Goal: Task Accomplishment & Management: Use online tool/utility

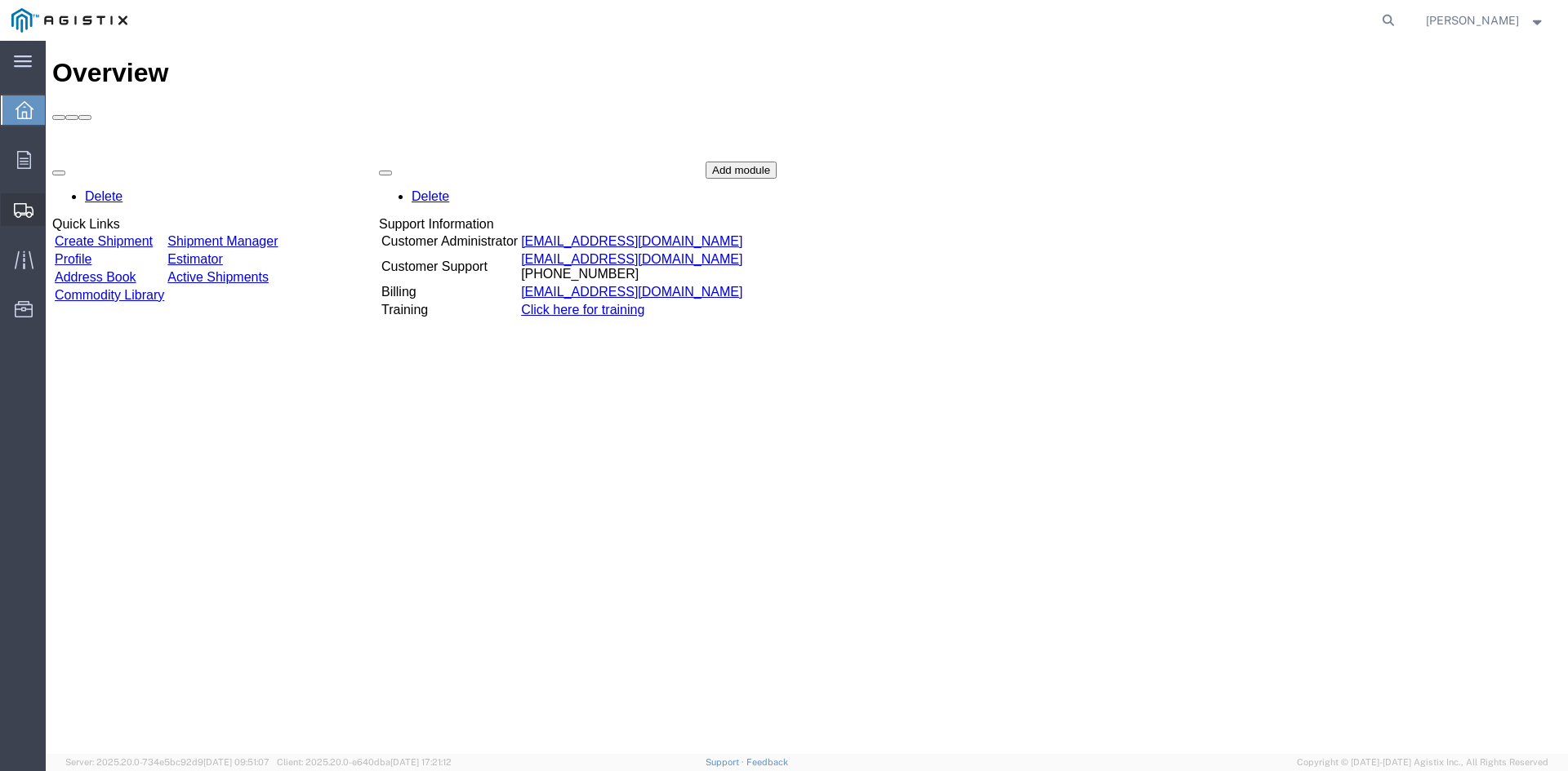
click at [0, 0] on span "Create from Template" at bounding box center [0, 0] width 0 height 0
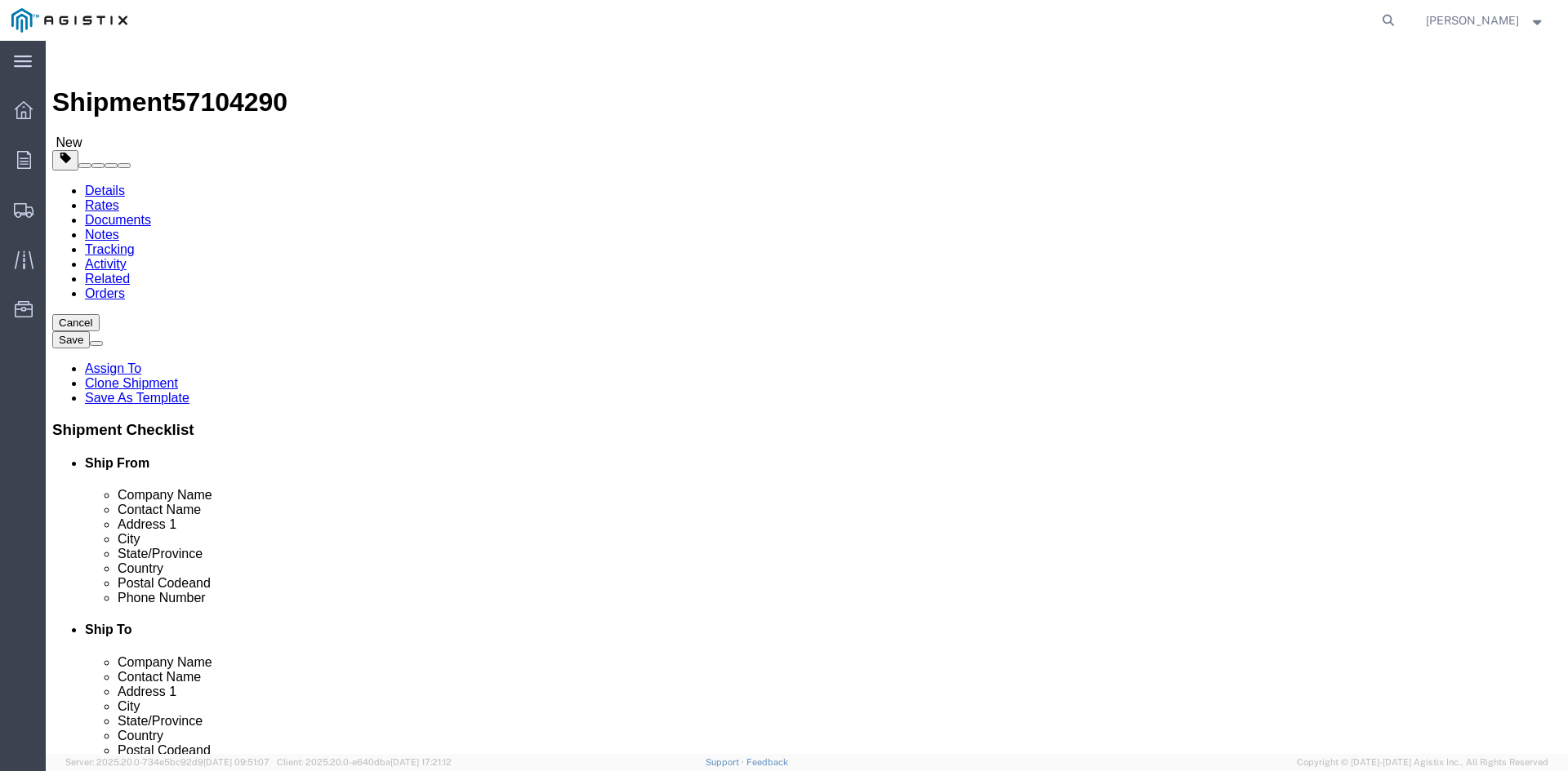
select select
click button "Cancel"
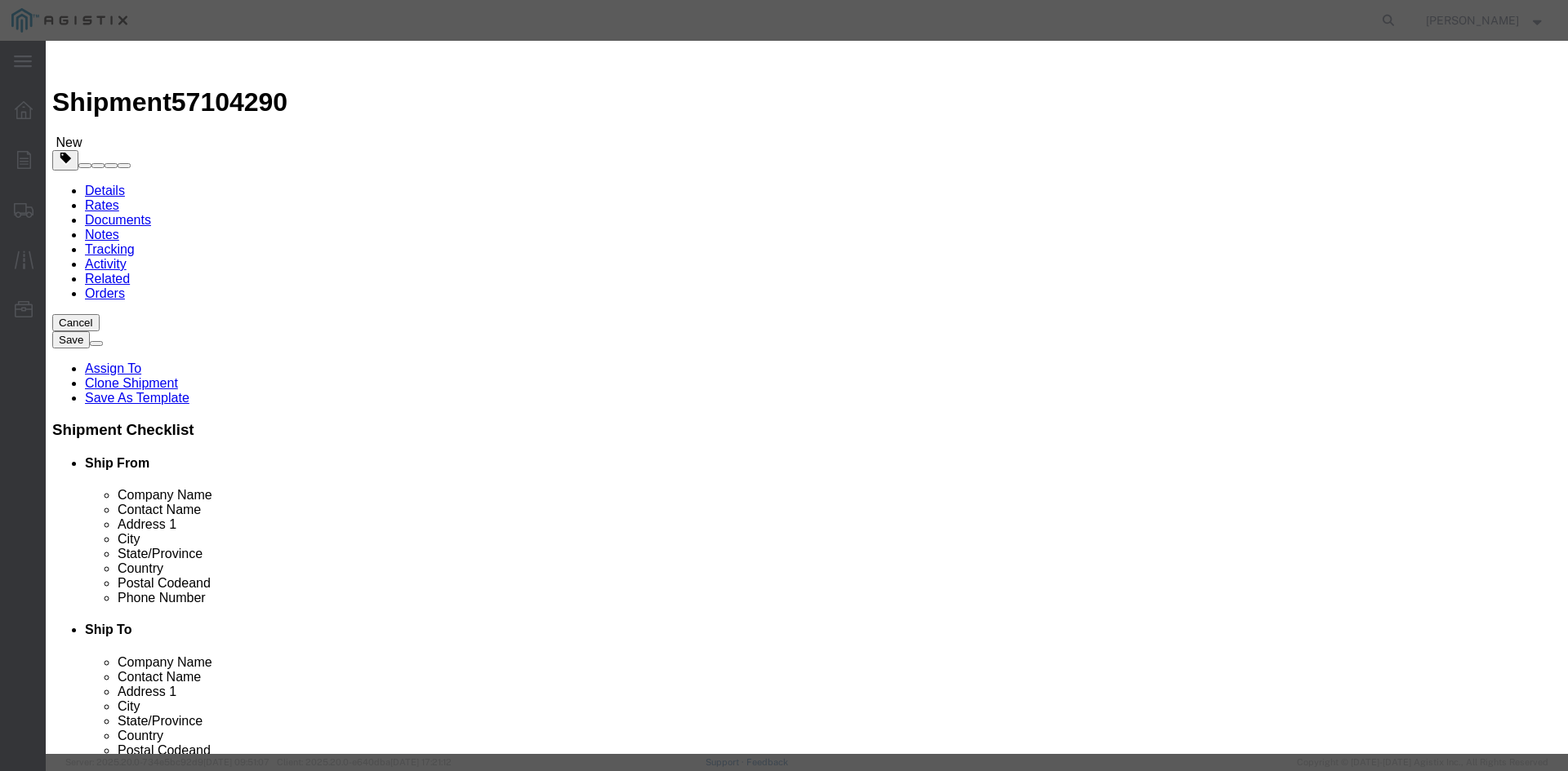
click button "Yes"
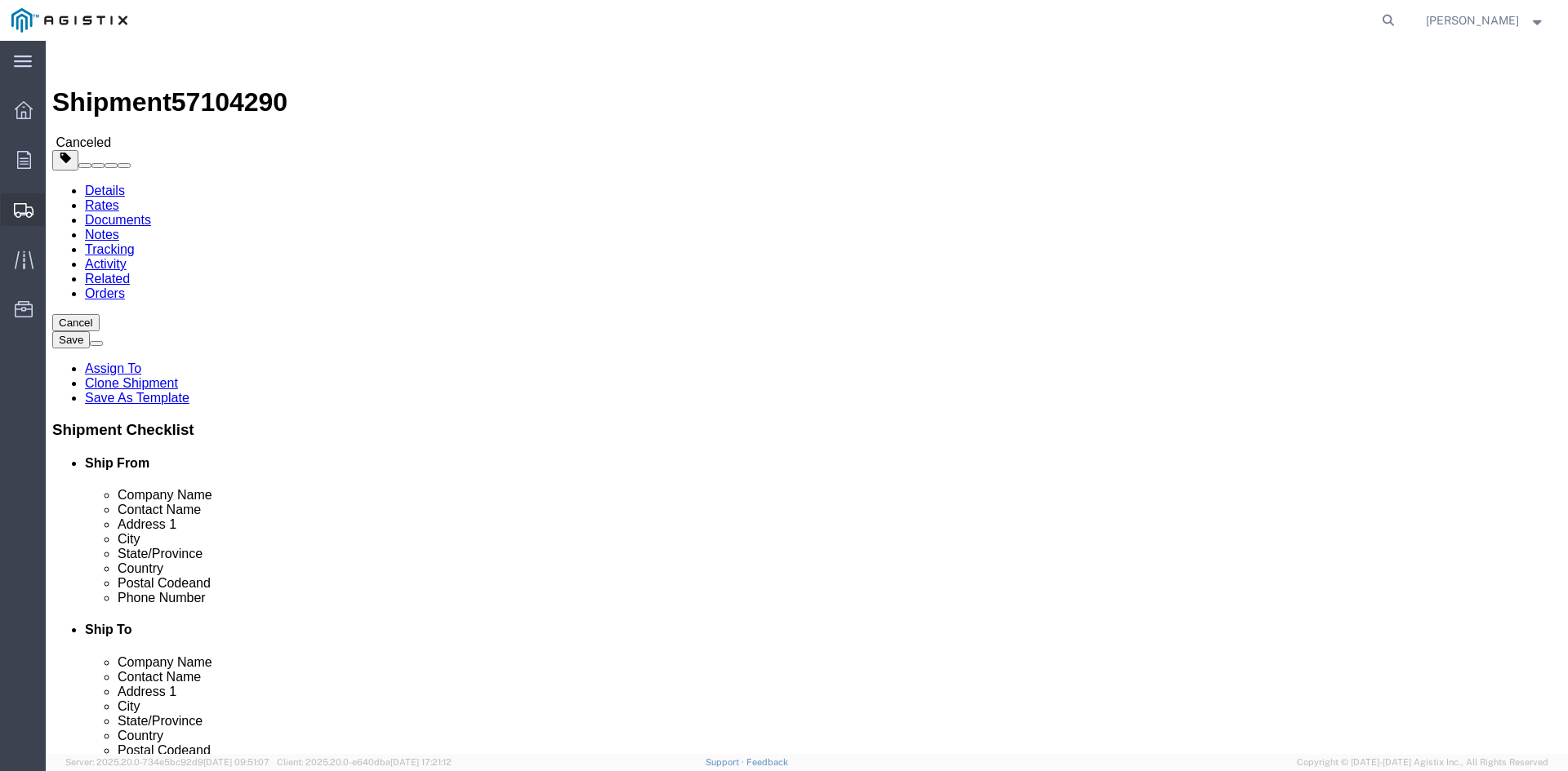
click at [0, 0] on span "Shipment Manager" at bounding box center [0, 0] width 0 height 0
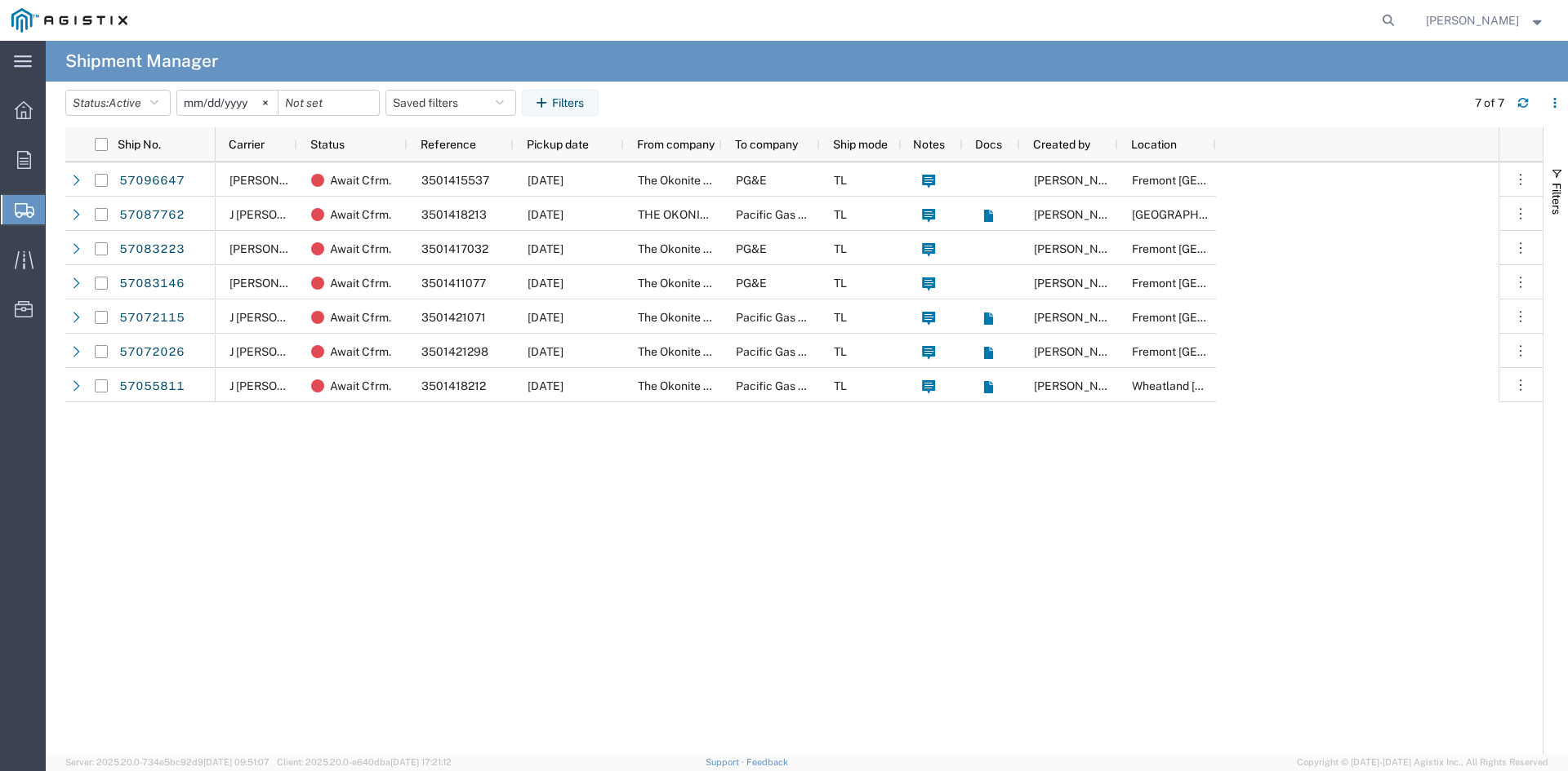
click at [0, 0] on span "Create from Template" at bounding box center [0, 0] width 0 height 0
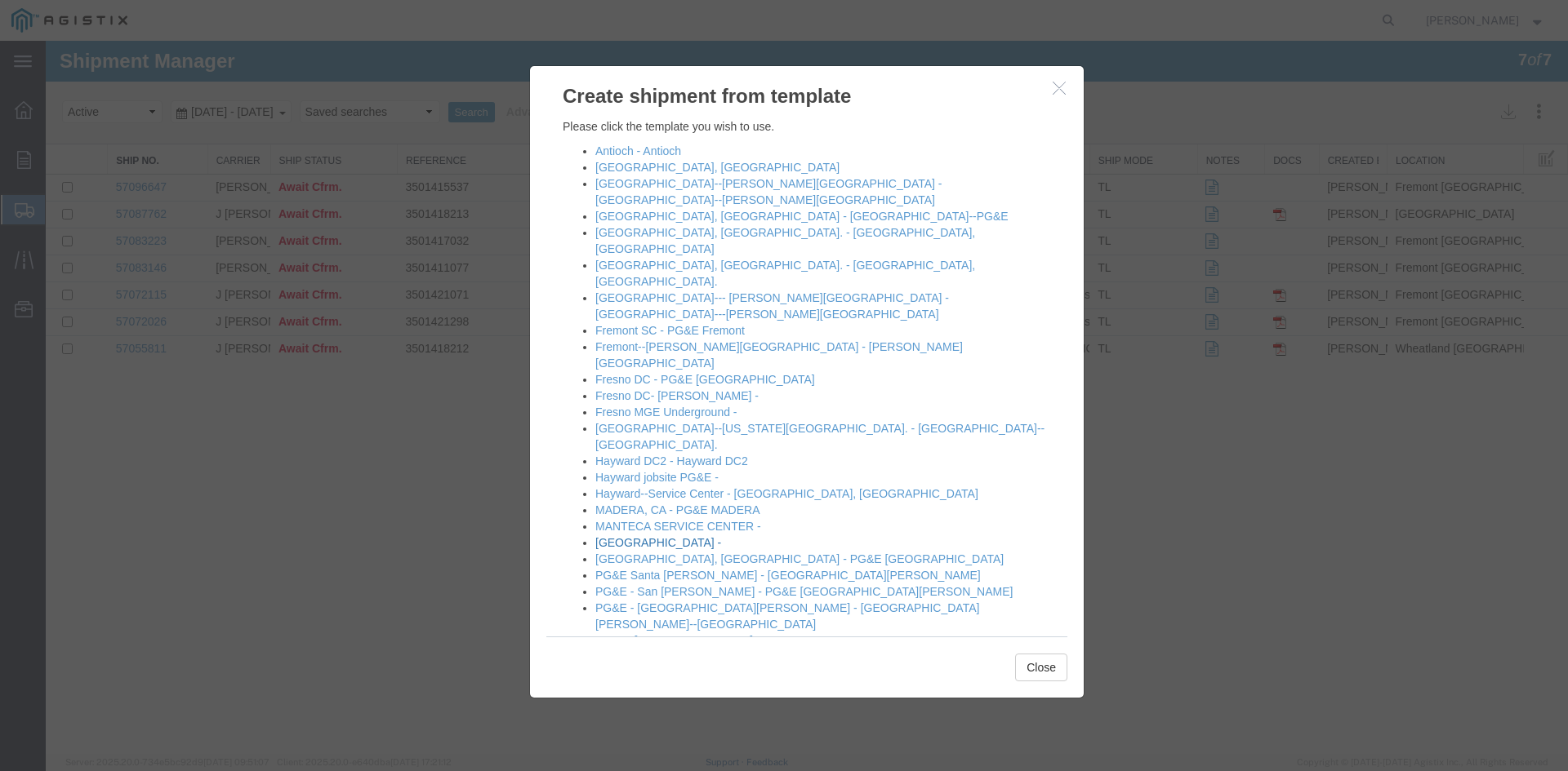
click at [635, 536] on link "[GEOGRAPHIC_DATA] -" at bounding box center [658, 543] width 126 height 13
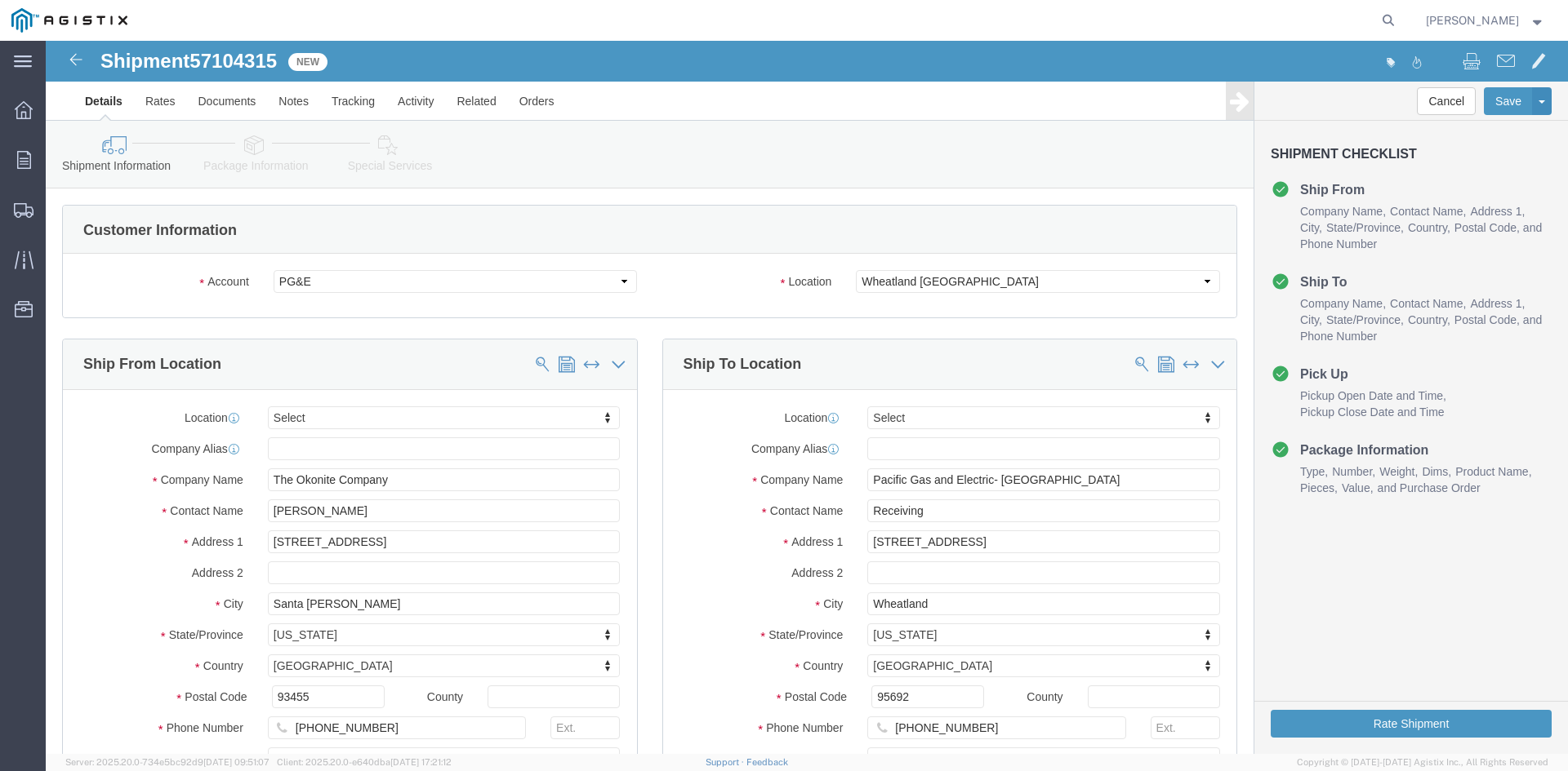
select select
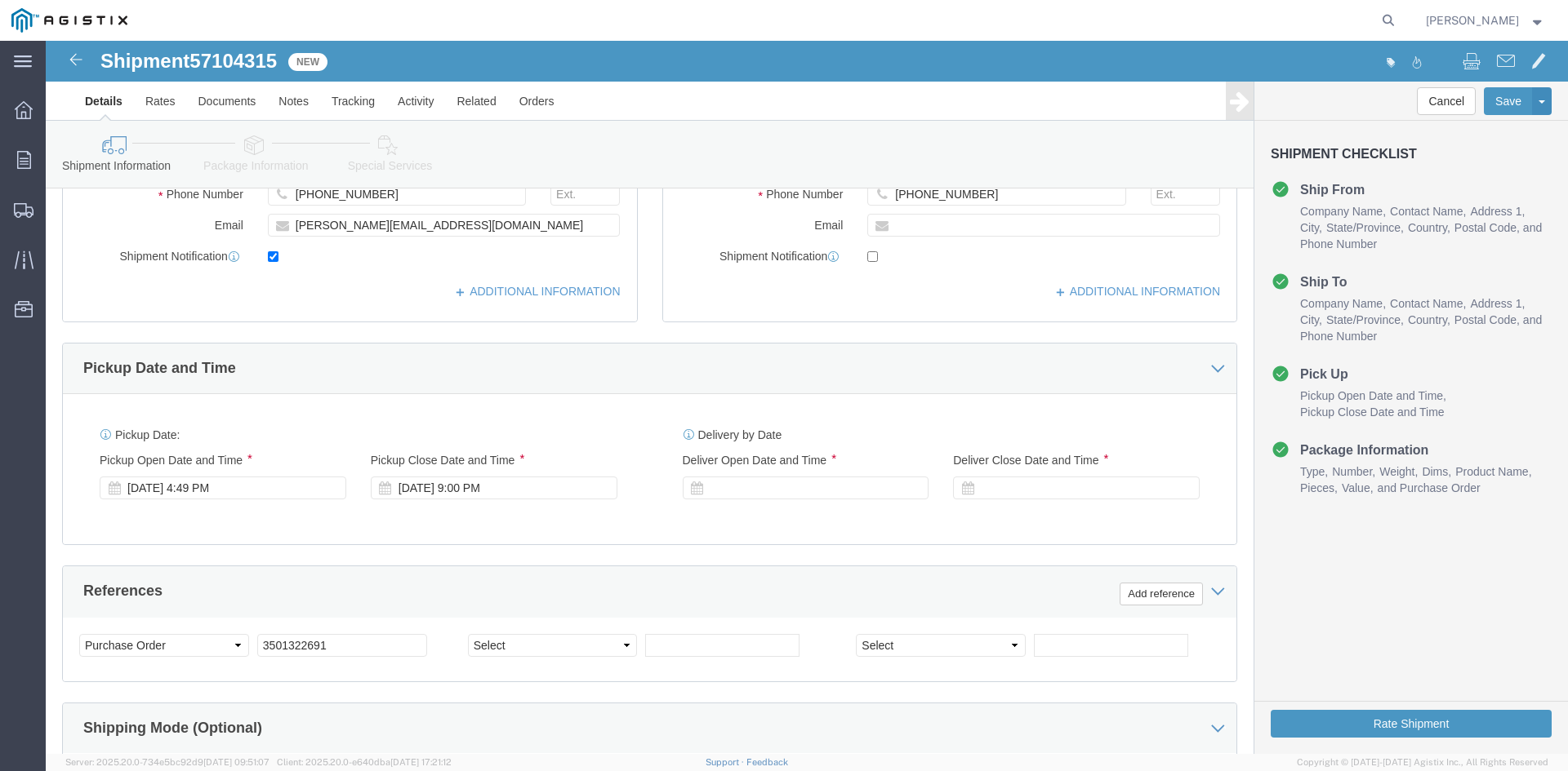
scroll to position [571, 0]
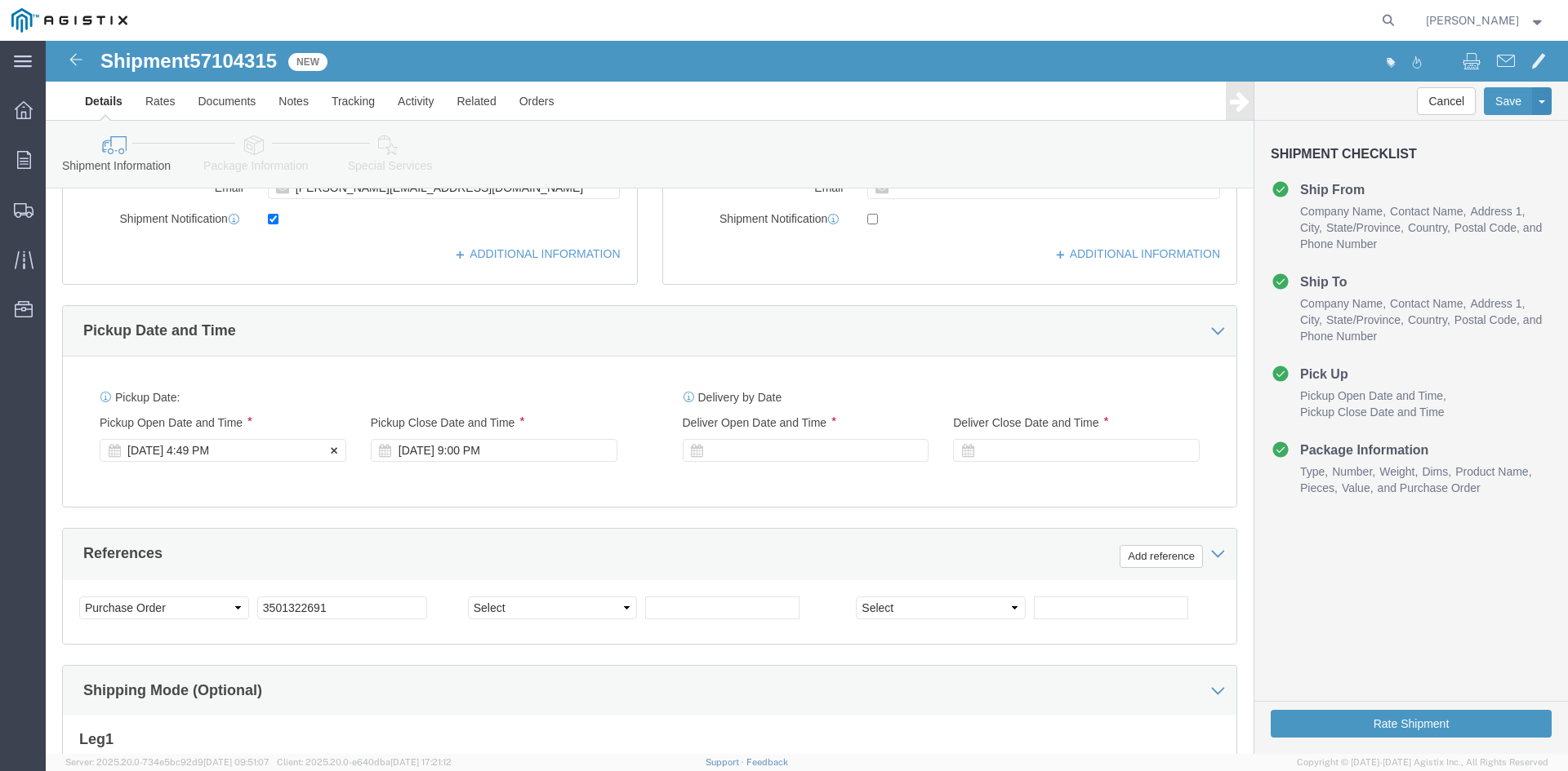
click div "[DATE] 4:49 PM"
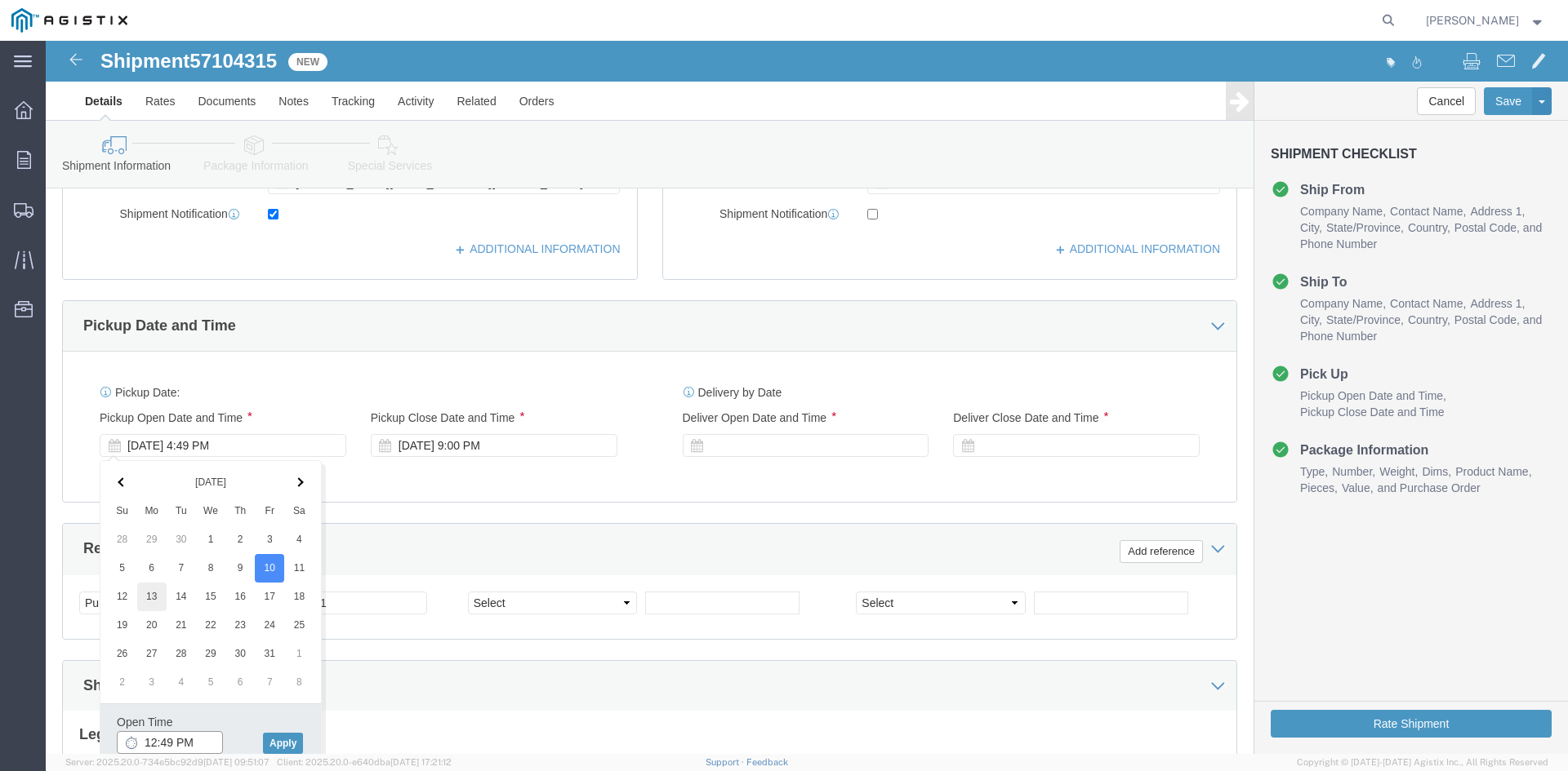
type input "12:49 PM"
click button "Apply"
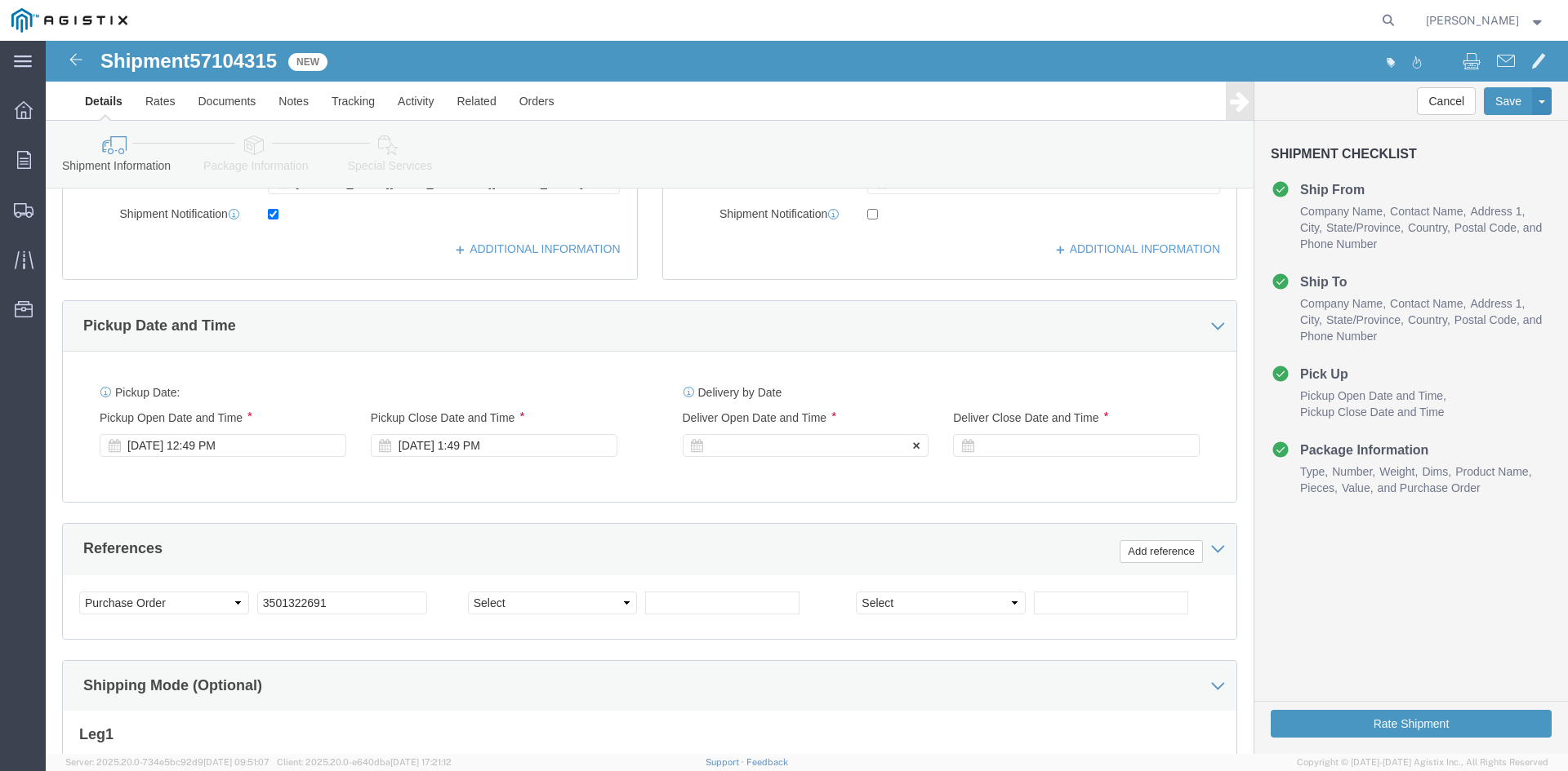
click div
click button "Apply"
click div
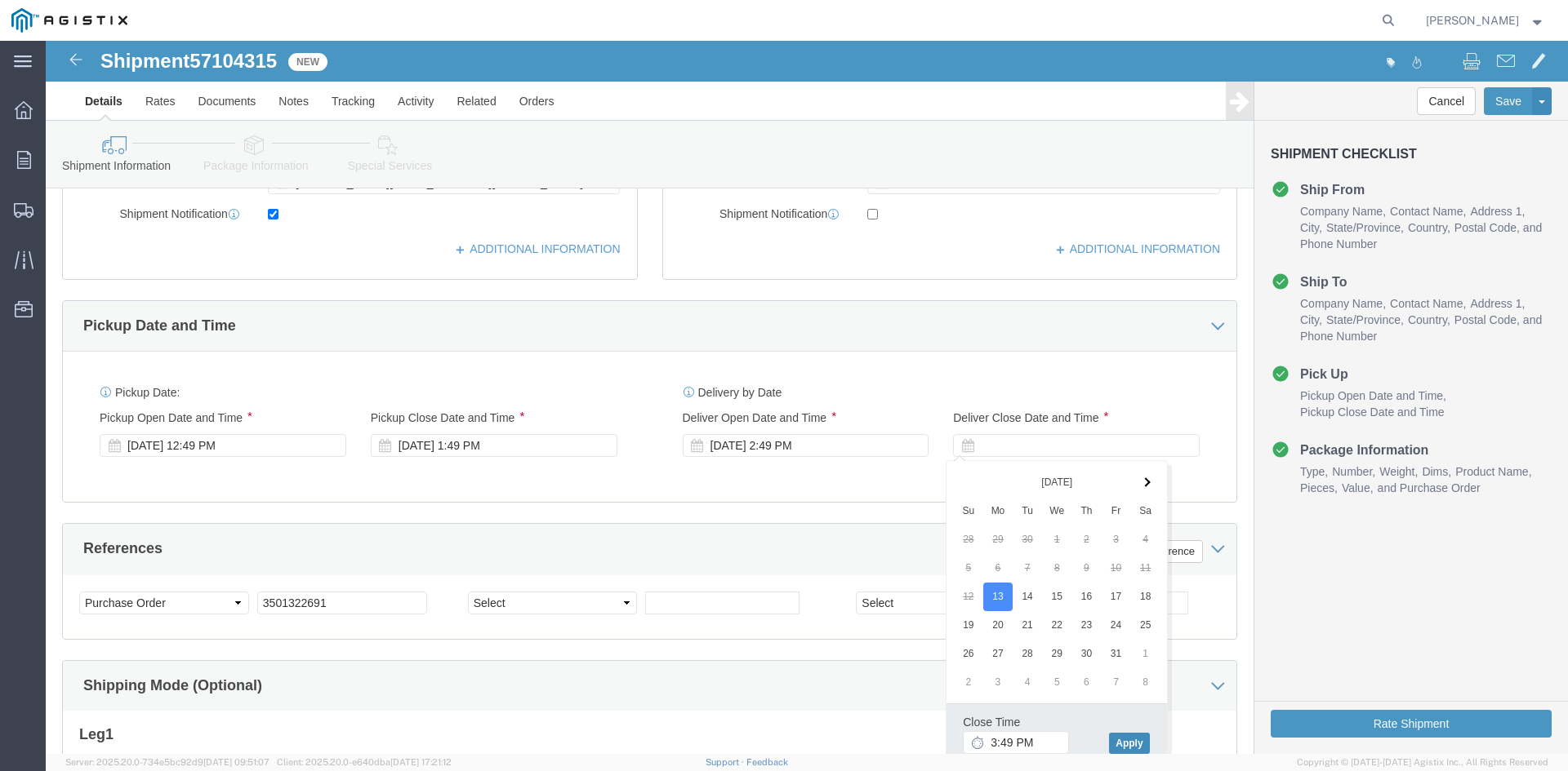
click button "Apply"
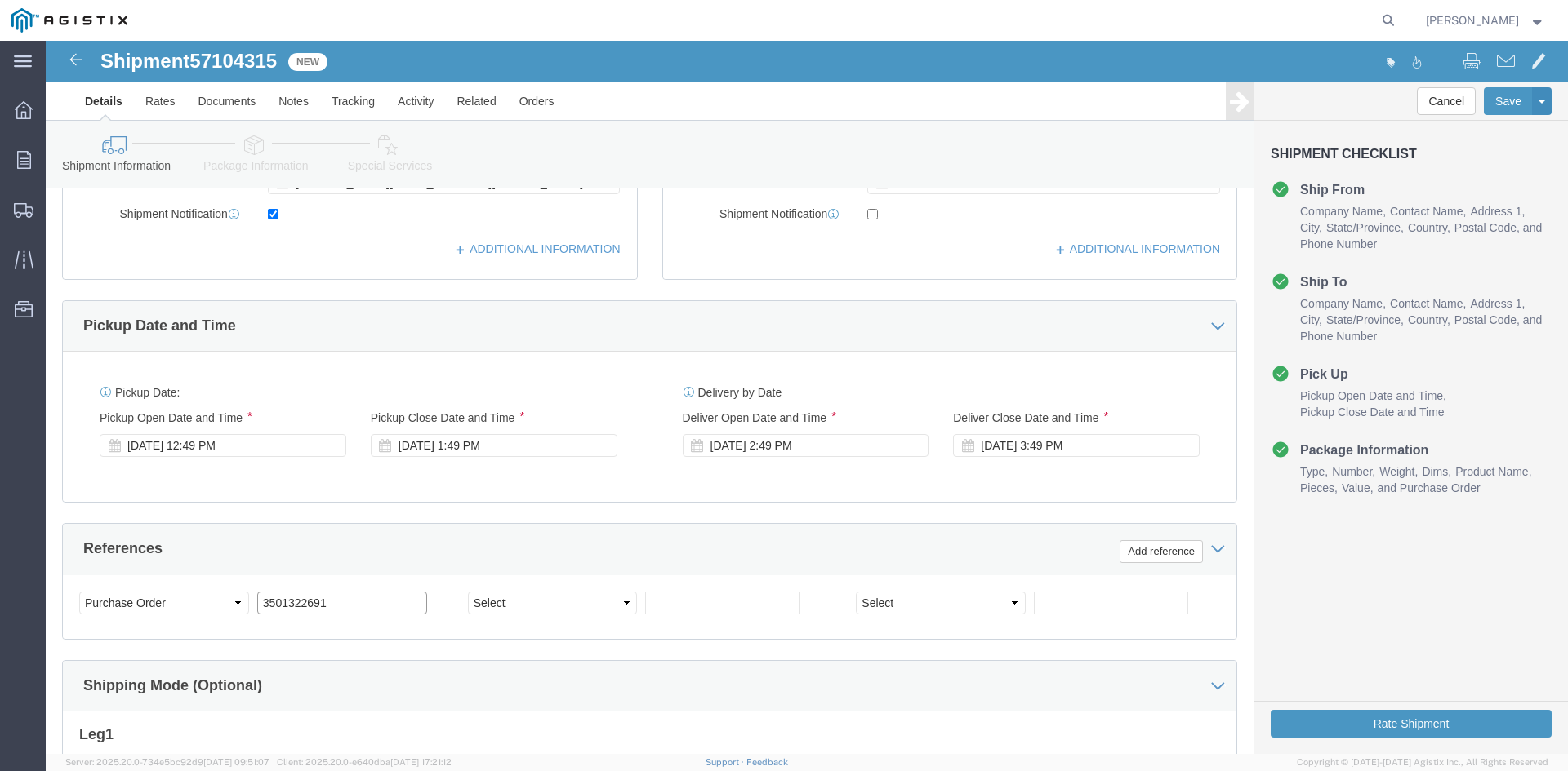
click input "3501322691"
click div "[DATE] 1:49 PM"
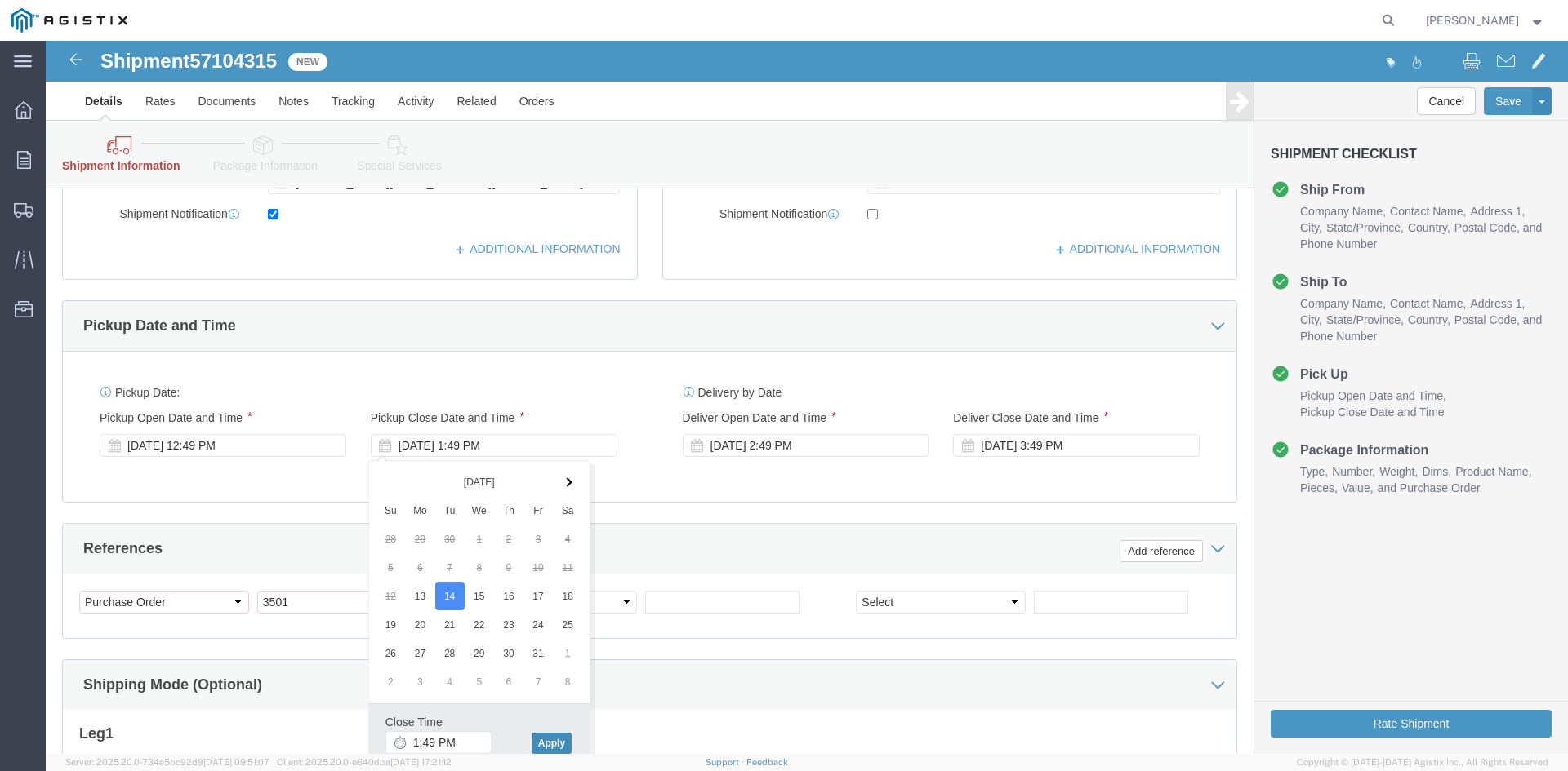
click button "Apply"
click input "3501"
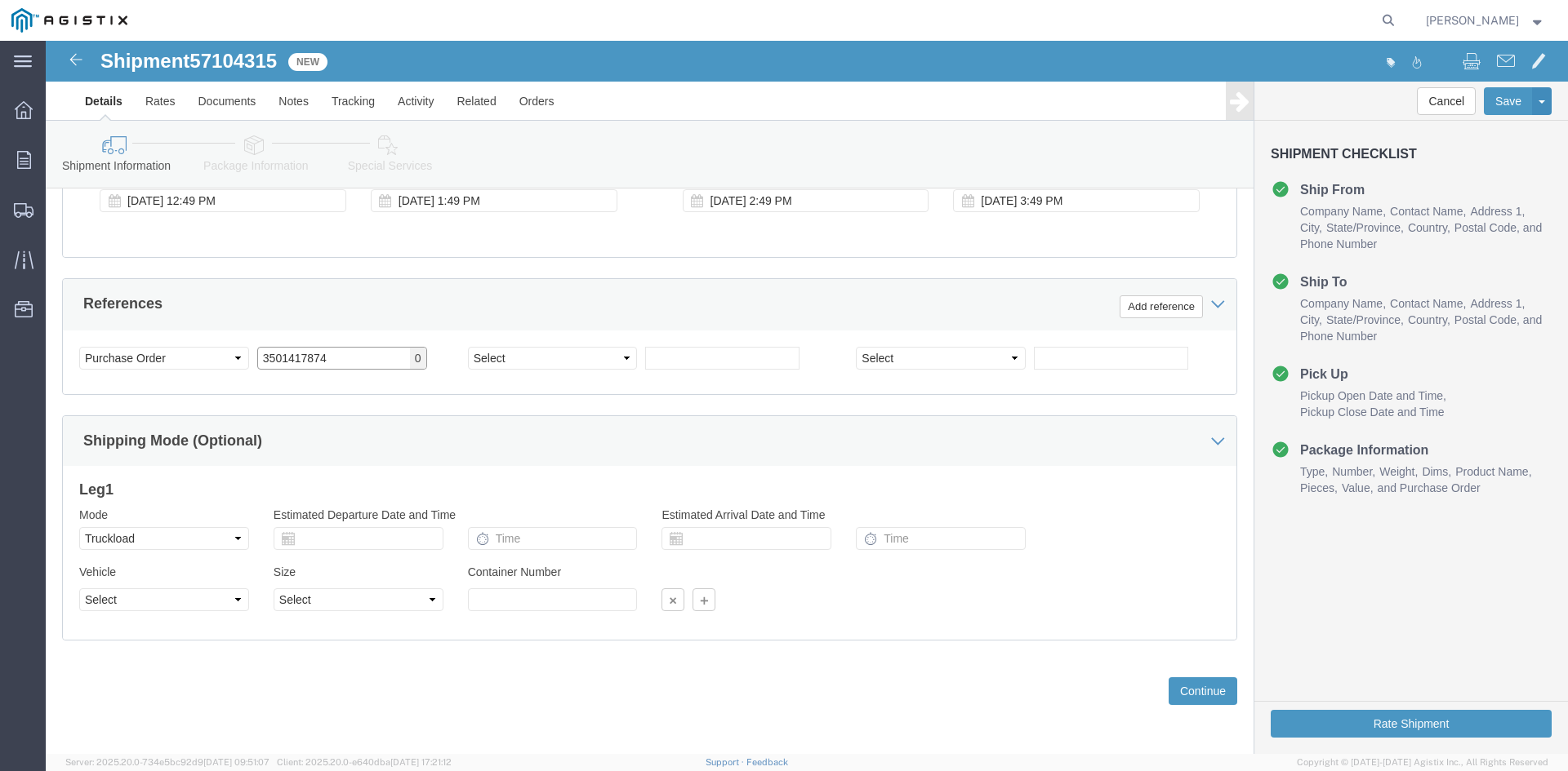
scroll to position [822, 0]
type input "3501417874"
click button "Continue"
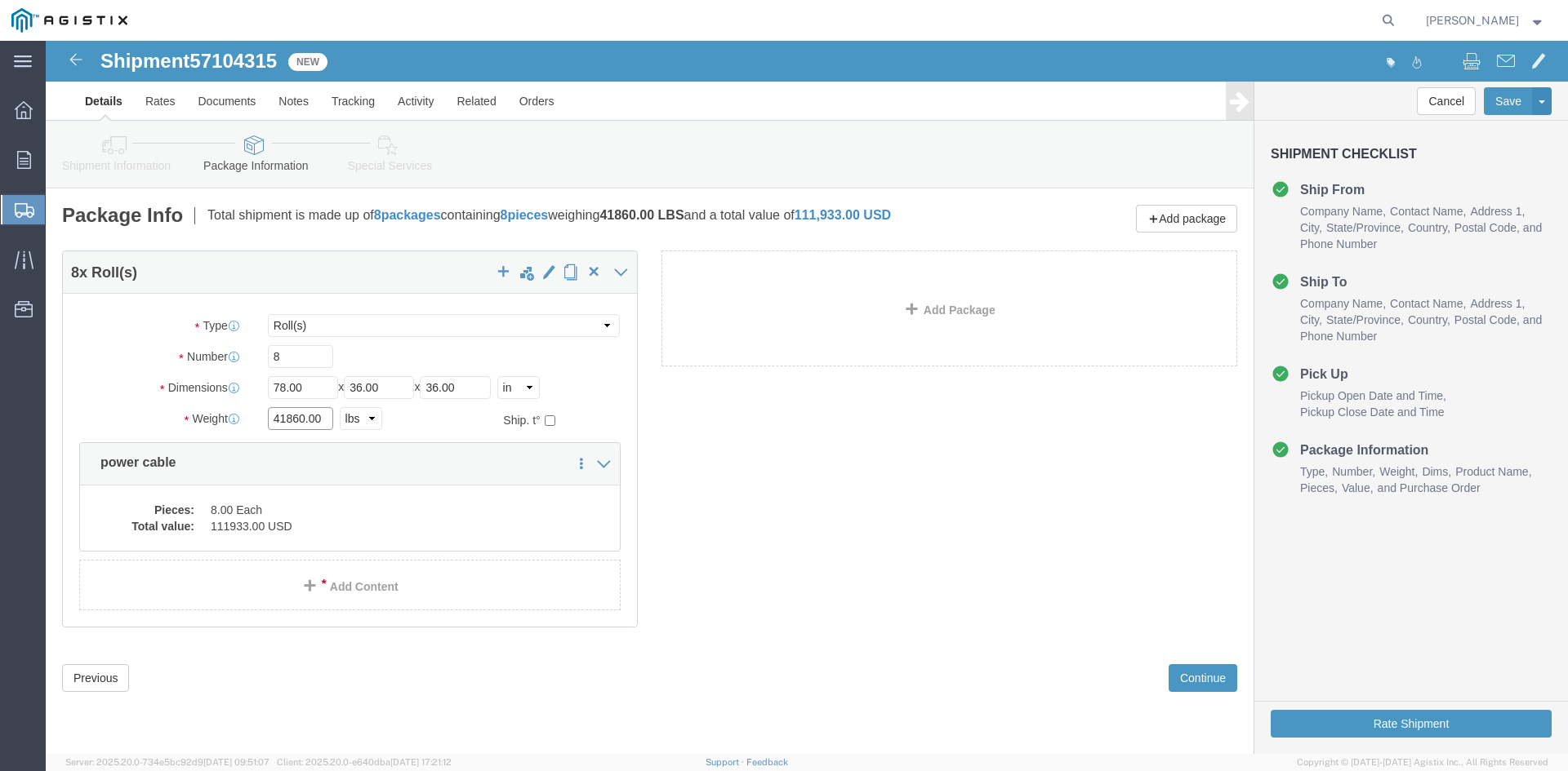
click input "41860.00"
type input "41580"
click div "8 x Roll(s) Package Type Select Bulk Bundle(s) Cardboard Box(es) Carton(s) Crat…"
click dd "8.00 Each"
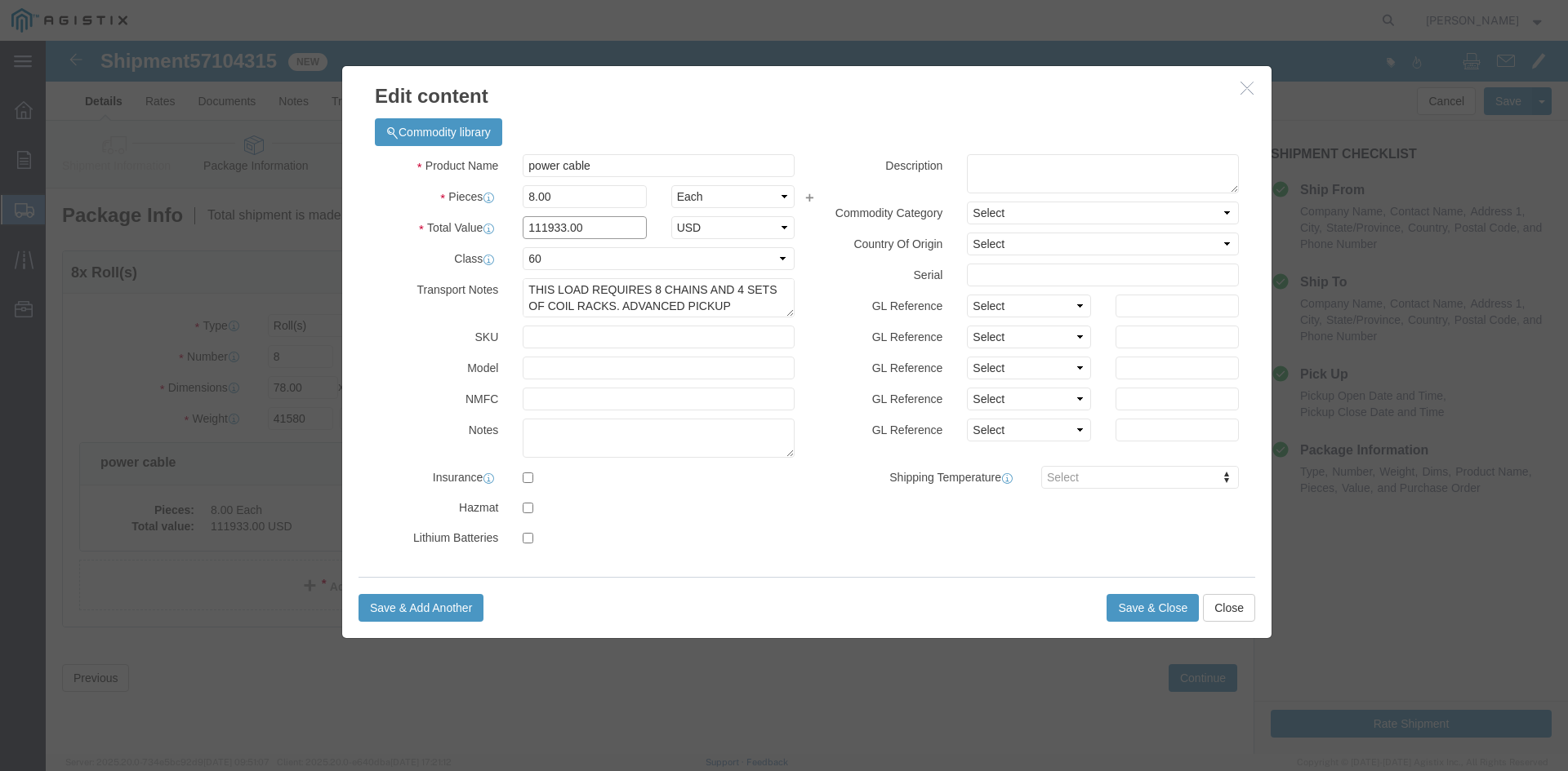
click input "111933.00"
type input "1"
type input "126559"
drag, startPoint x: 485, startPoint y: 246, endPoint x: 692, endPoint y: 270, distance: 208.4
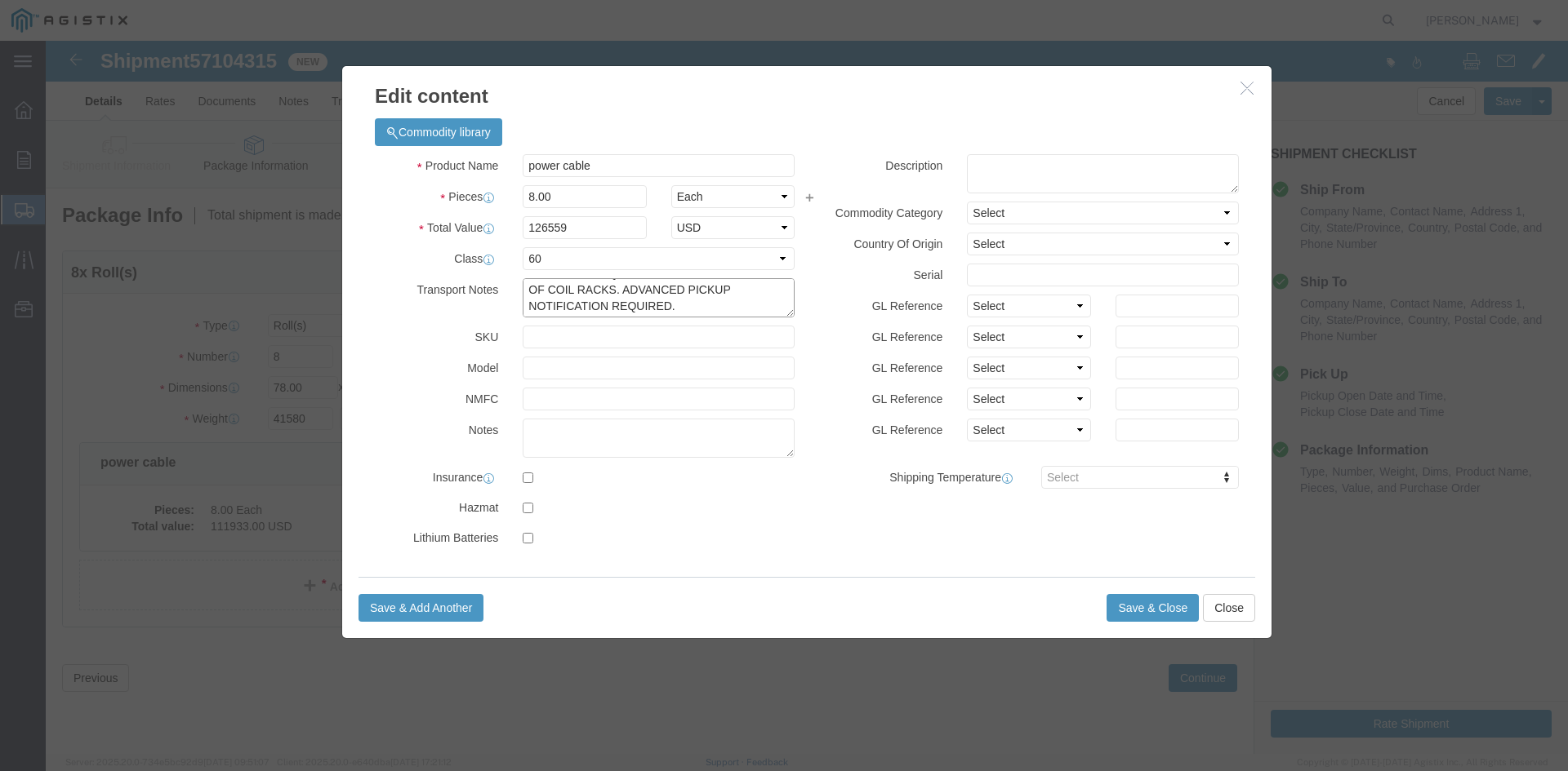
click textarea "THIS LOAD REQUIRES 8 CHAINS AND 4 SETS OF COIL RACKS. ADVANCED PICKUP NOTIFICAT…"
click textarea
paste textarea "THIS LOAD REQUIRES 8 CHAINS AND 4 SETS OF COIL RACKS. ADVANCED PICKUP NOTIFICAT…"
type textarea "THIS LOAD REQUIRES 8 CHAINS AND 4 SETS OF COIL RACKS. ADVANCED PICKUP NOTIFICAT…"
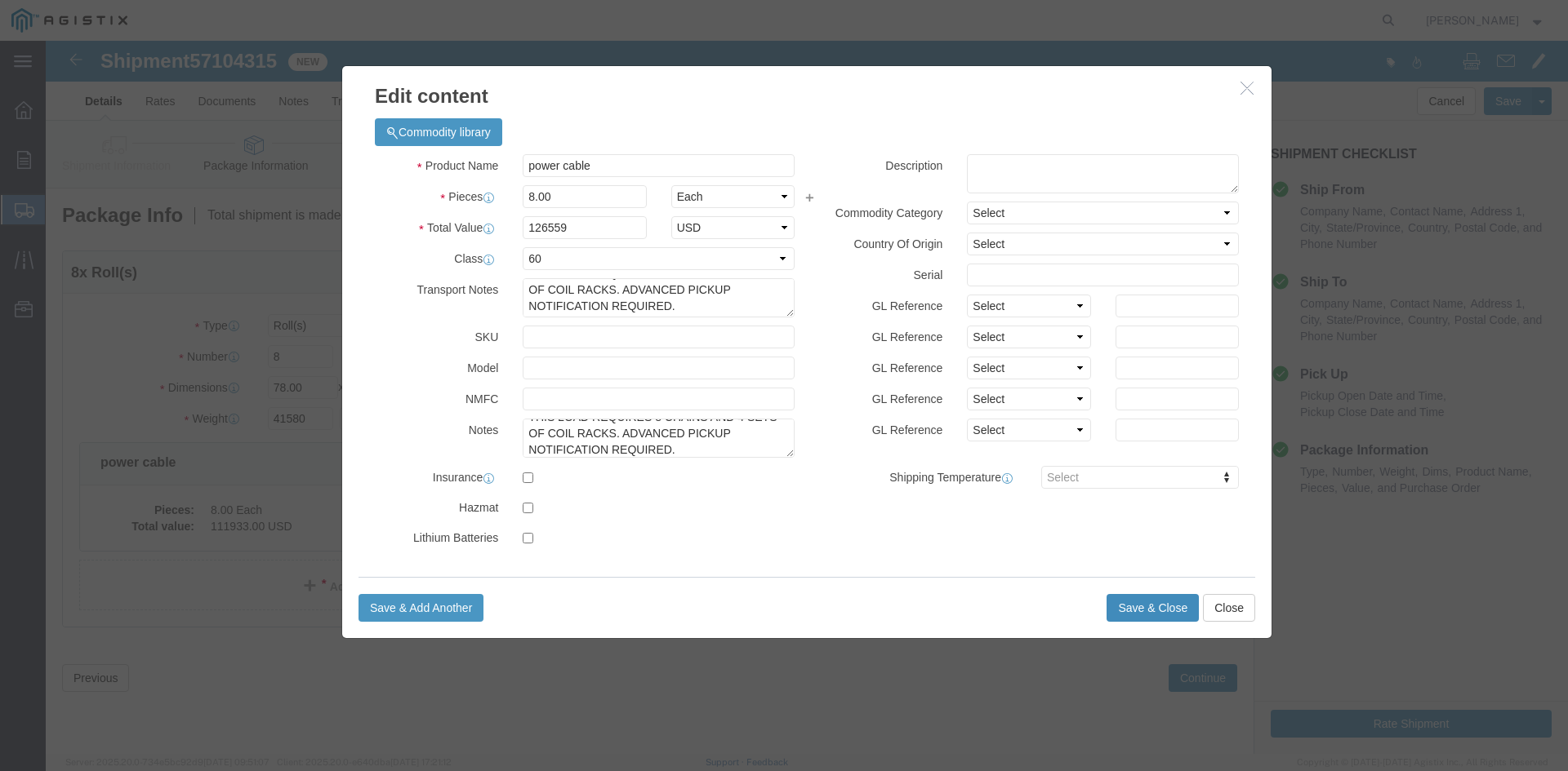
click button "Save & Close"
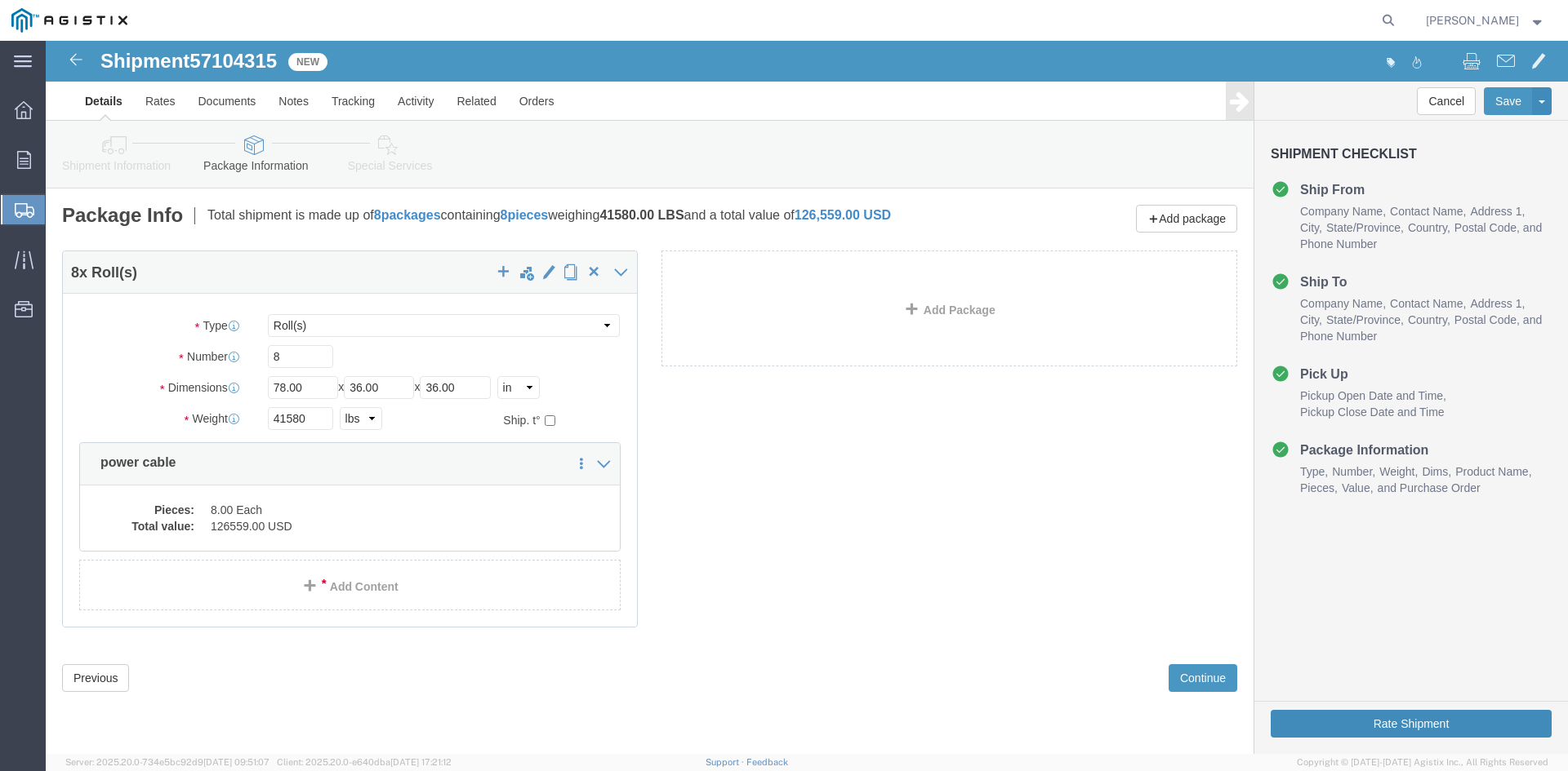
click button "Rate Shipment"
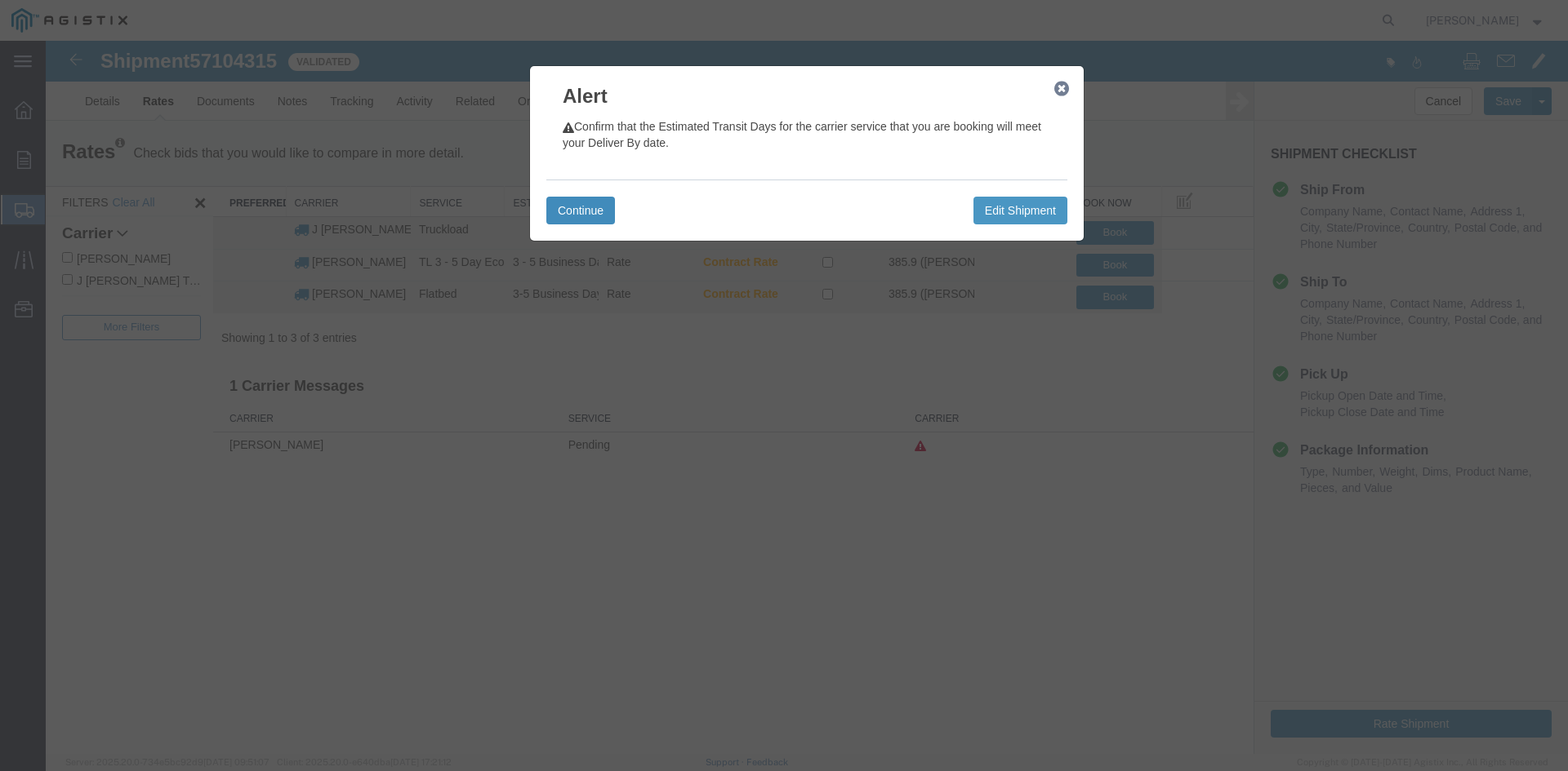
click at [580, 207] on button "Continue" at bounding box center [580, 211] width 68 height 28
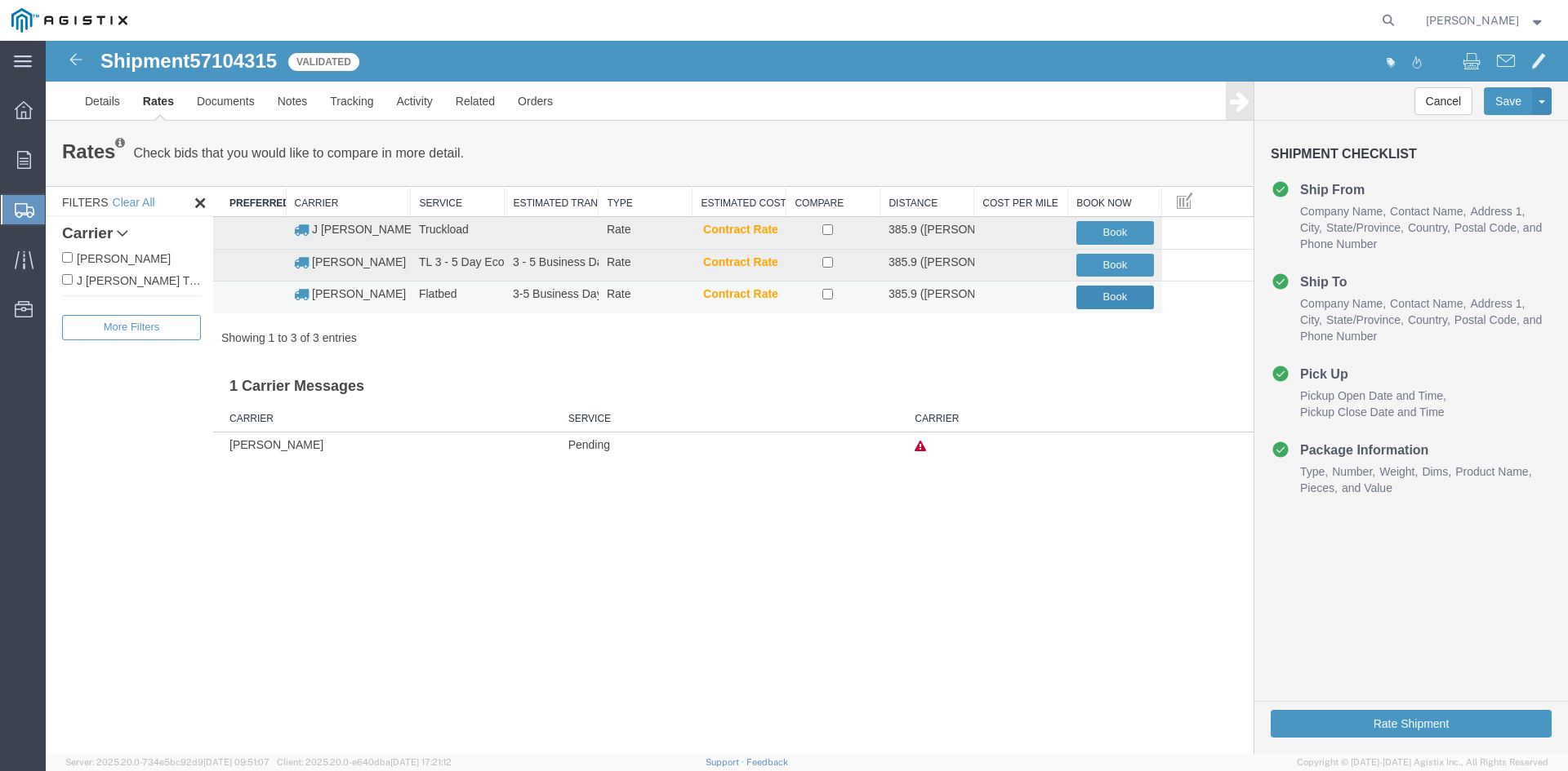
click at [1107, 299] on button "Book" at bounding box center [1115, 297] width 78 height 24
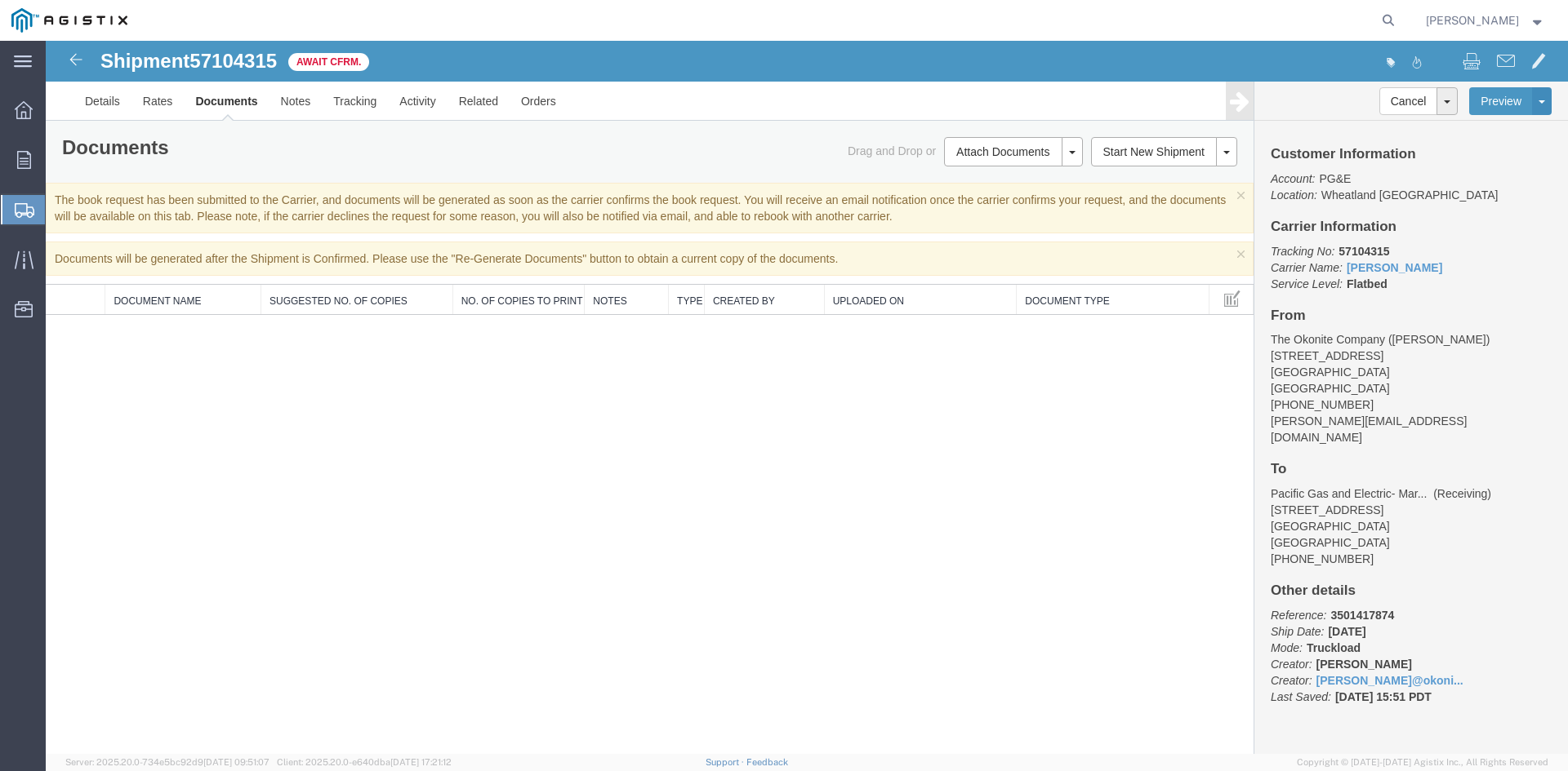
click at [0, 0] on span "Create from Template" at bounding box center [0, 0] width 0 height 0
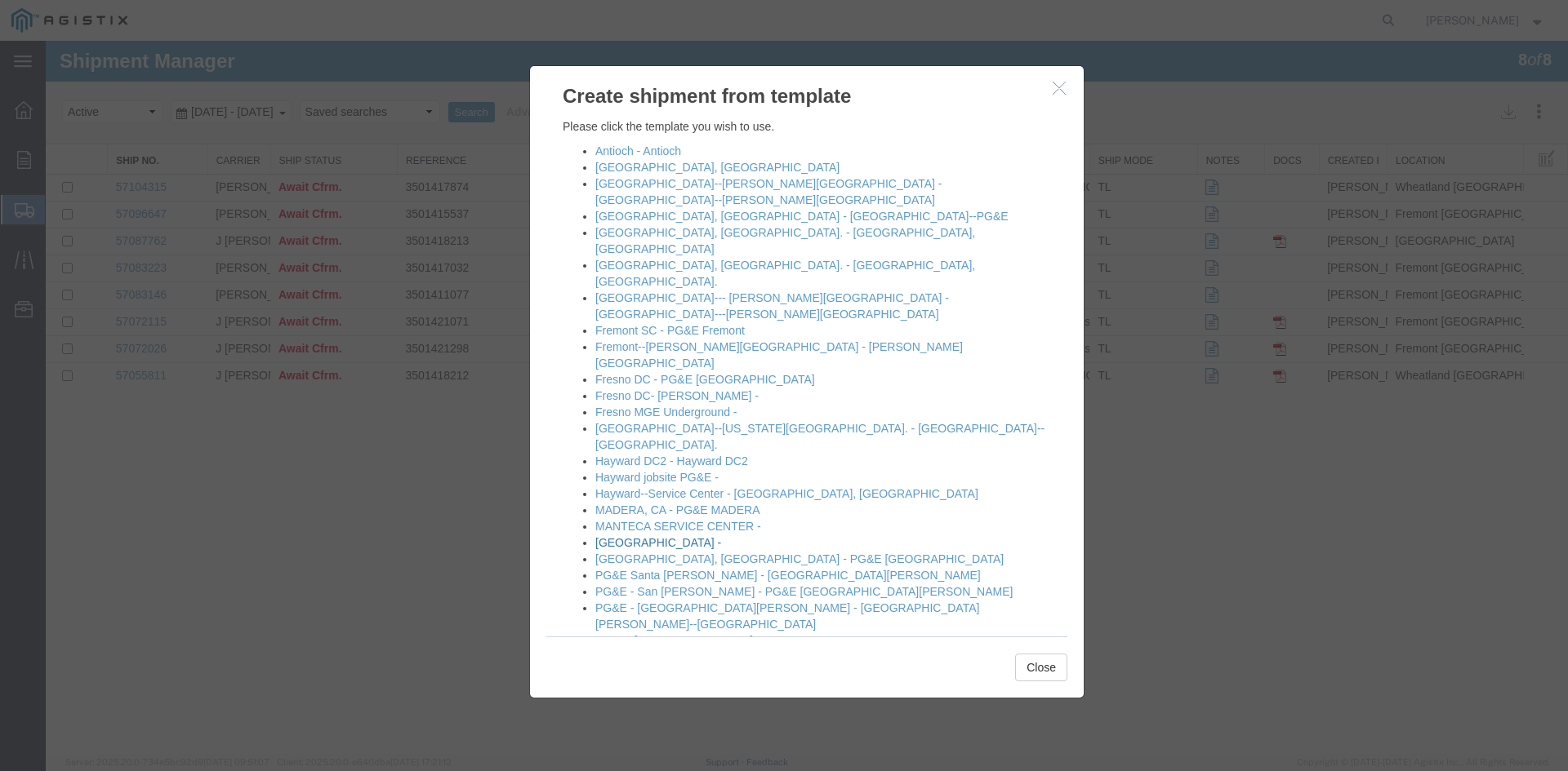
click at [614, 536] on link "[GEOGRAPHIC_DATA] -" at bounding box center [658, 543] width 126 height 13
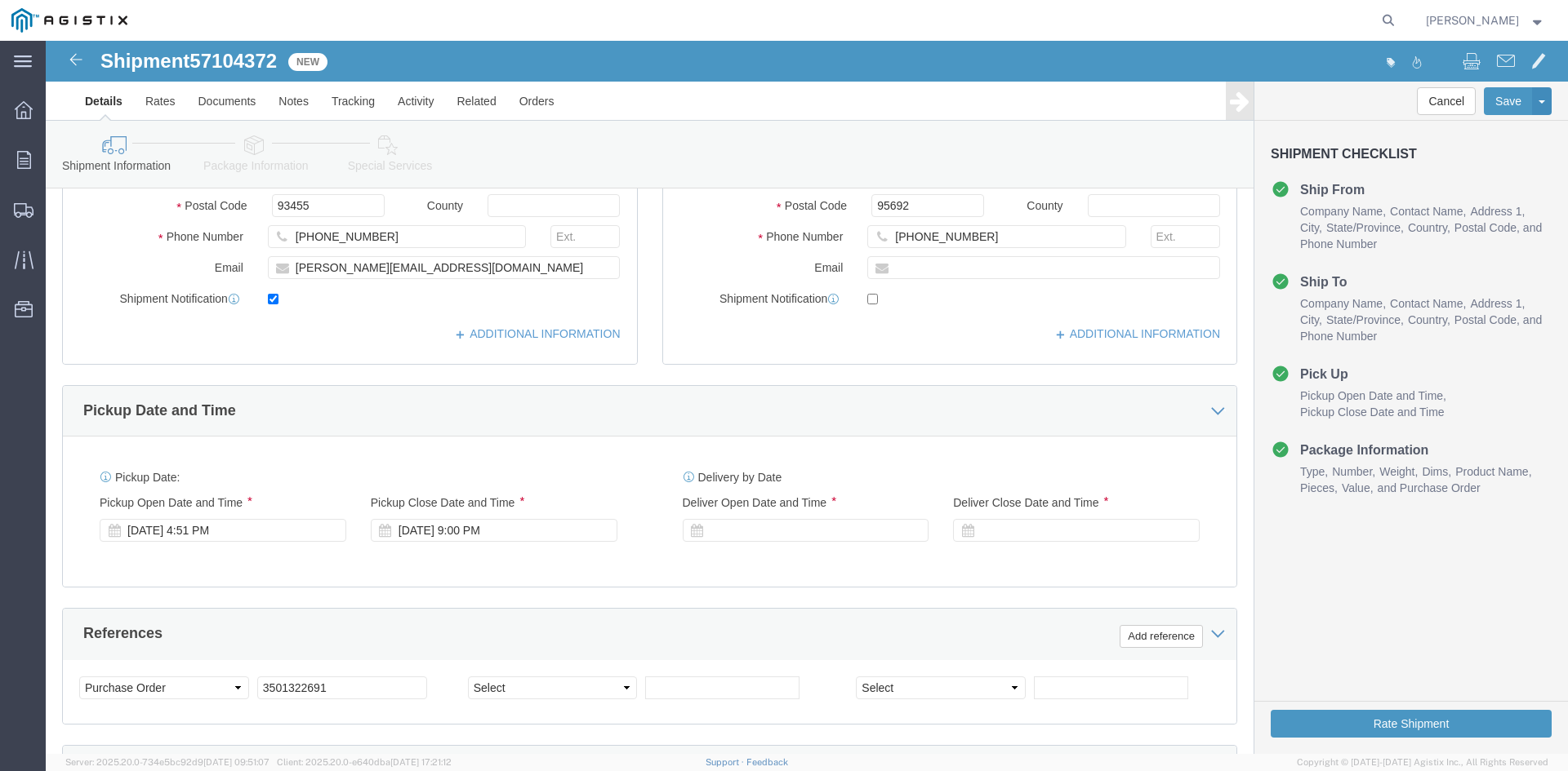
scroll to position [571, 0]
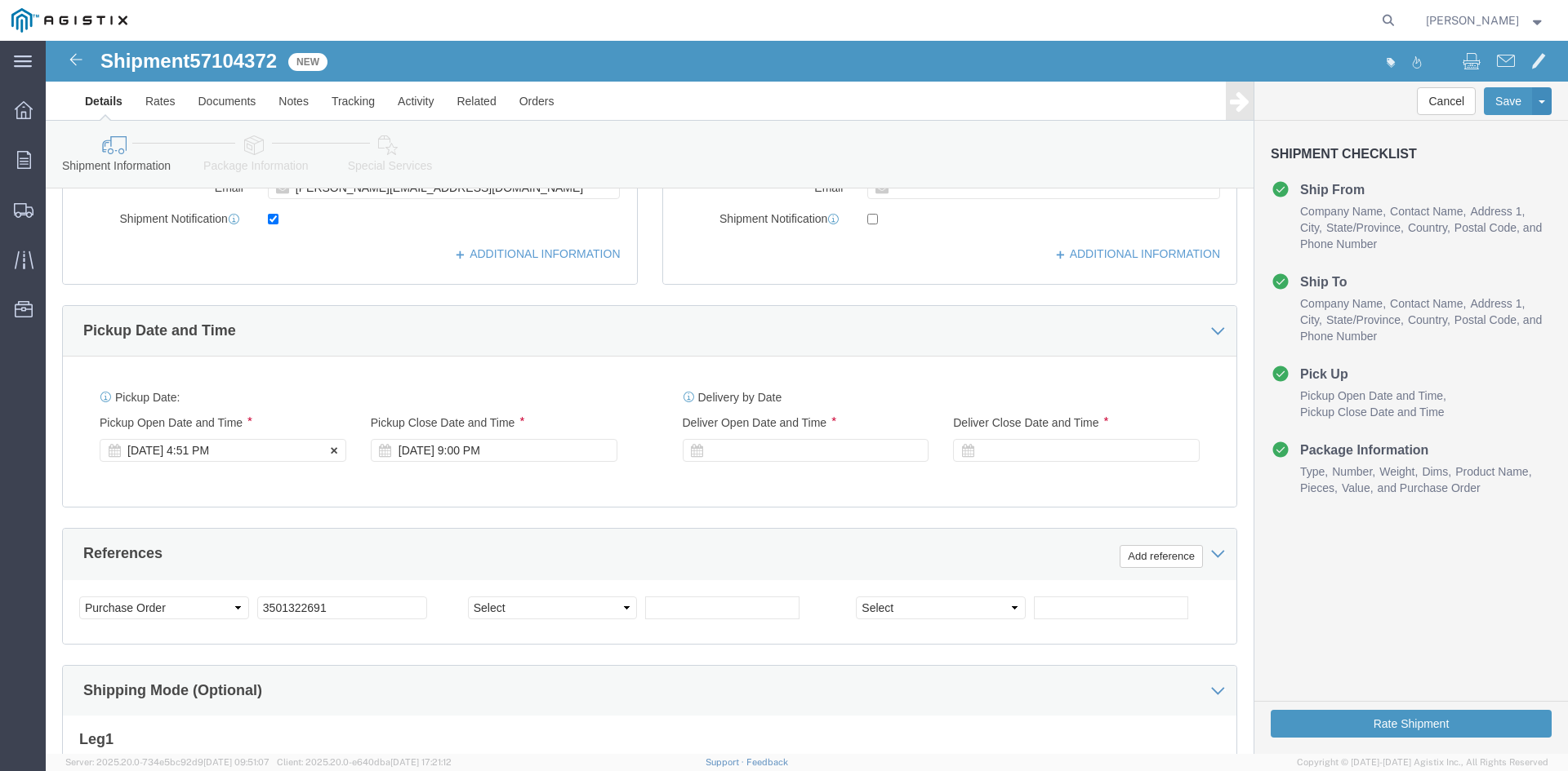
click div "[DATE] 4:51 PM"
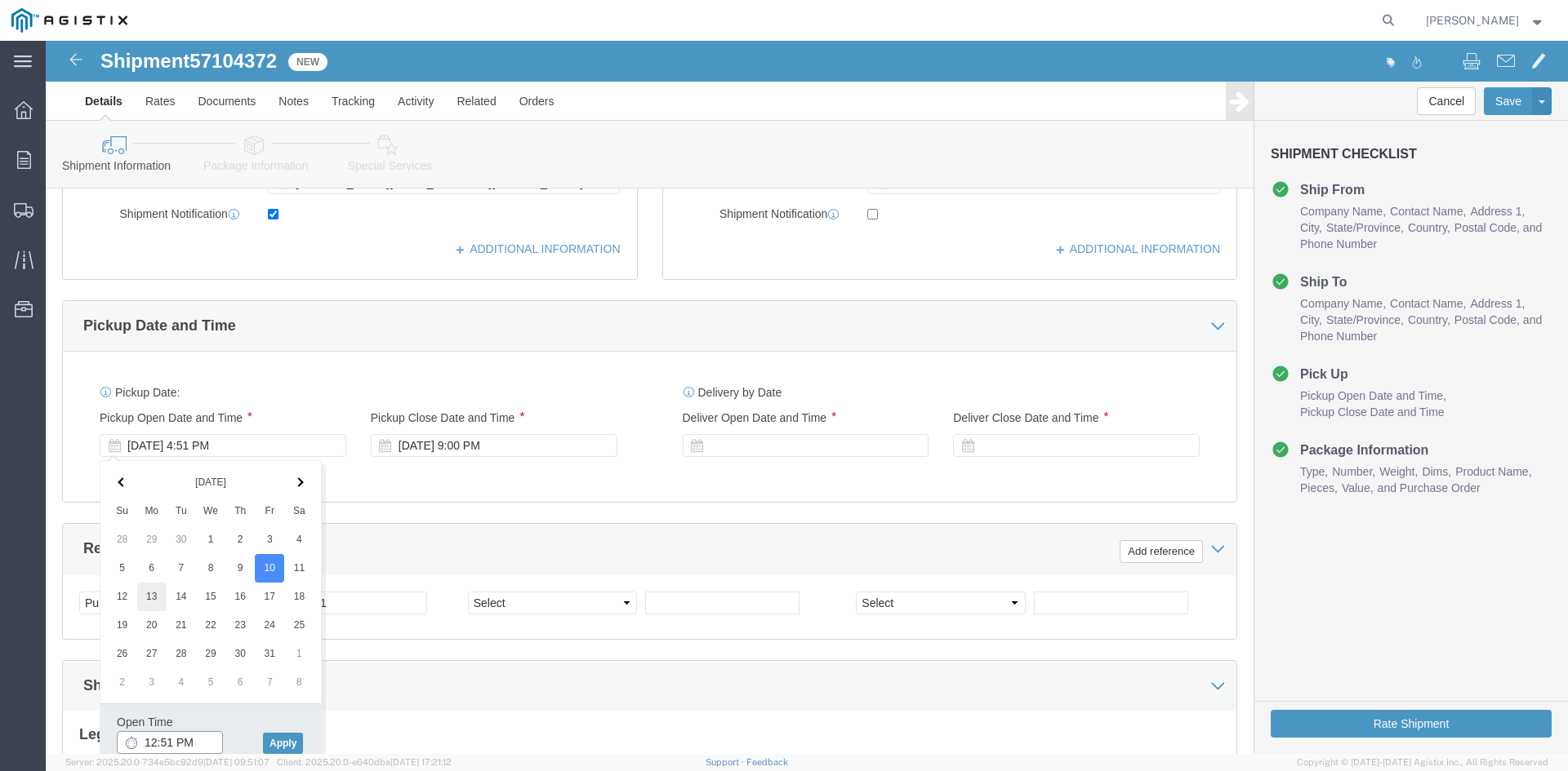
type input "12:51 PM"
click button "Apply"
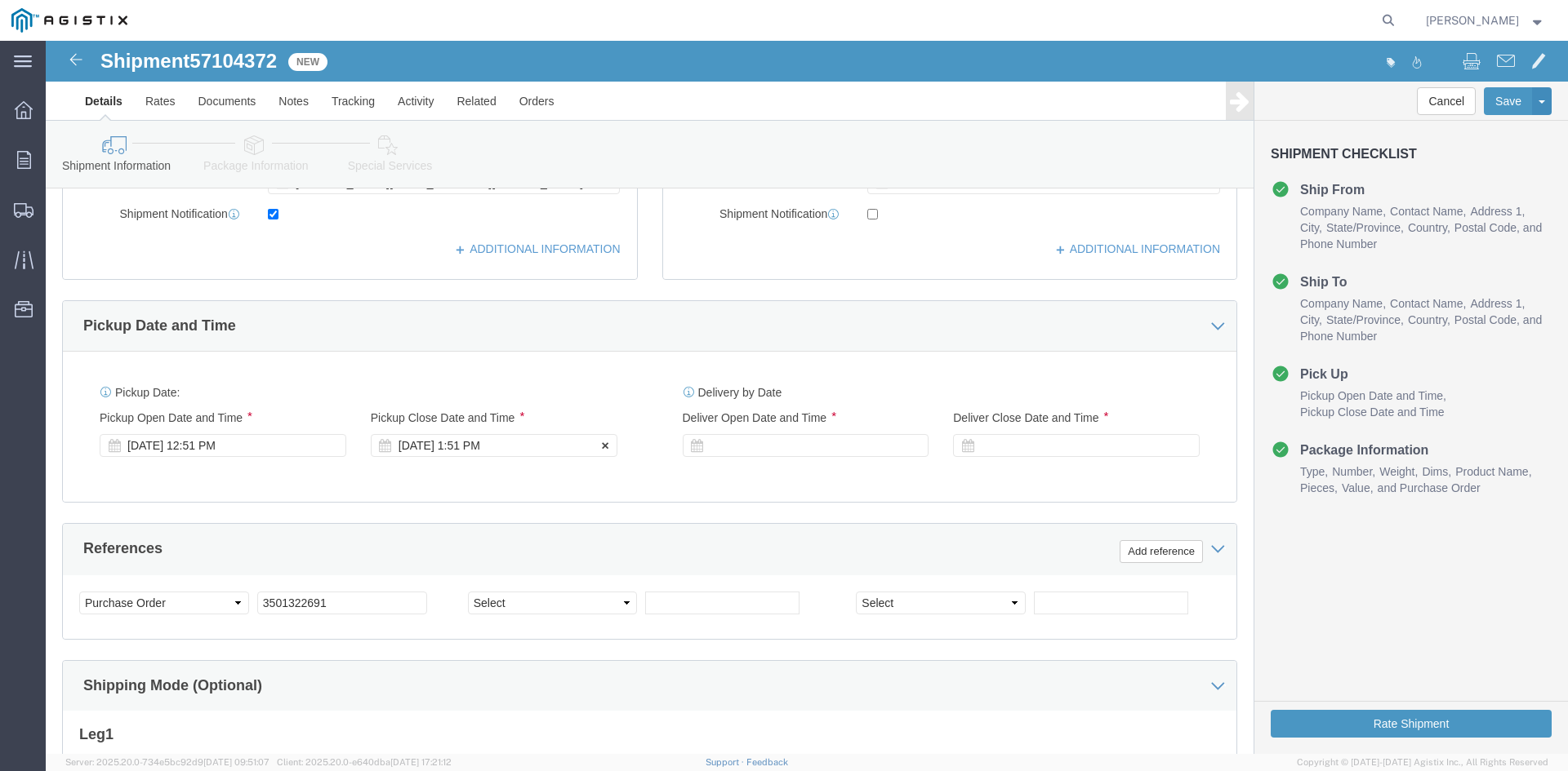
click div "[DATE] 1:51 PM"
click button "Apply"
click div
click button "Apply"
click div
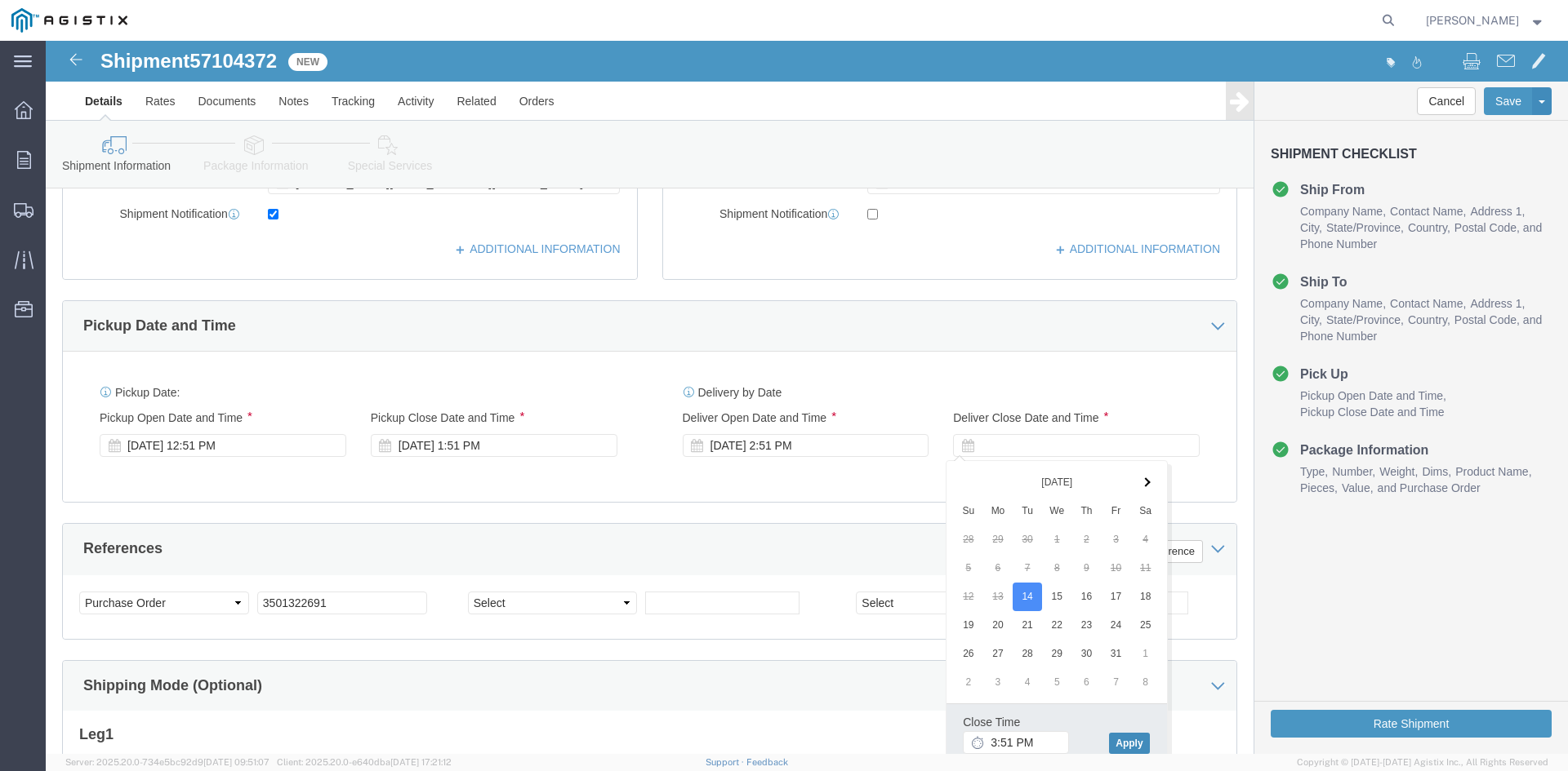
click button "Apply"
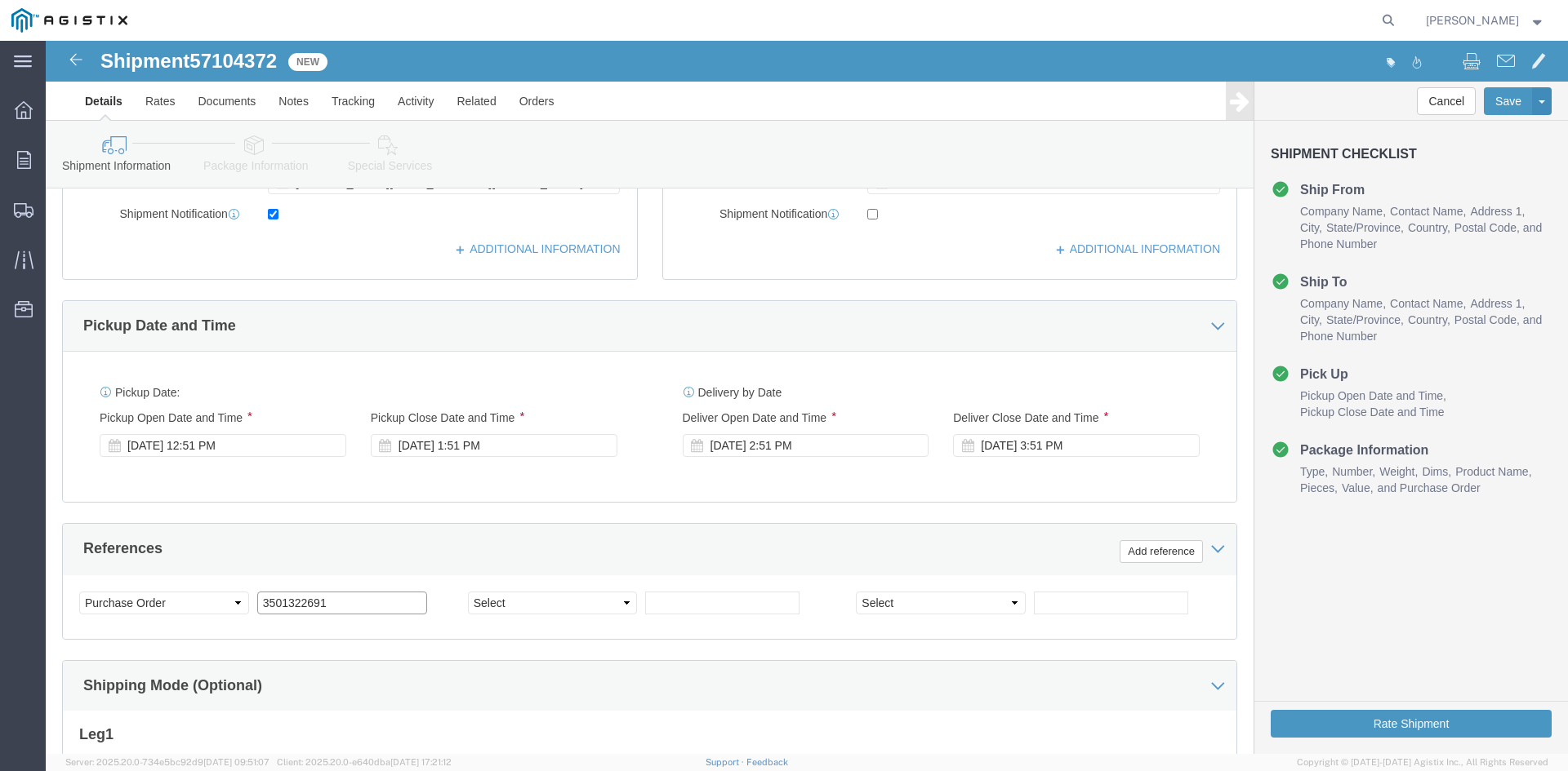
click input "3501322691"
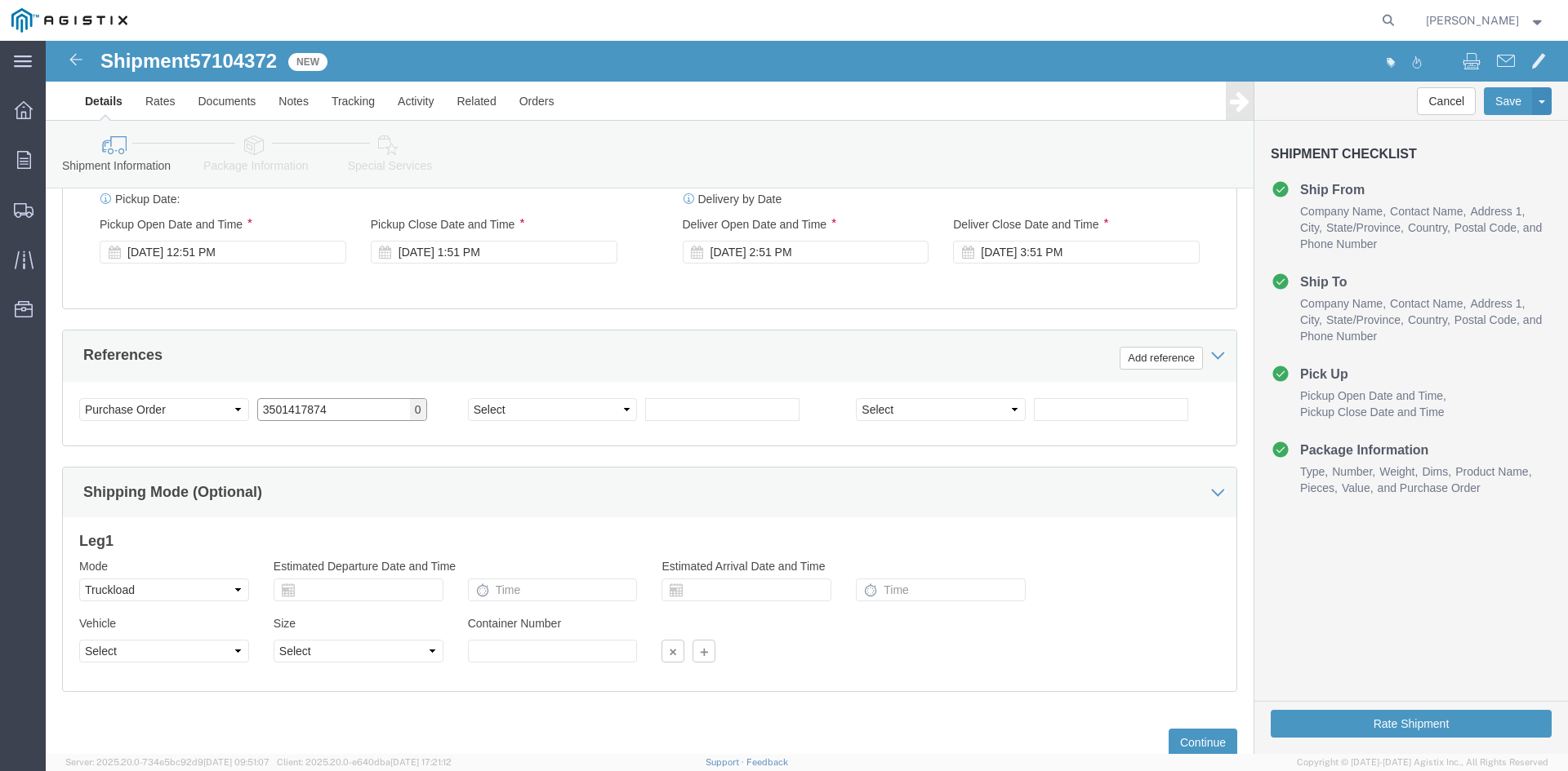
scroll to position [822, 0]
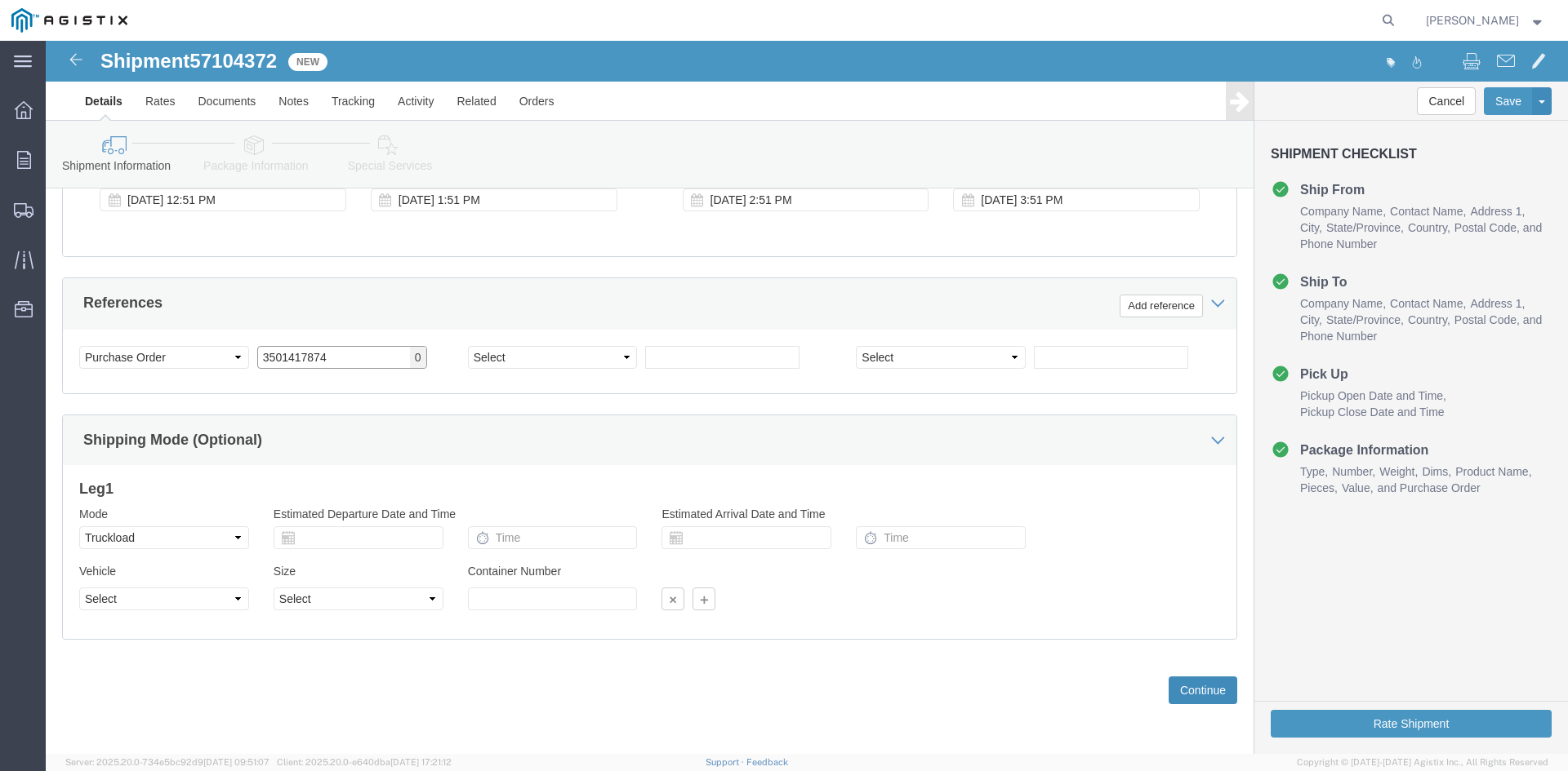
type input "3501417874"
click button "Continue"
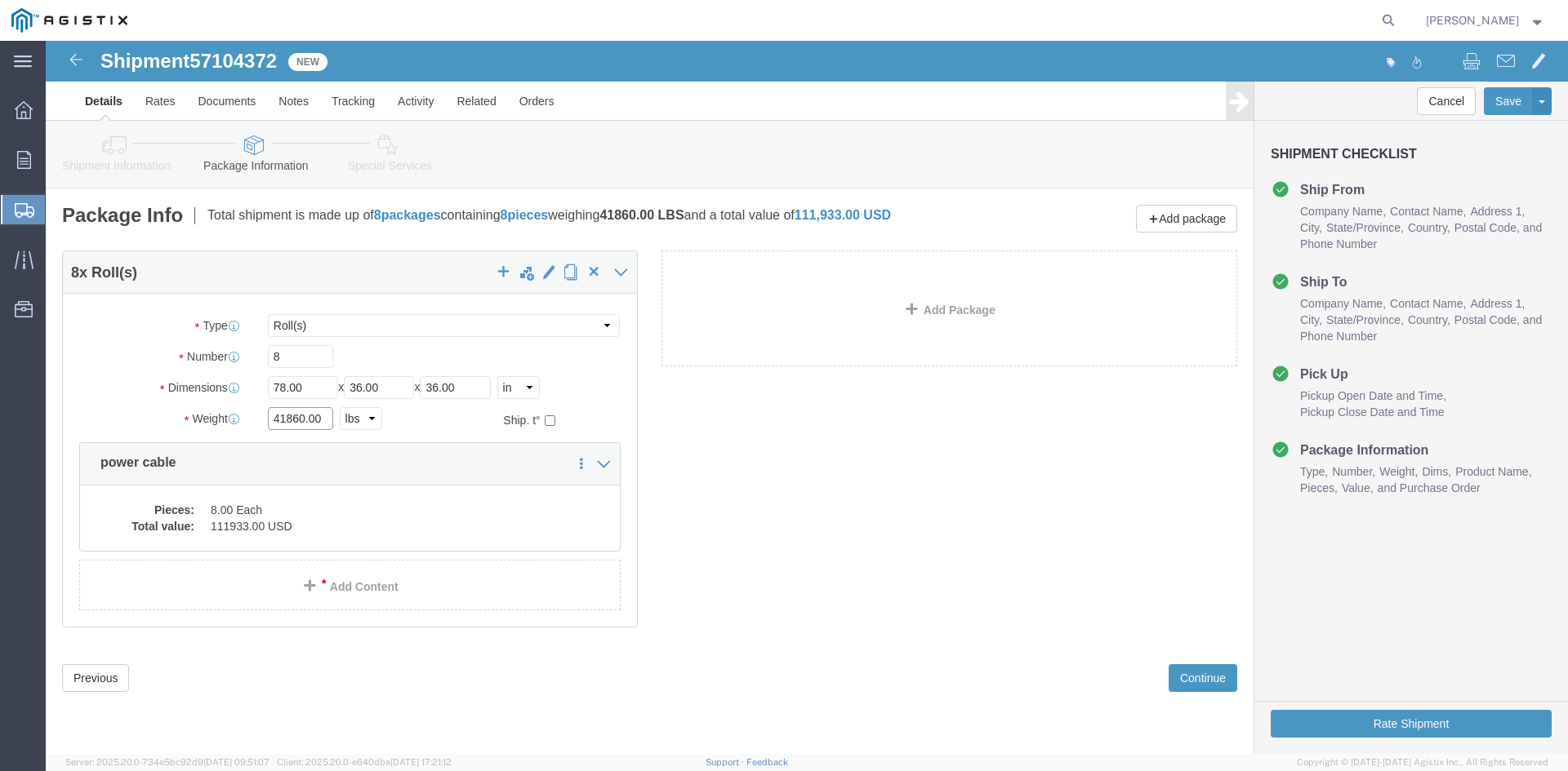
click input "41860.00"
type input "41840"
click dd "8.00 Each"
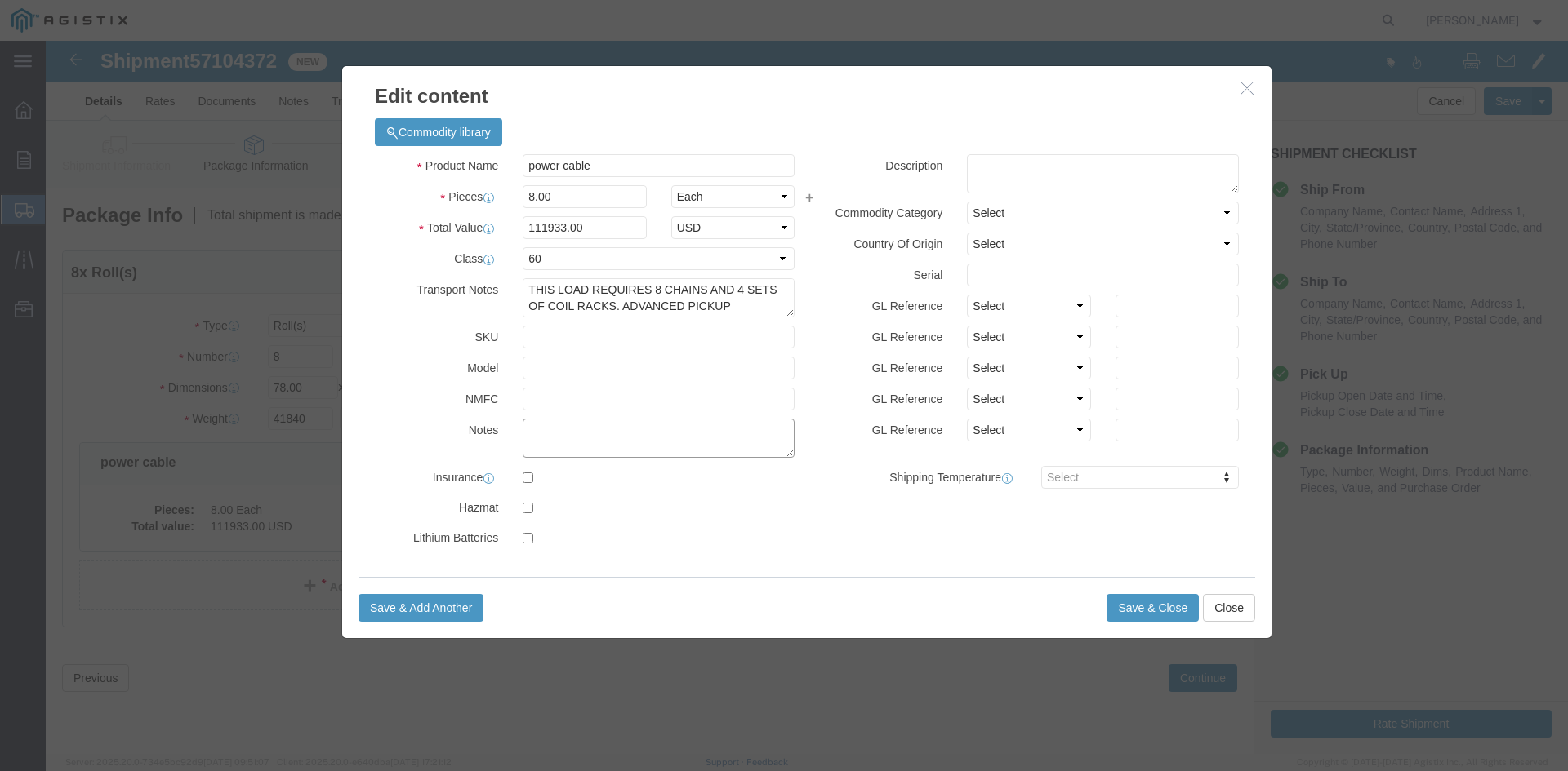
paste textarea "THIS LOAD REQUIRES 8 CHAINS AND 4 SETS OF COIL RACKS. ADVANCED PICKUP NOTIFICAT…"
type textarea "THIS LOAD REQUIRES 8 CHAINS AND 4 SETS OF COIL RACKS. ADVANCED PICKUP NOTIFICAT…"
click input "111933.00"
type input "1"
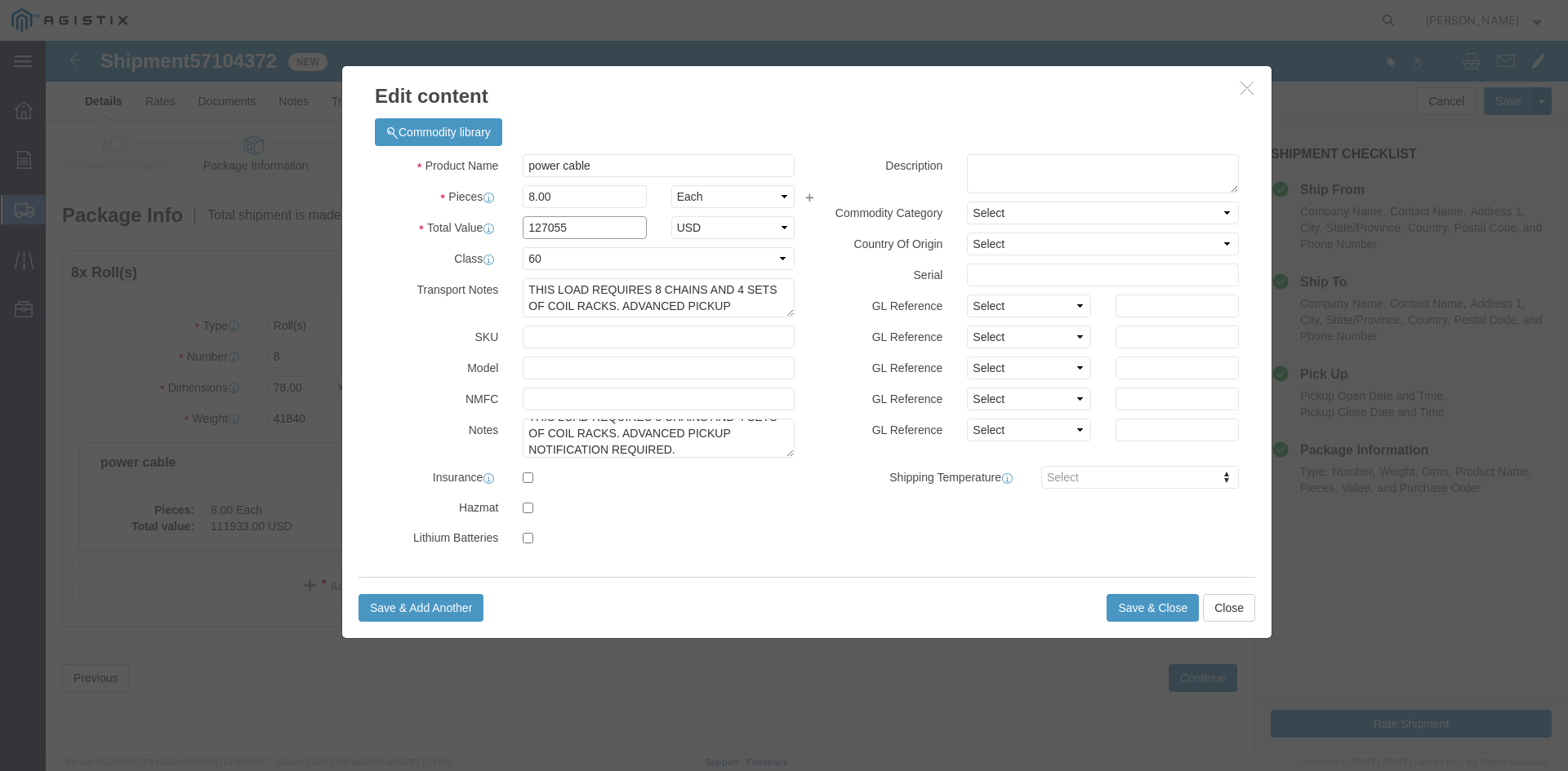
type input "127055"
click input "text"
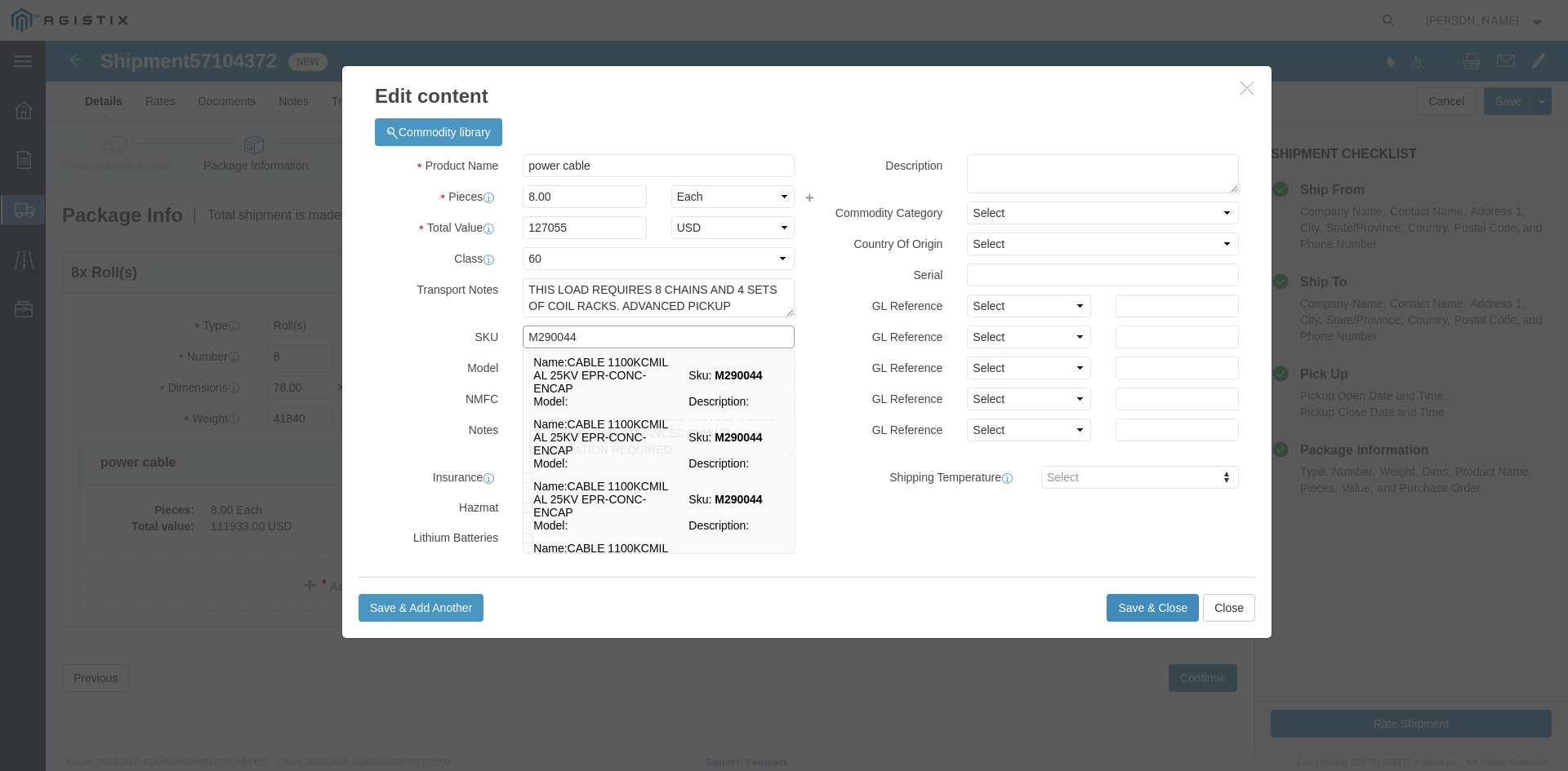
type input "M290044"
click button "Save & Close"
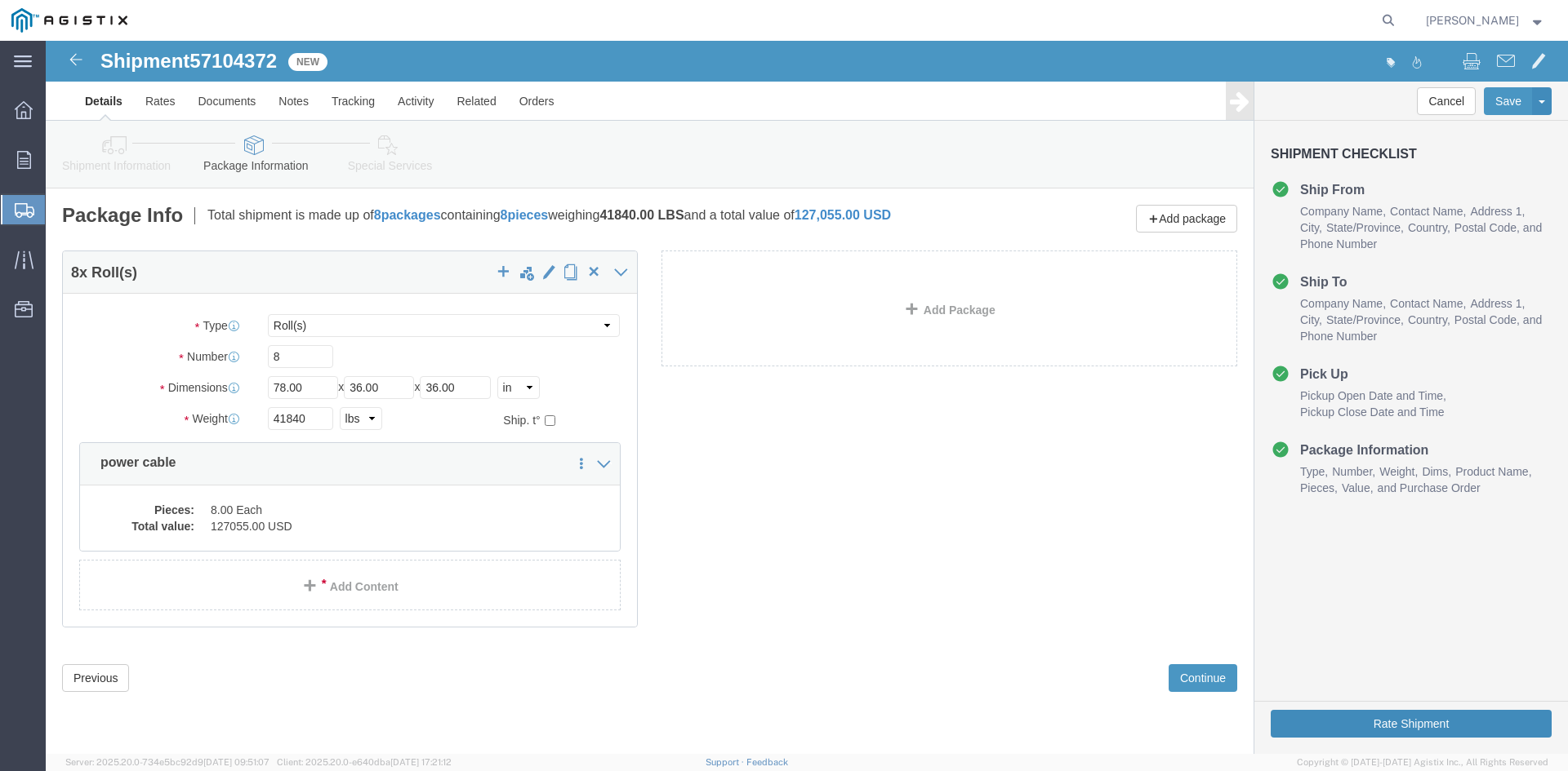
click button "Rate Shipment"
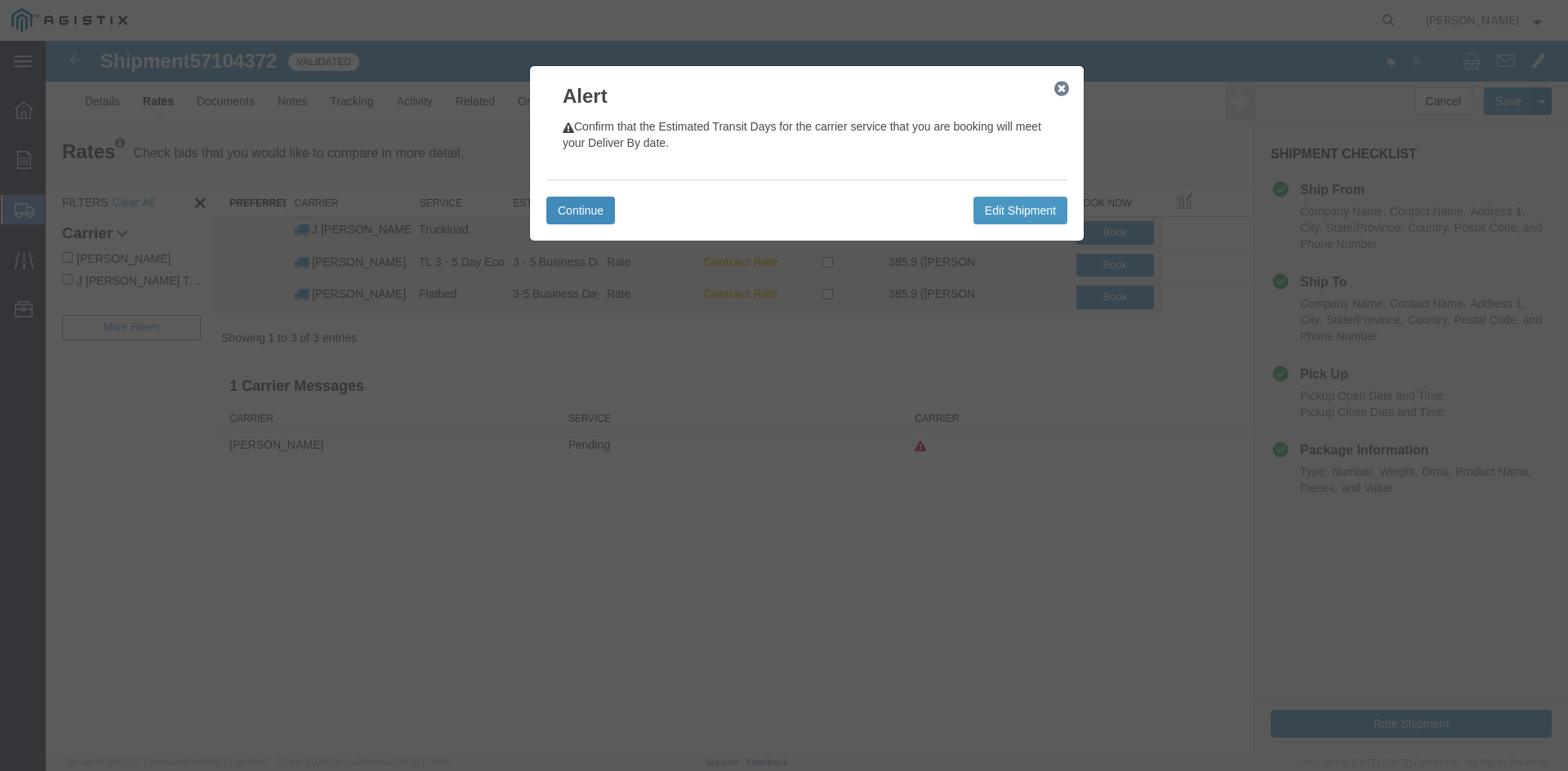
click at [576, 218] on button "Continue" at bounding box center [580, 211] width 68 height 28
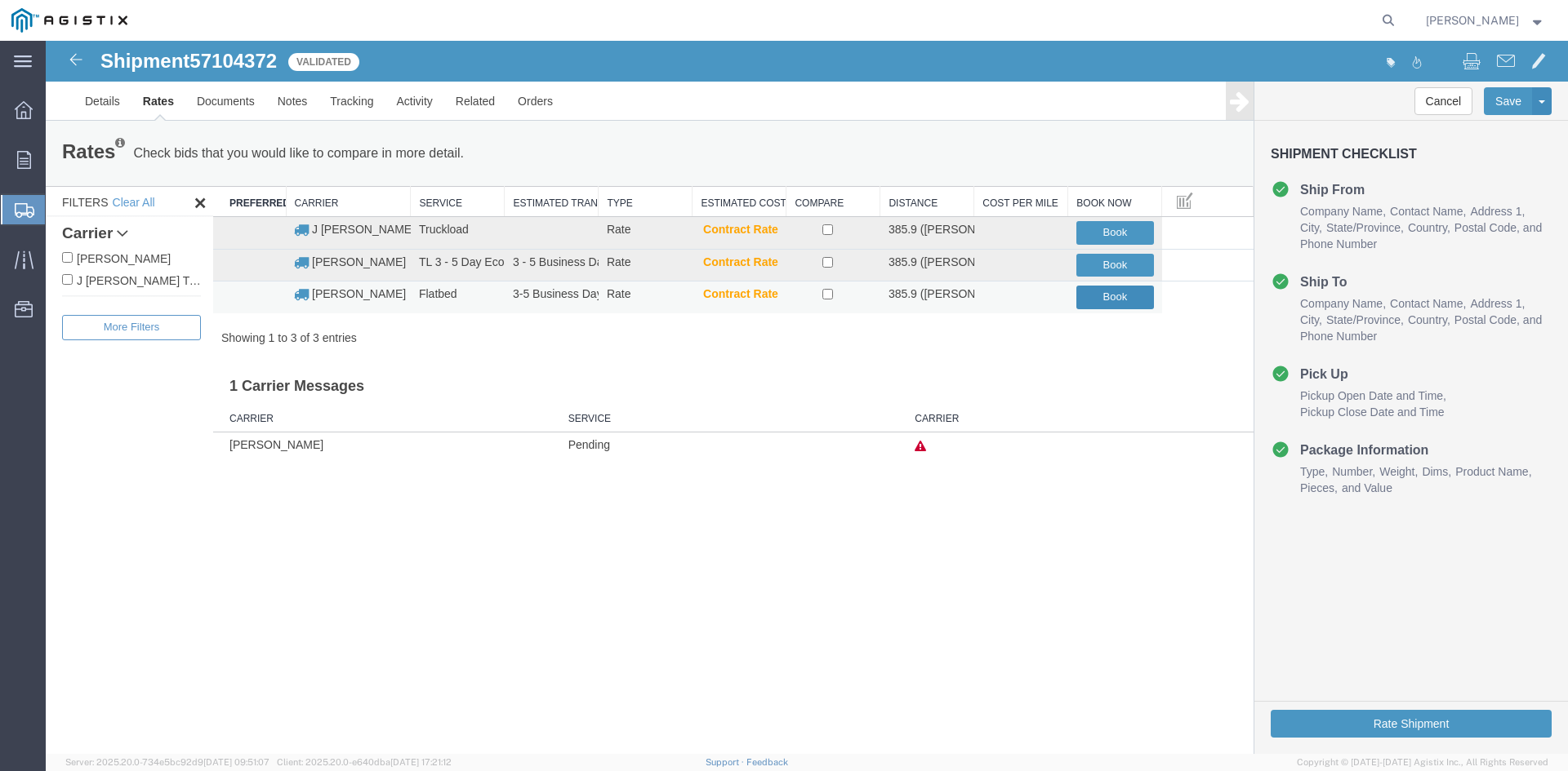
click at [1108, 299] on button "Book" at bounding box center [1115, 297] width 78 height 24
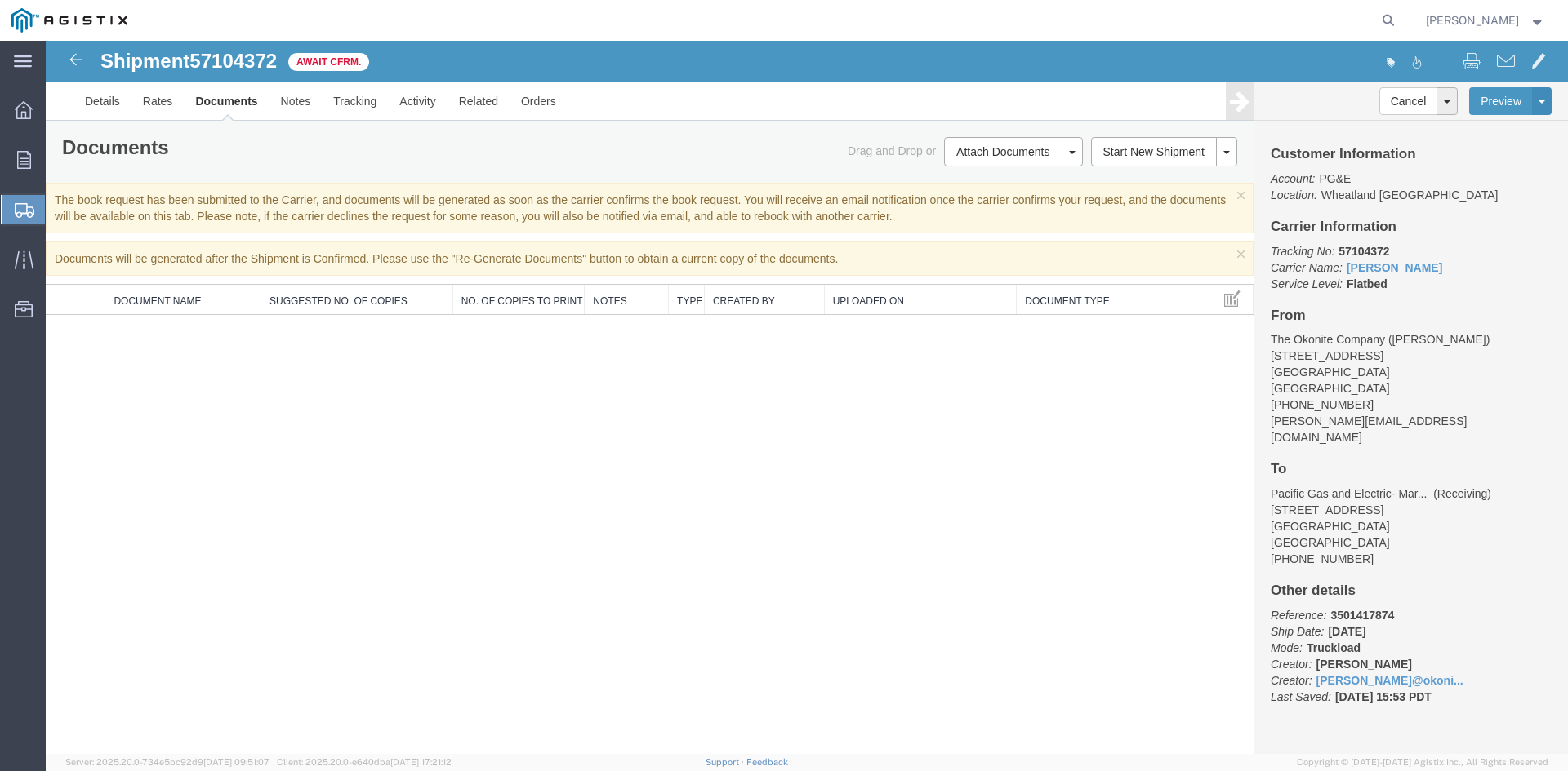
click at [0, 0] on span "Create from Template" at bounding box center [0, 0] width 0 height 0
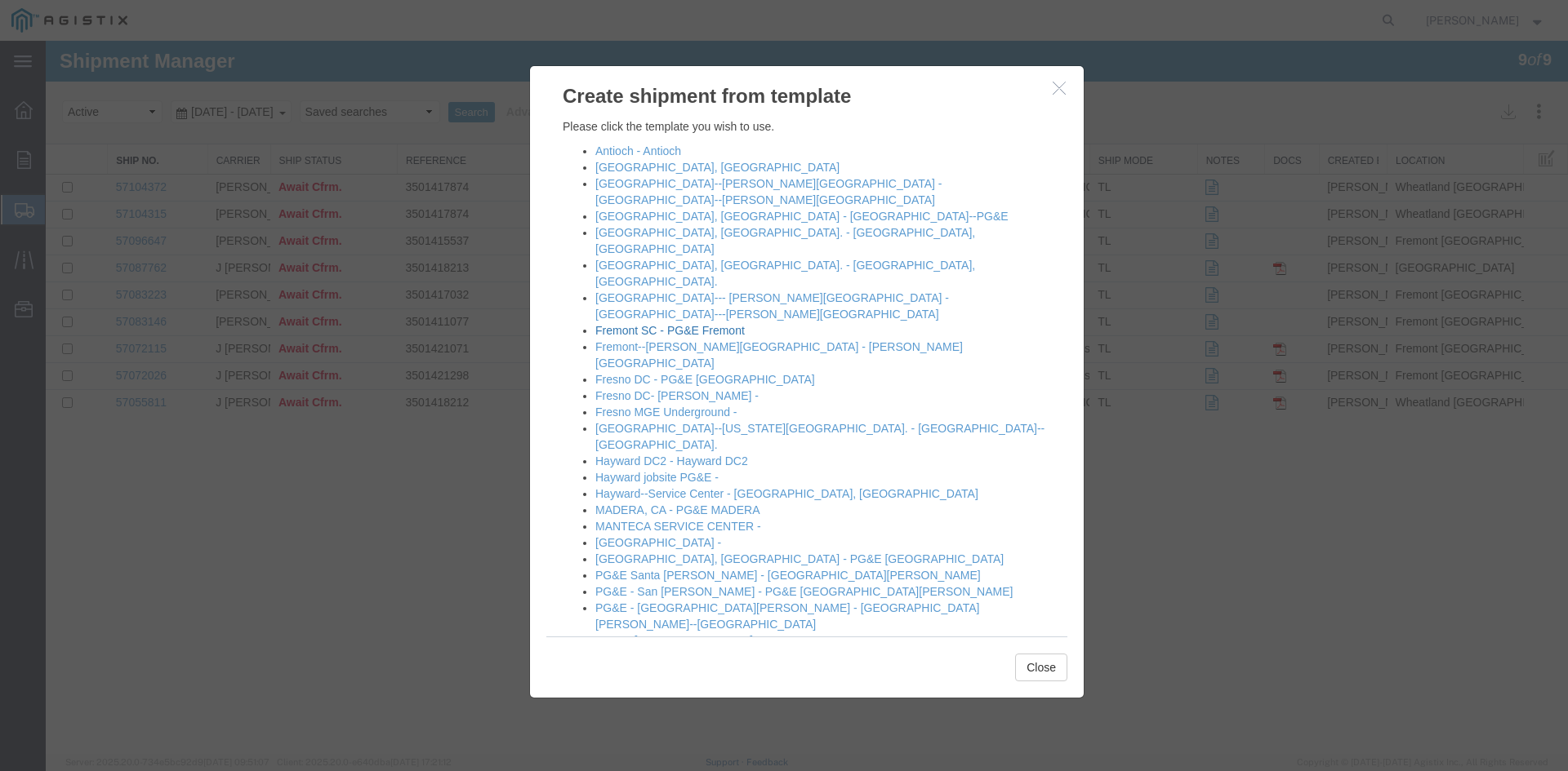
click at [617, 324] on link "Fremont SC - PG&E Fremont" at bounding box center [670, 331] width 149 height 13
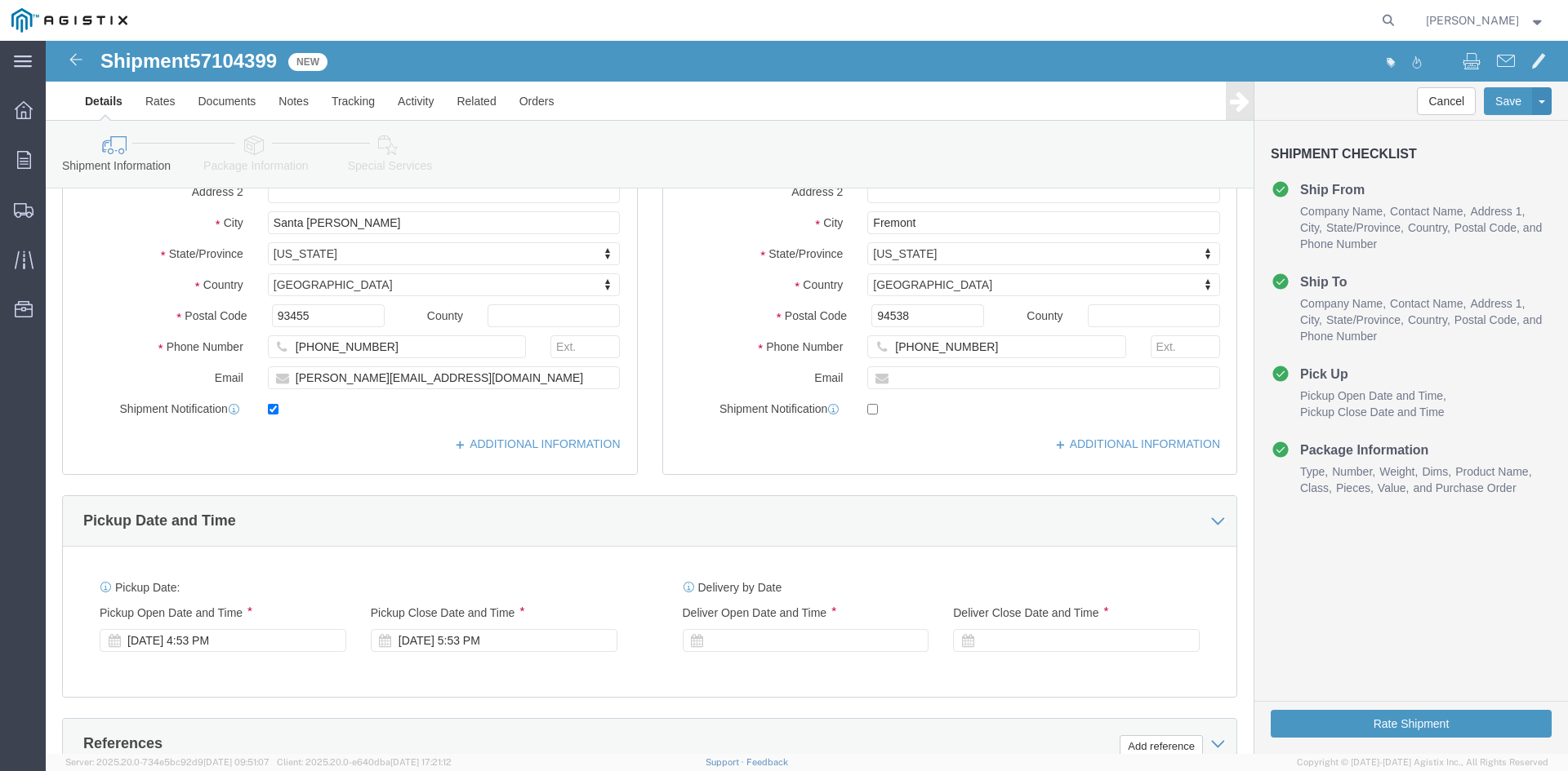
scroll to position [408, 0]
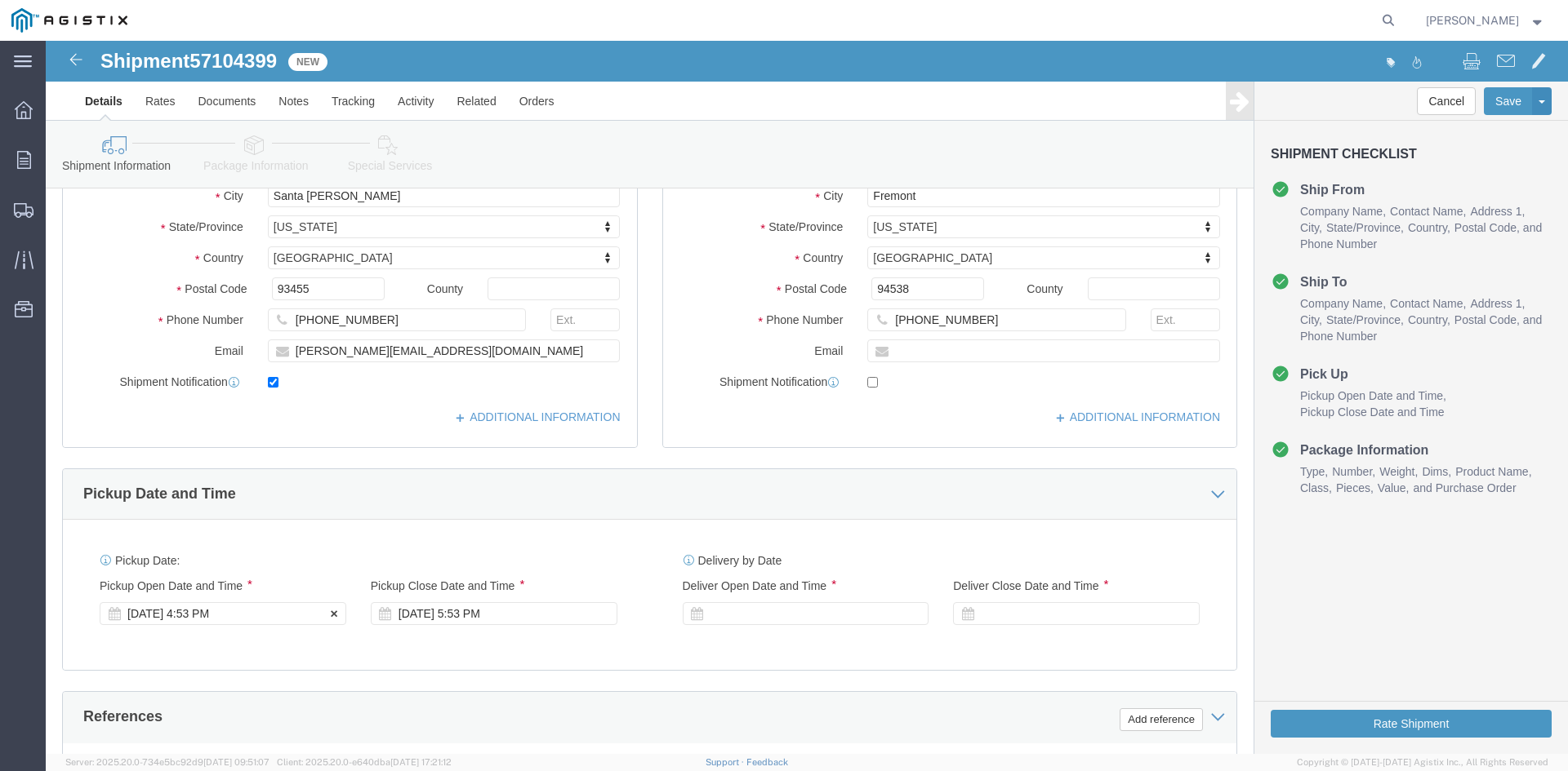
click div "[DATE] 4:53 PM"
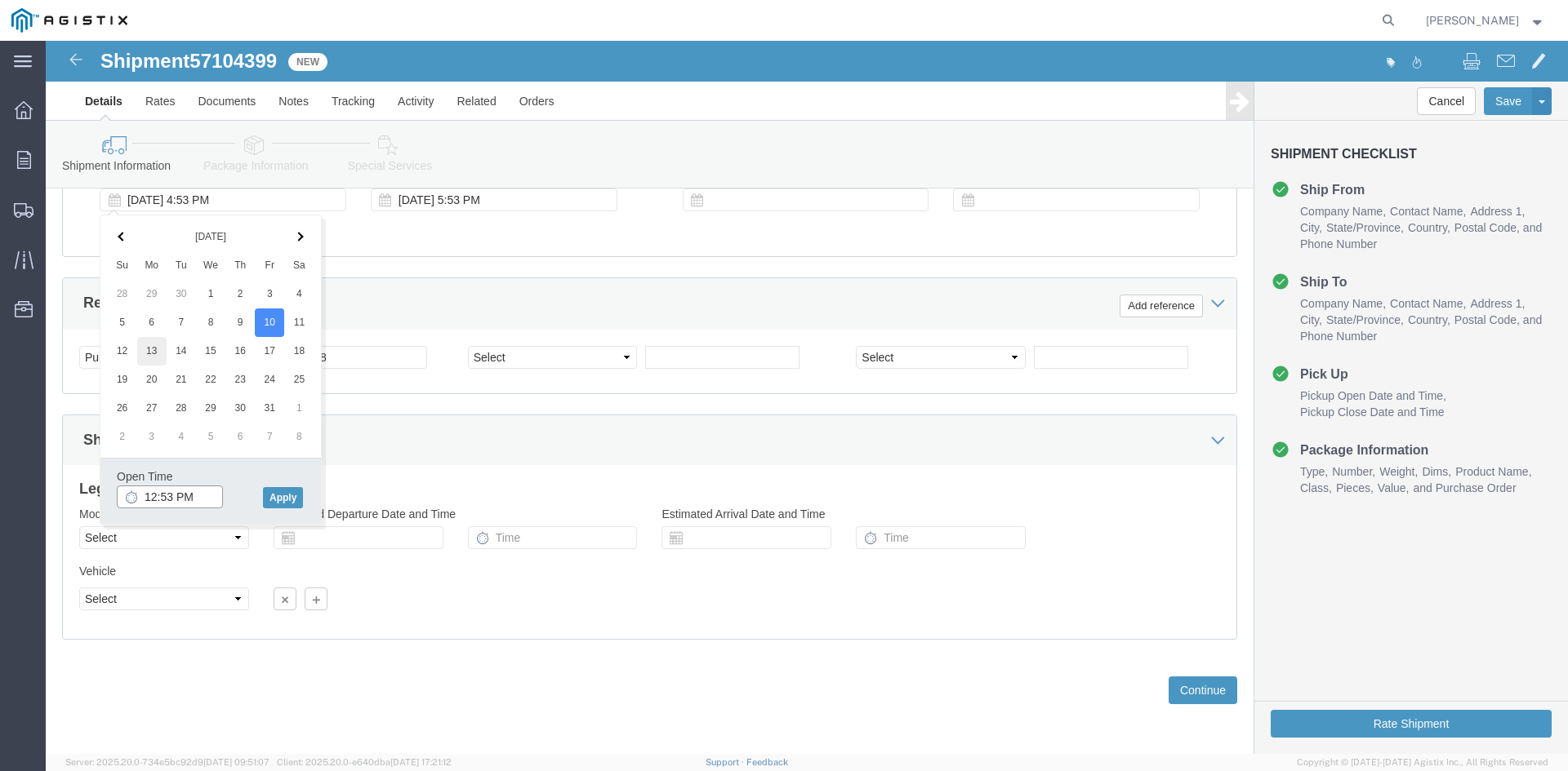
type input "12:53 PM"
click button "Apply"
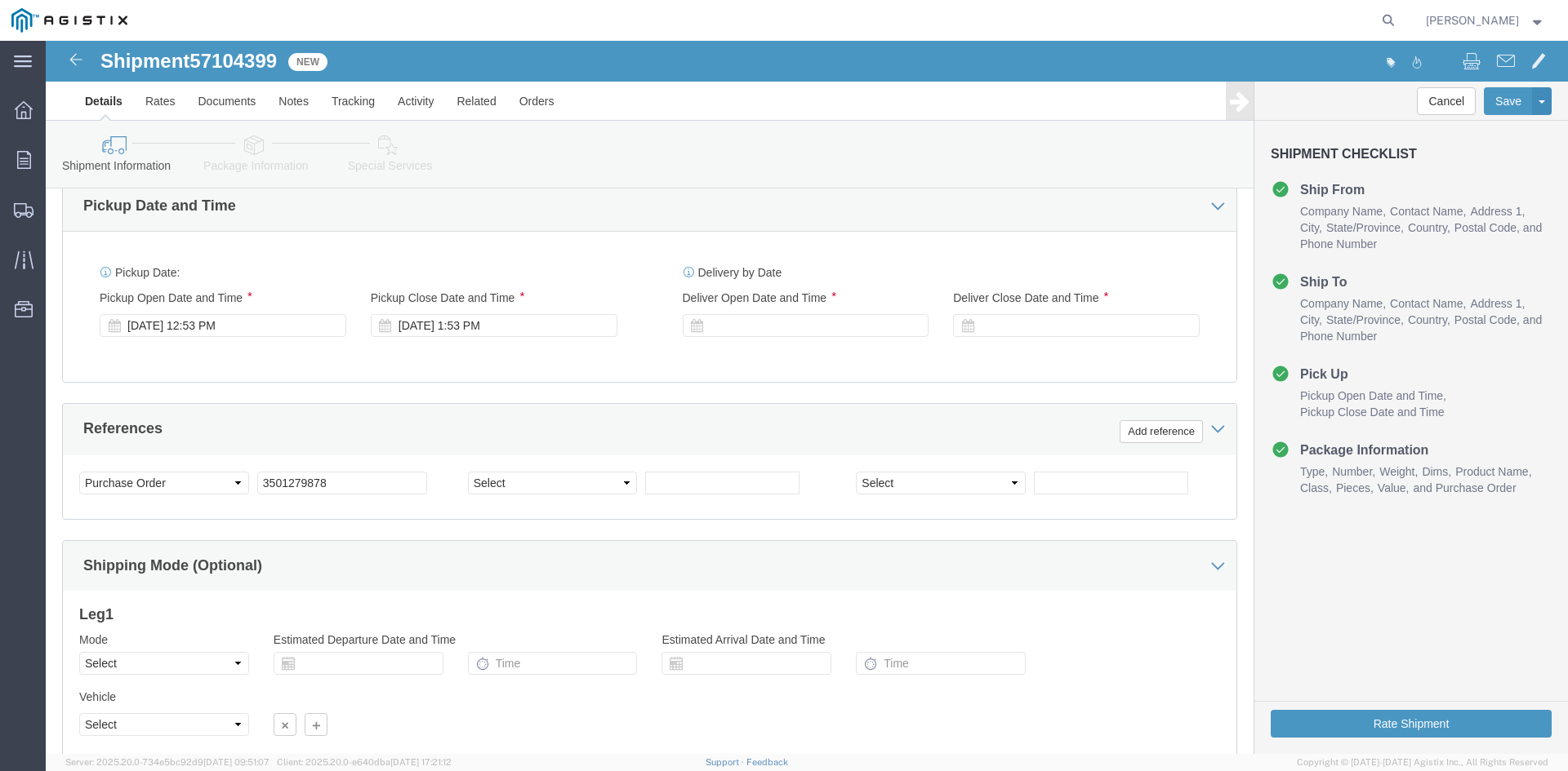
scroll to position [659, 0]
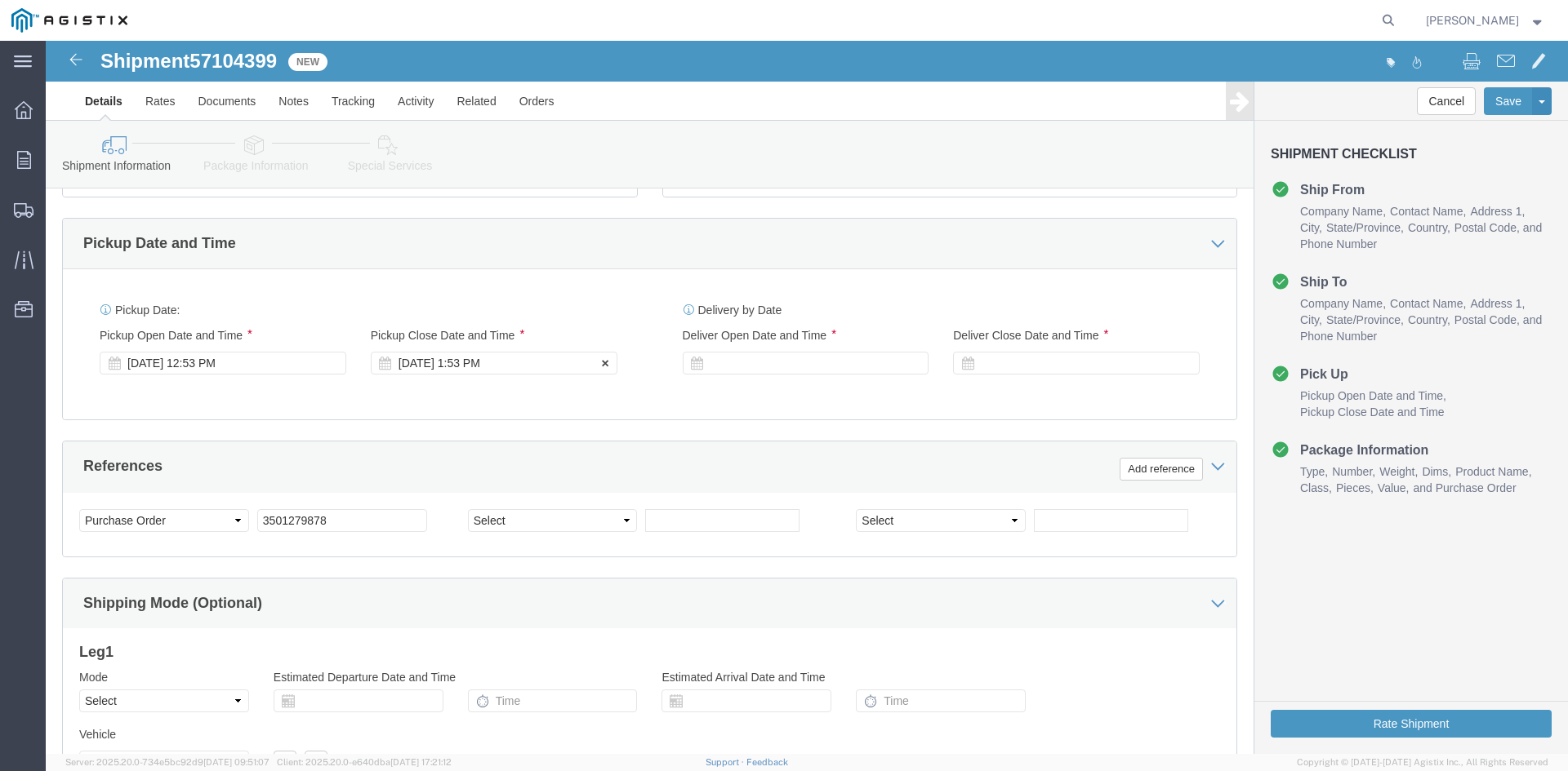
click div "[DATE] 1:53 PM"
click button "Apply"
click div
click button "Apply"
click div
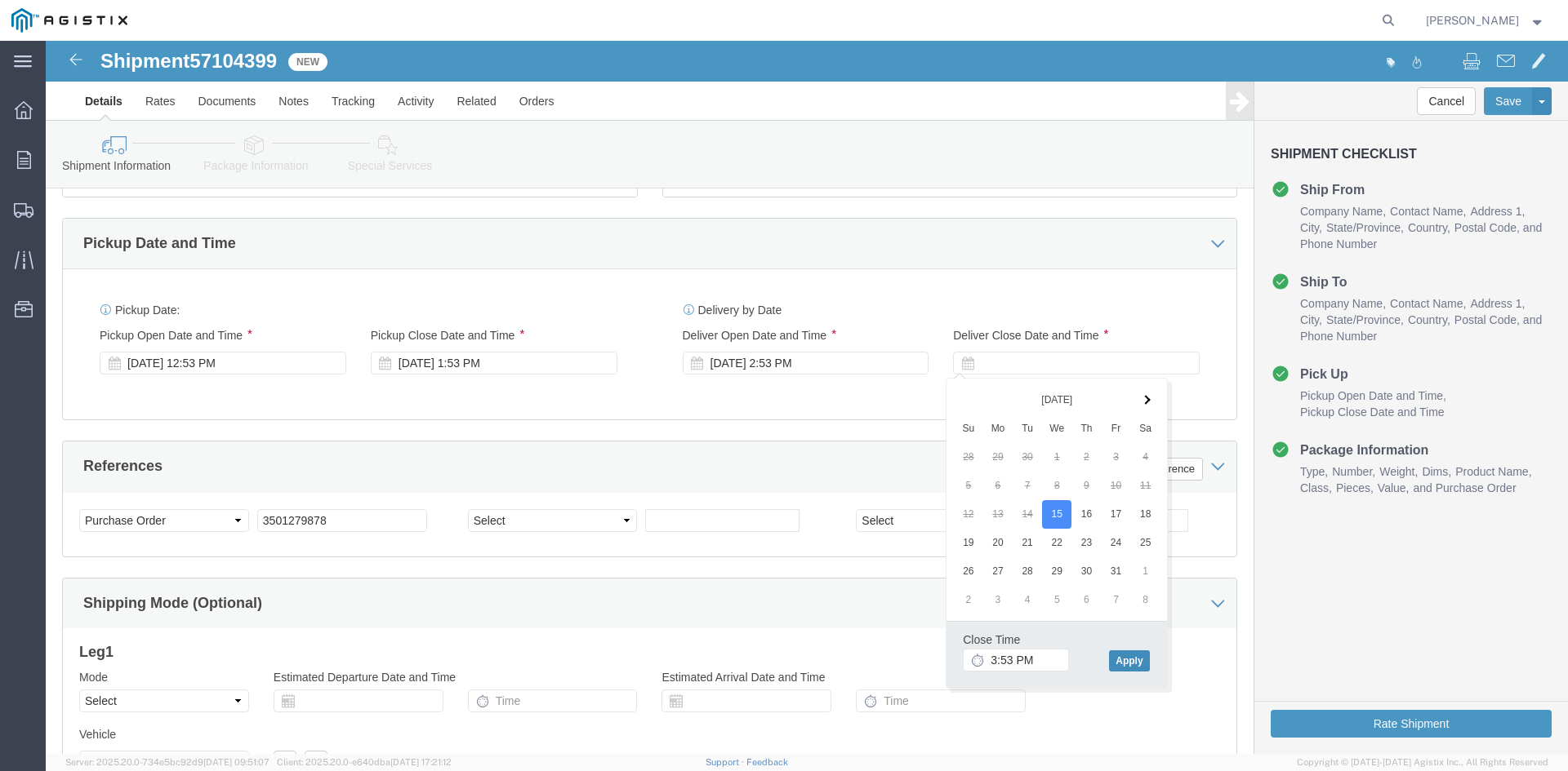
click button "Apply"
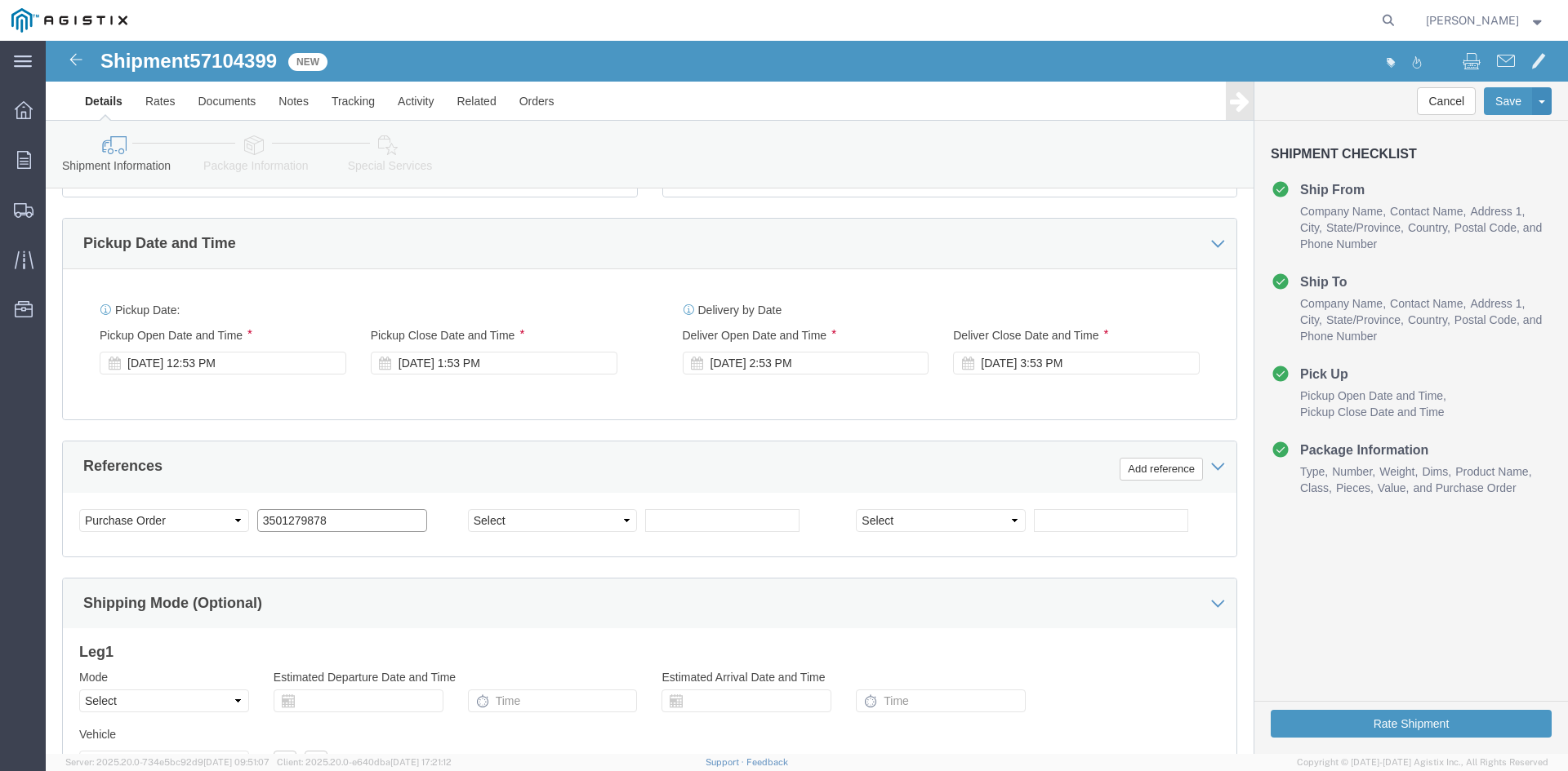
click input "3501279878"
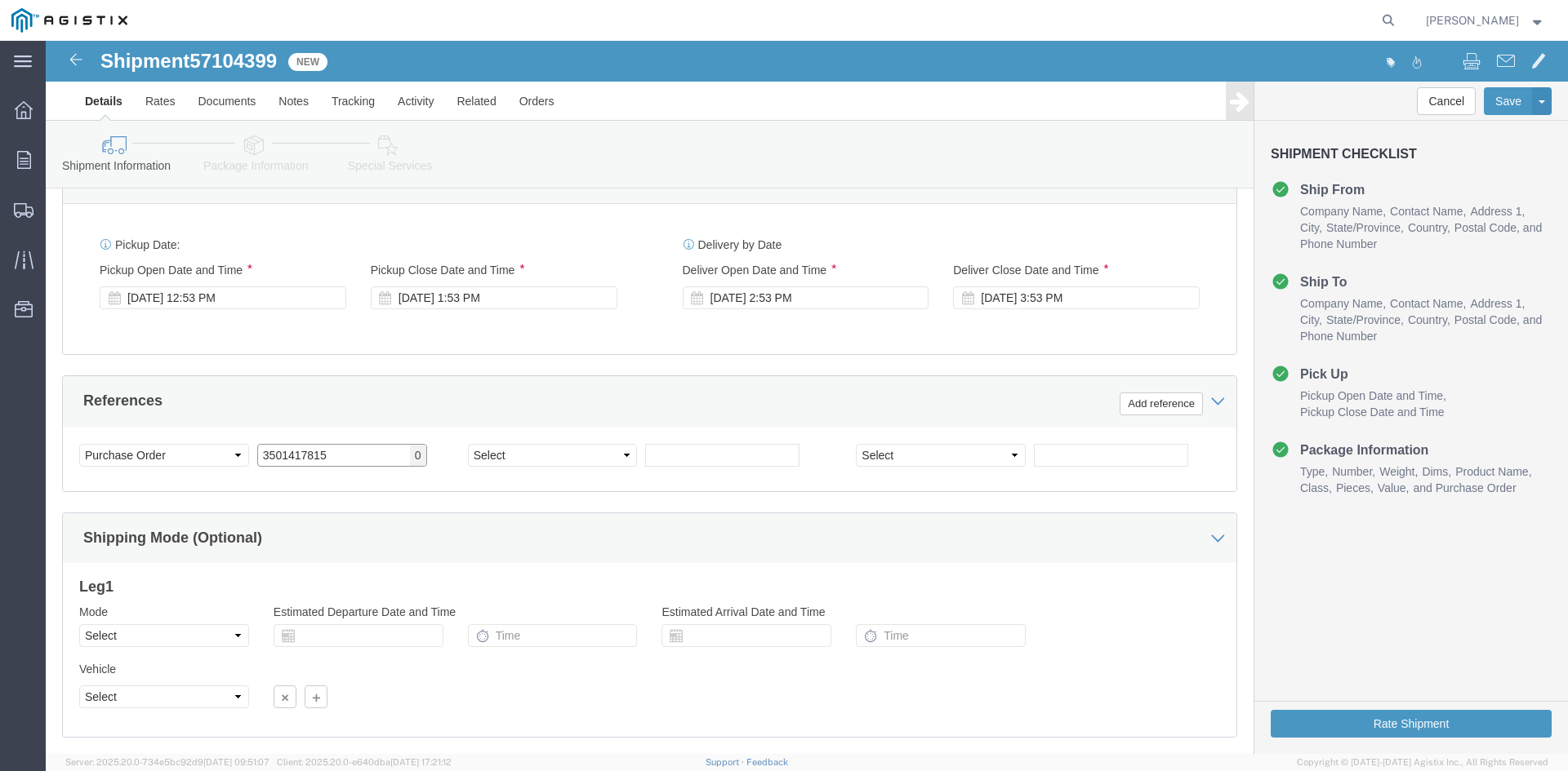
scroll to position [822, 0]
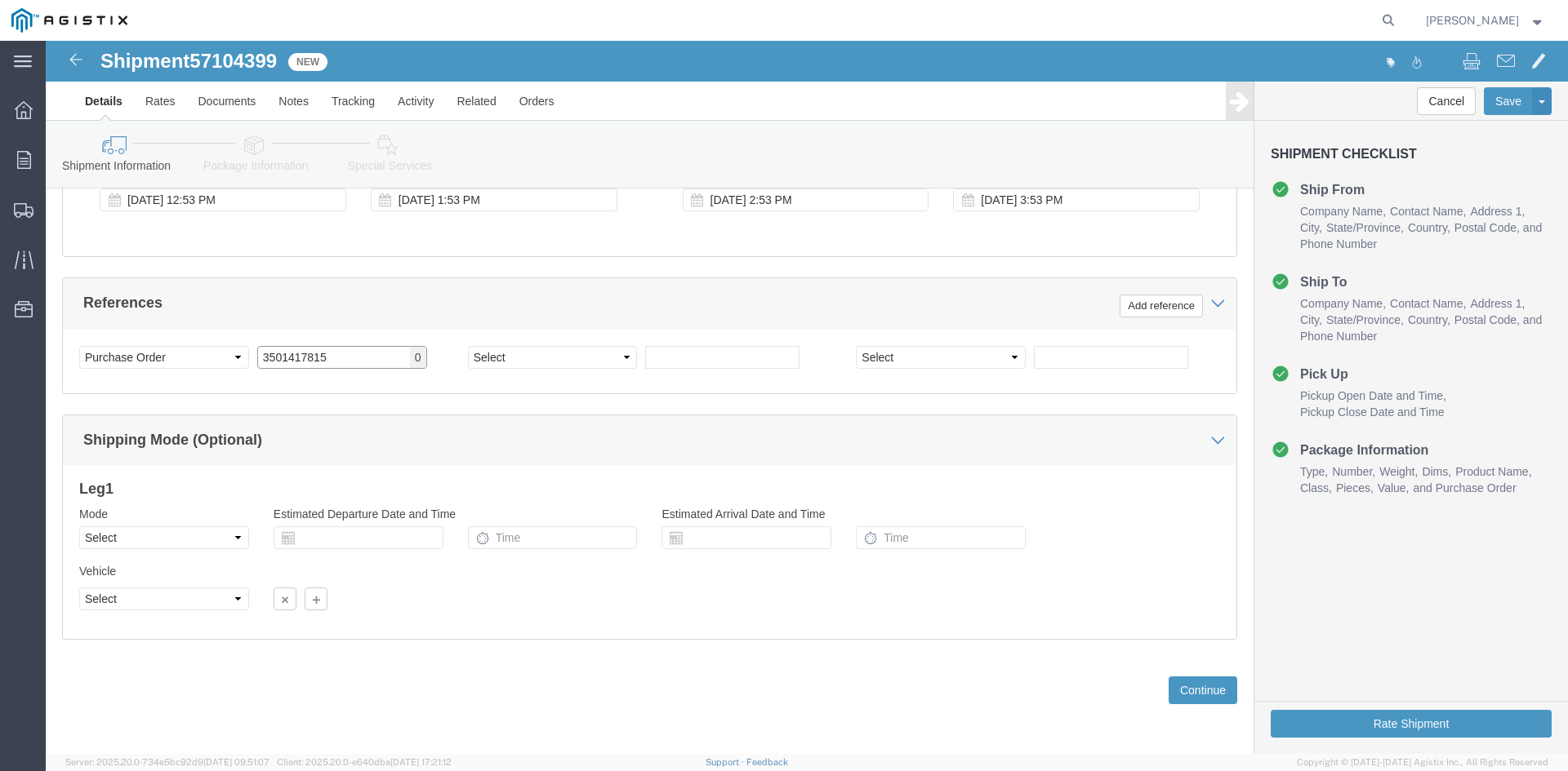
type input "3501417815"
click select "Select Air Less than Truckload Multi-Leg Ocean Freight Rail Small Parcel Truckl…"
select select "TL"
click select "Select Air Less than Truckload Multi-Leg Ocean Freight Rail Small Parcel Truckl…"
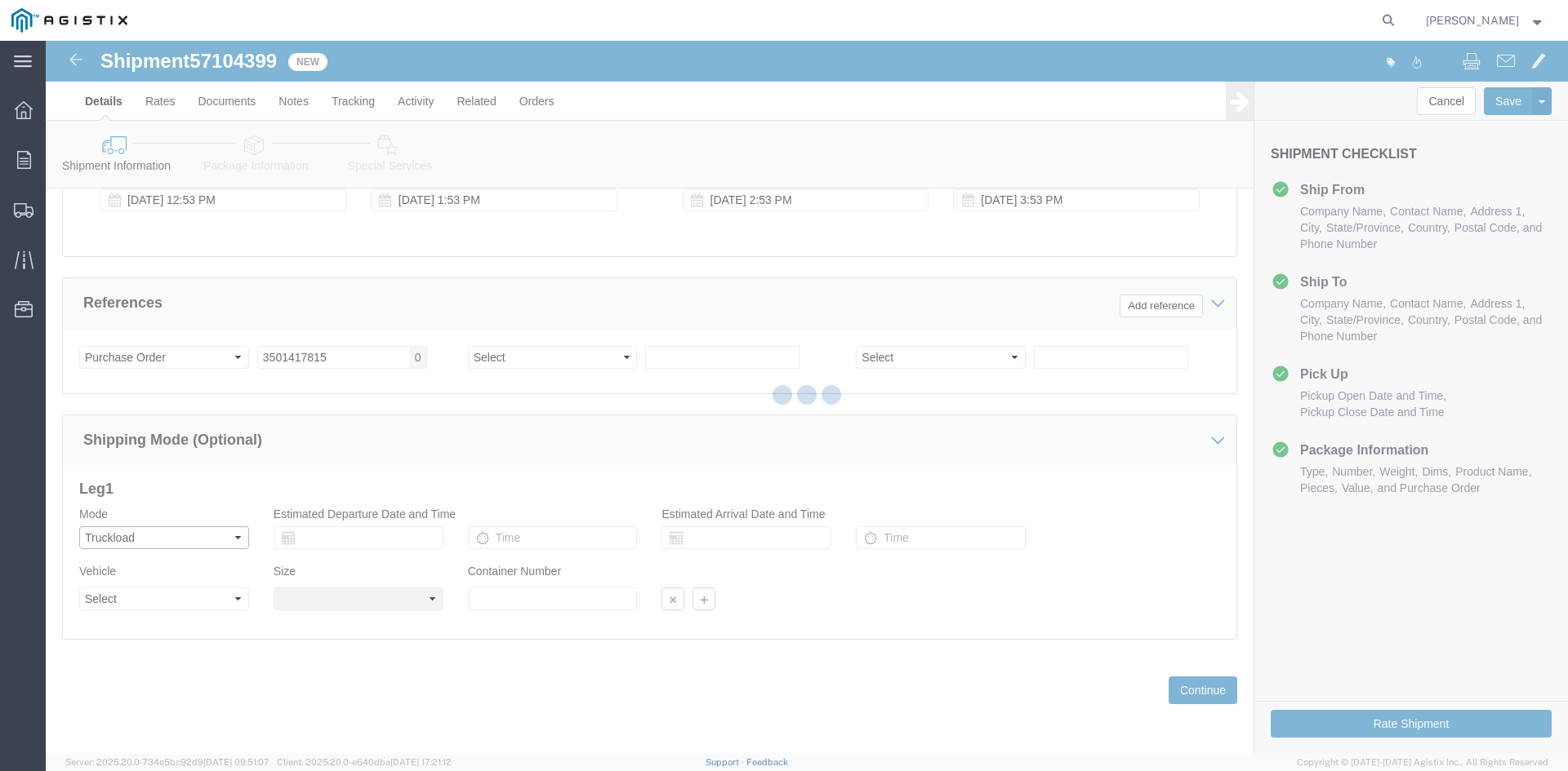
select select
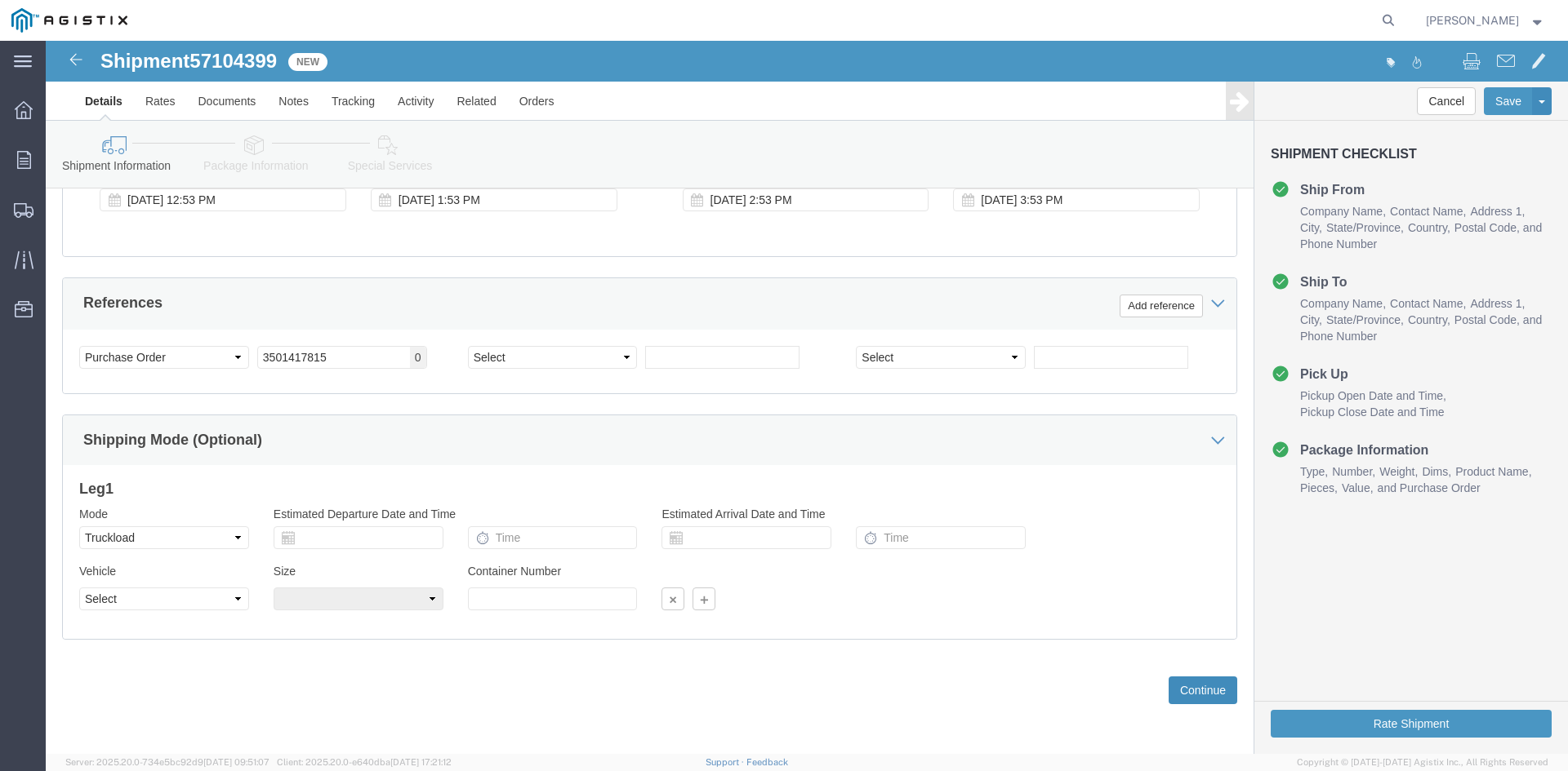
click button "Continue"
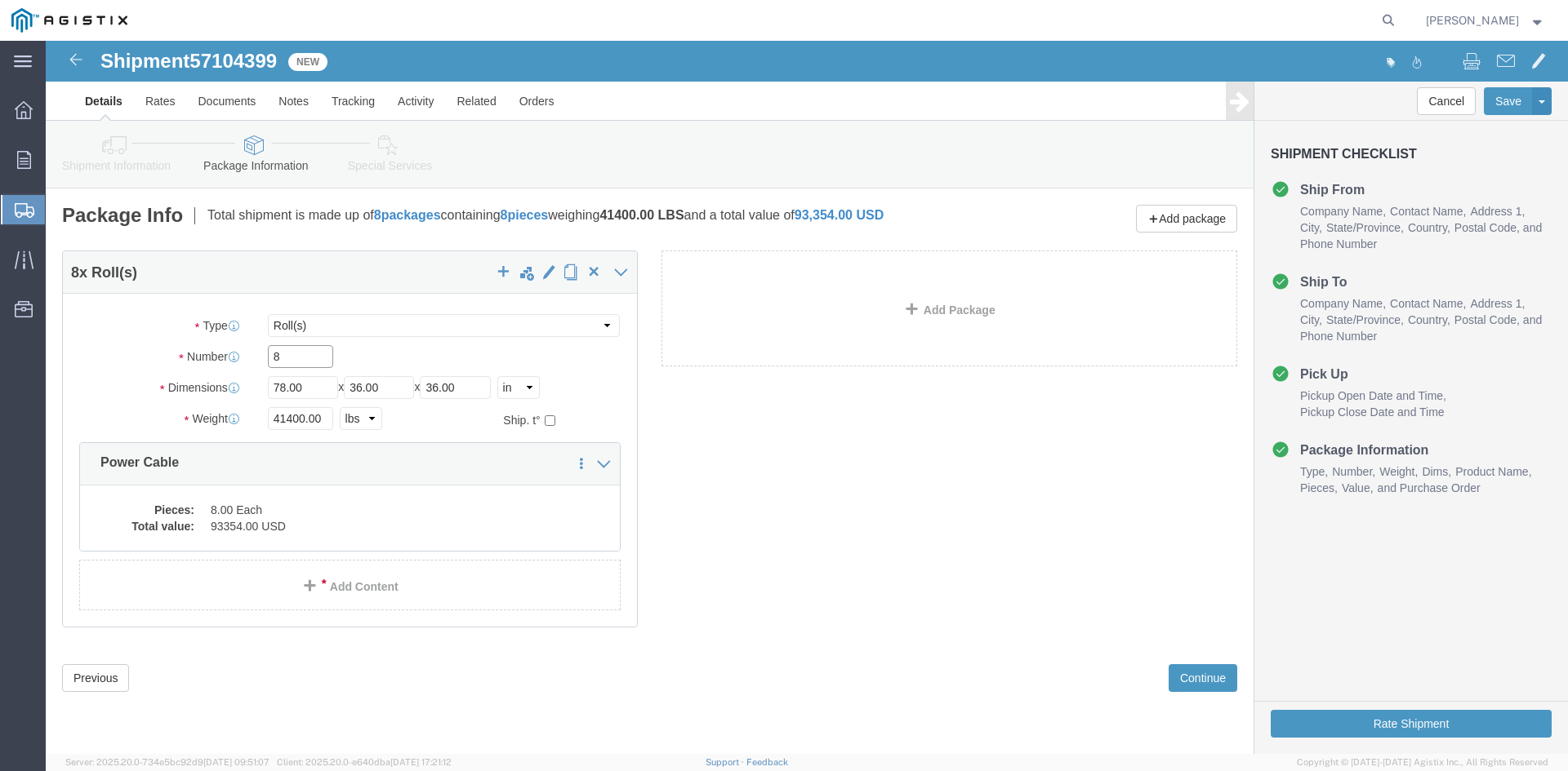
click input "8"
type input "6"
click input "41400.00"
type input "4"
type input "31590"
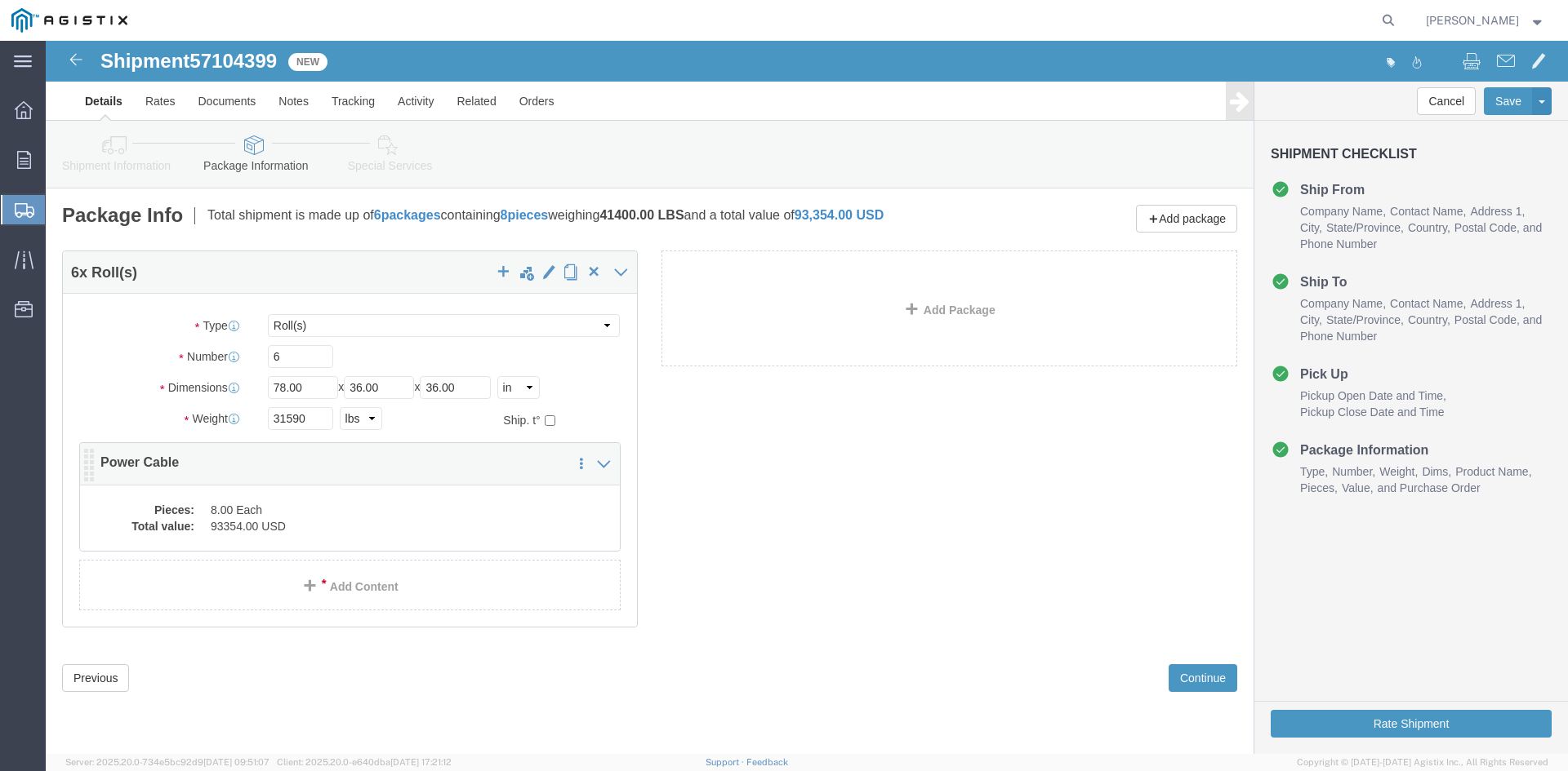
click dd "8.00 Each"
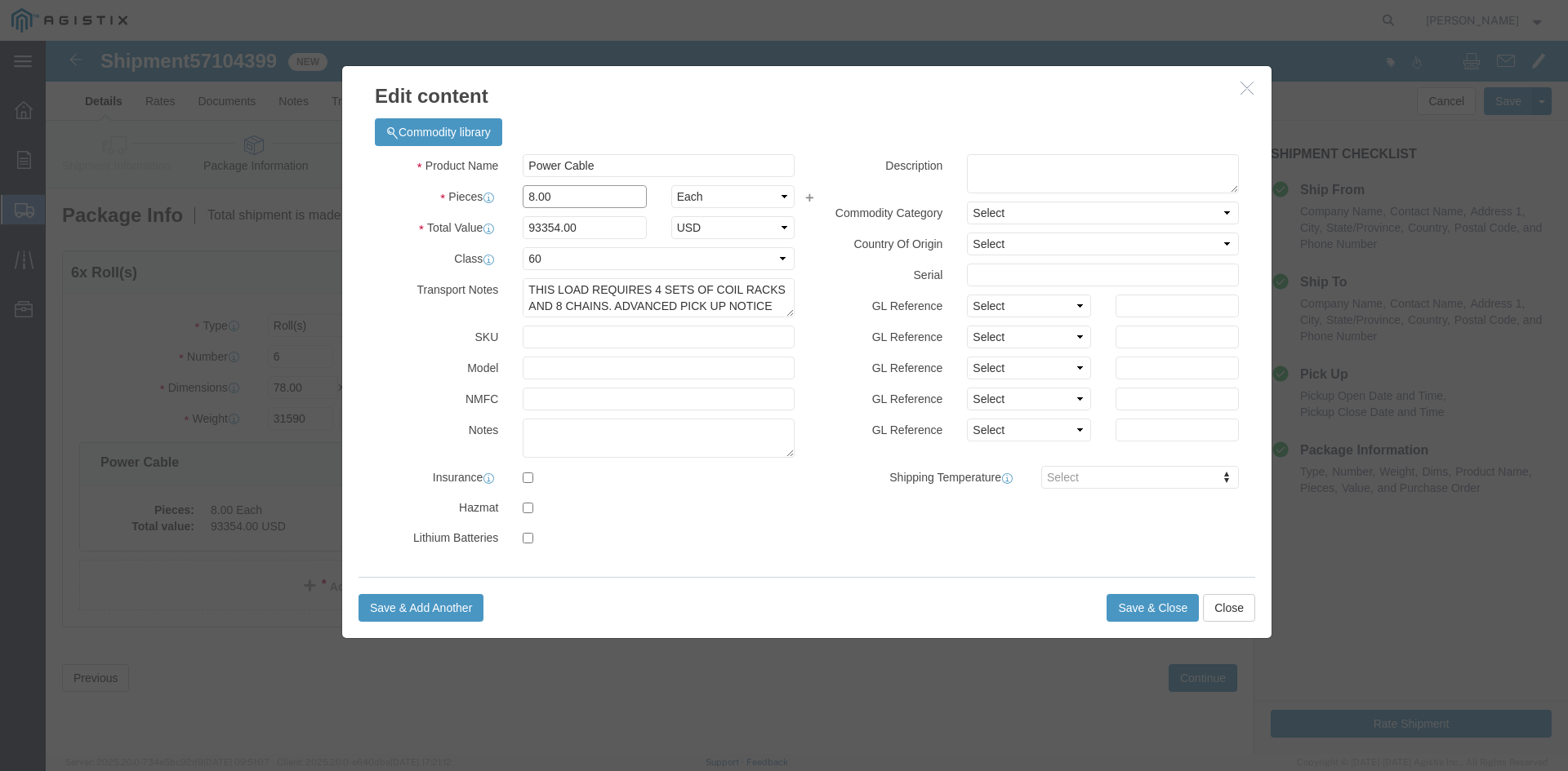
click input "8.00"
type input "8"
type input "6"
click input "70015.5"
type input "7"
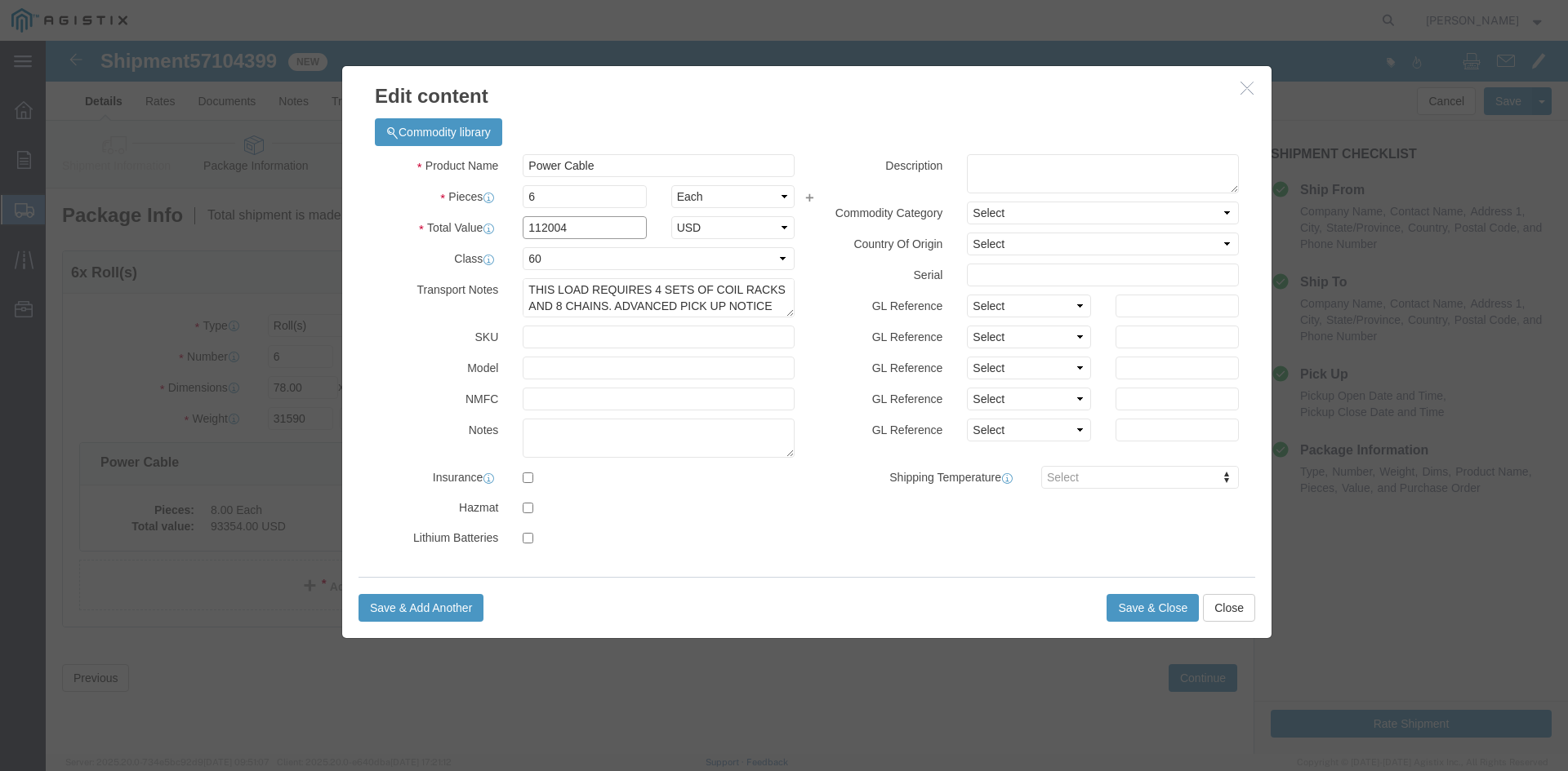
type input "112004"
paste textarea "THIS LOAD REQUIRES 8 CHAINS AND 4 SETS OF COIL RACKS. ADVANCED PICKUP NOTIFICAT…"
type textarea "THIS LOAD REQUIRES 8 CHAINS AND 4 SETS OF COIL RACKS. ADVANCED PICKUP NOTIFICAT…"
click button "Save & Close"
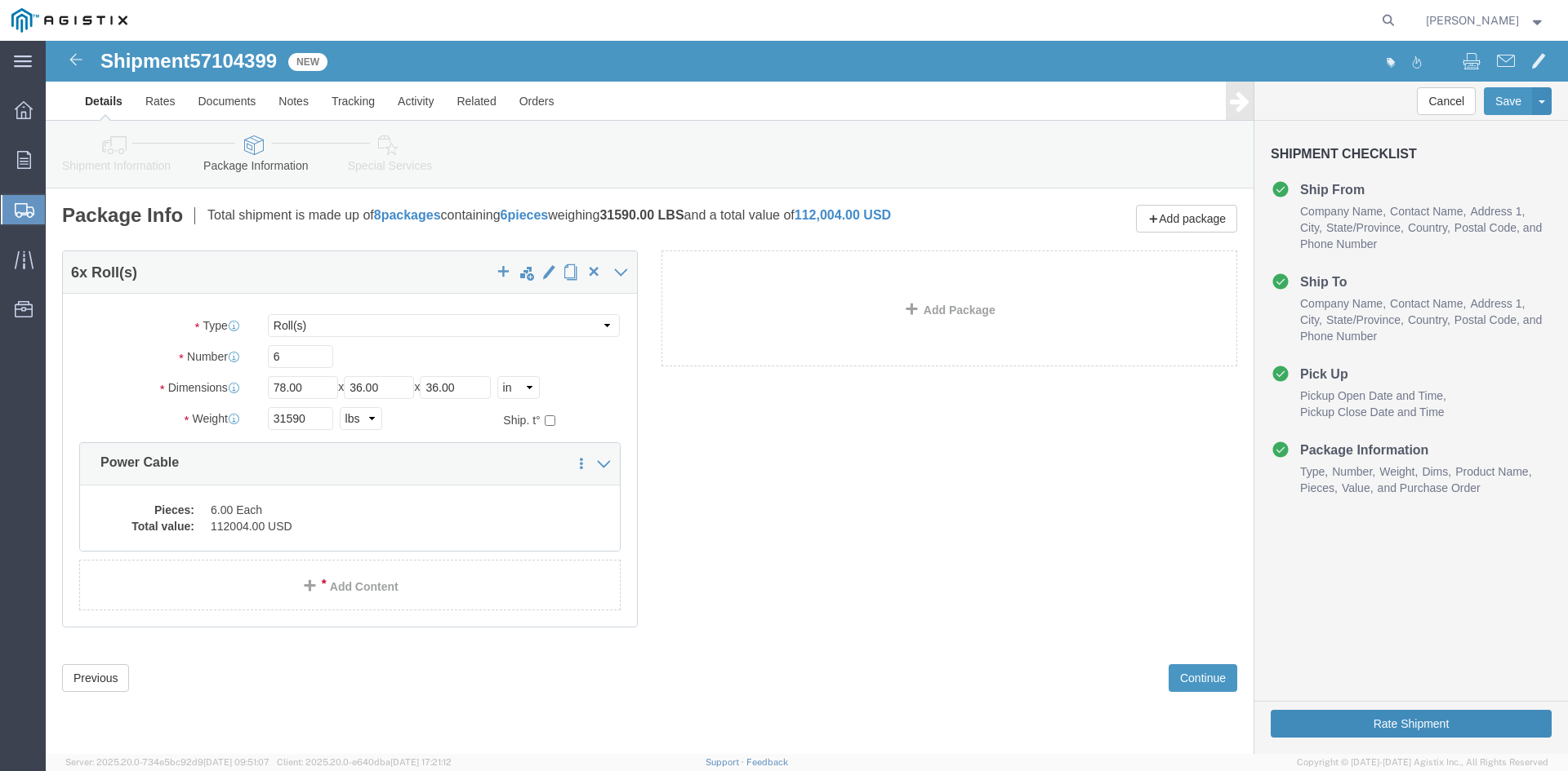
click button "Rate Shipment"
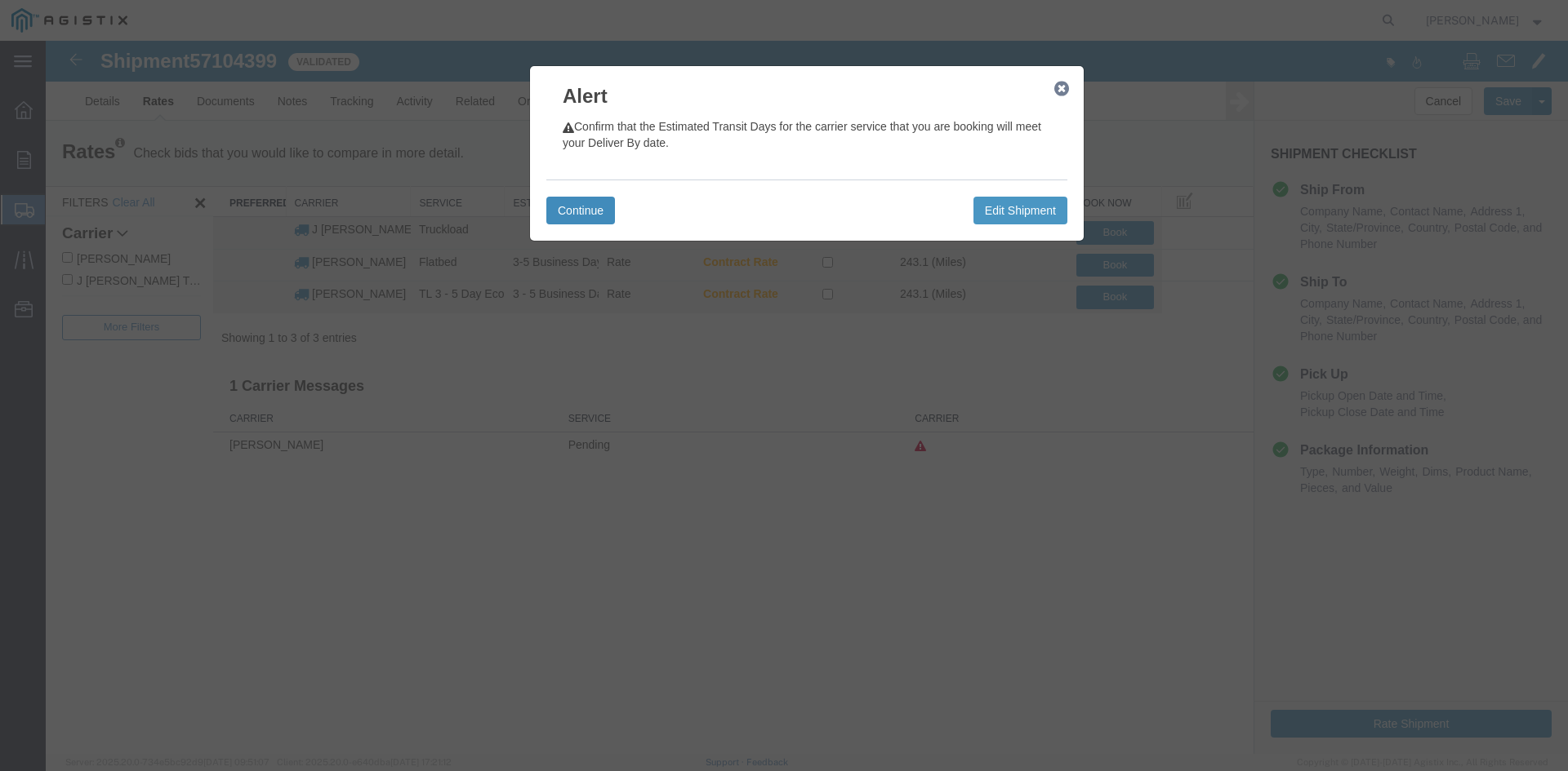
click at [587, 211] on button "Continue" at bounding box center [580, 211] width 68 height 28
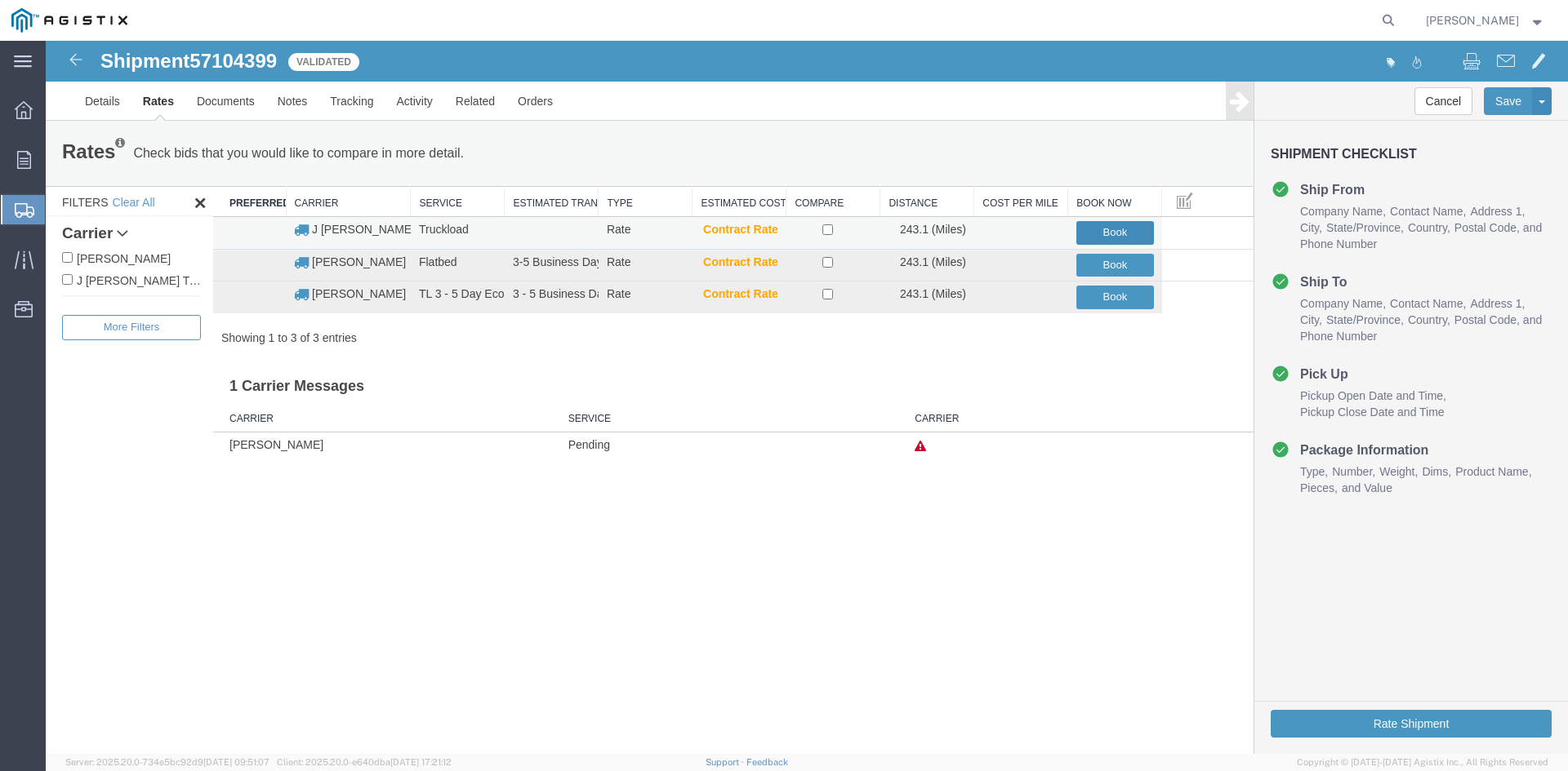
click at [1101, 234] on button "Book" at bounding box center [1115, 233] width 78 height 24
